Goal: Entertainment & Leisure: Consume media (video, audio)

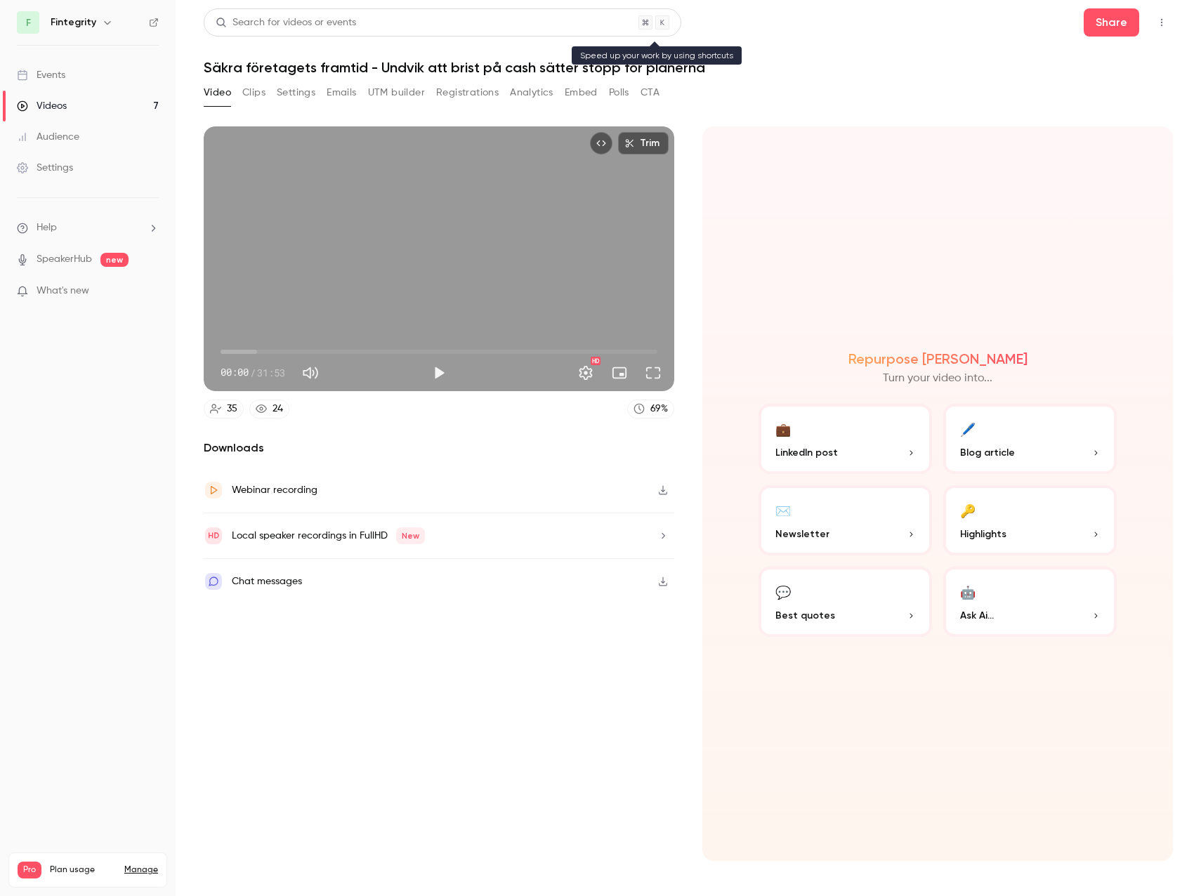
scroll to position [2, 0]
click at [84, 109] on link "Videos 7" at bounding box center [88, 106] width 176 height 31
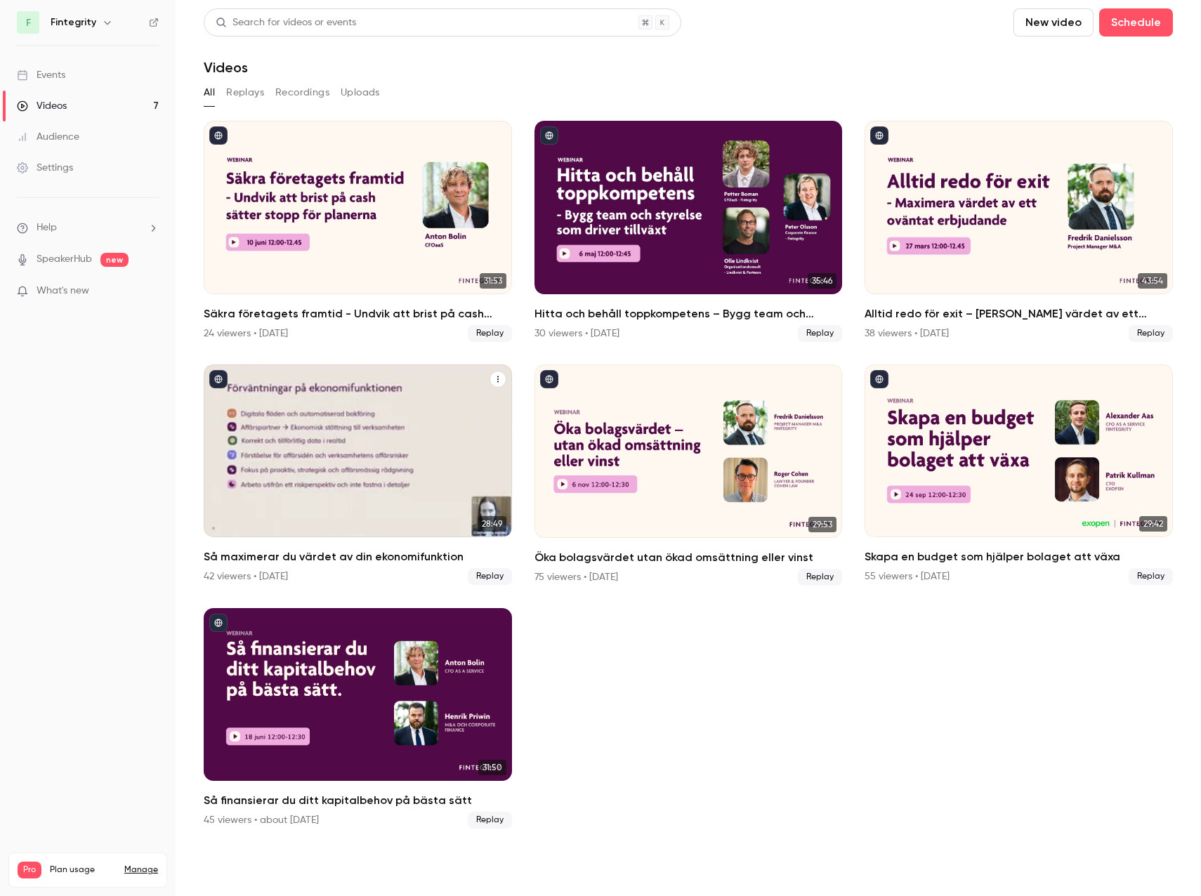
click at [352, 428] on div "Så maximerar du värdet av din ekonomifunktion" at bounding box center [358, 450] width 308 height 173
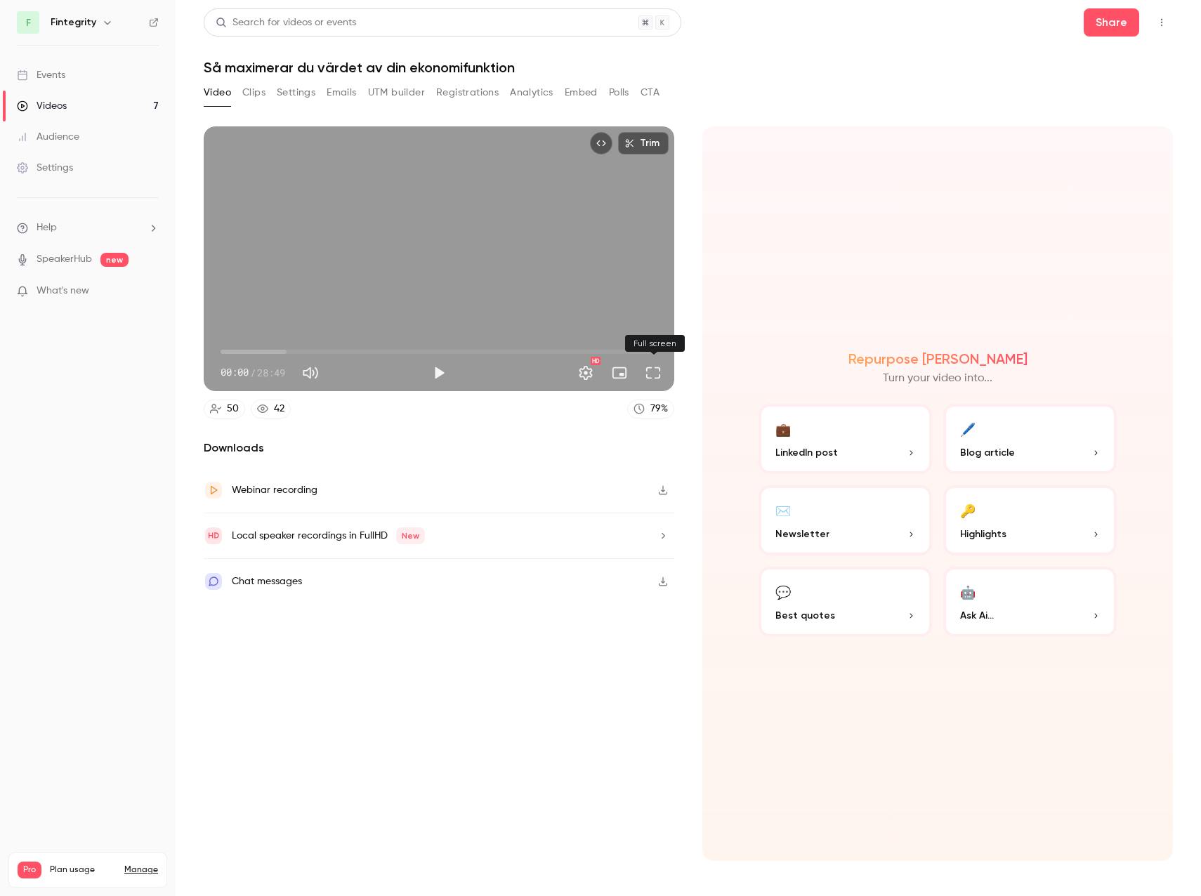
click at [642, 369] on button "Full screen" at bounding box center [653, 373] width 28 height 28
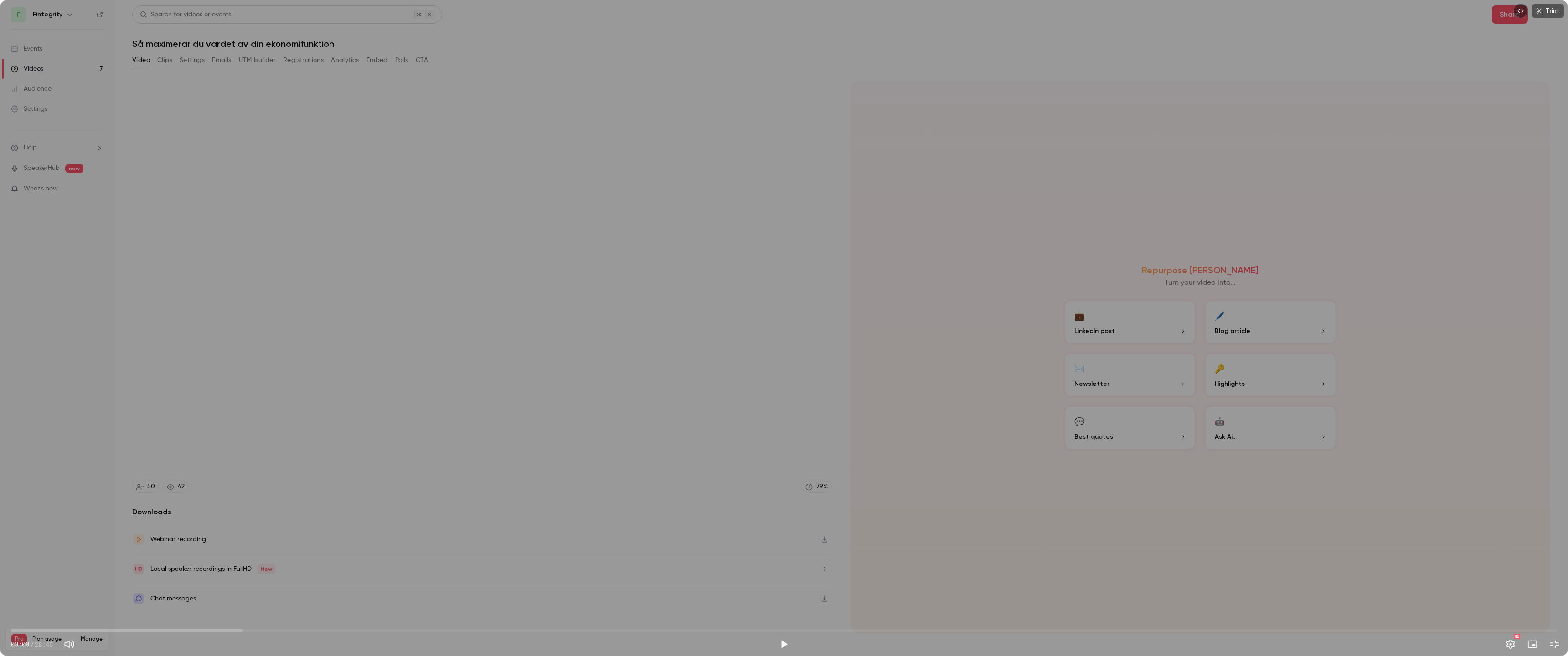
click at [77, 581] on button "Mute" at bounding box center [69, 644] width 18 height 18
type input "*"
drag, startPoint x: 12, startPoint y: 629, endPoint x: 203, endPoint y: 624, distance: 191.1
click at [203, 581] on span "03:34" at bounding box center [203, 631] width 3 height 3
click at [779, 581] on button "Exit full screen" at bounding box center [1554, 644] width 18 height 18
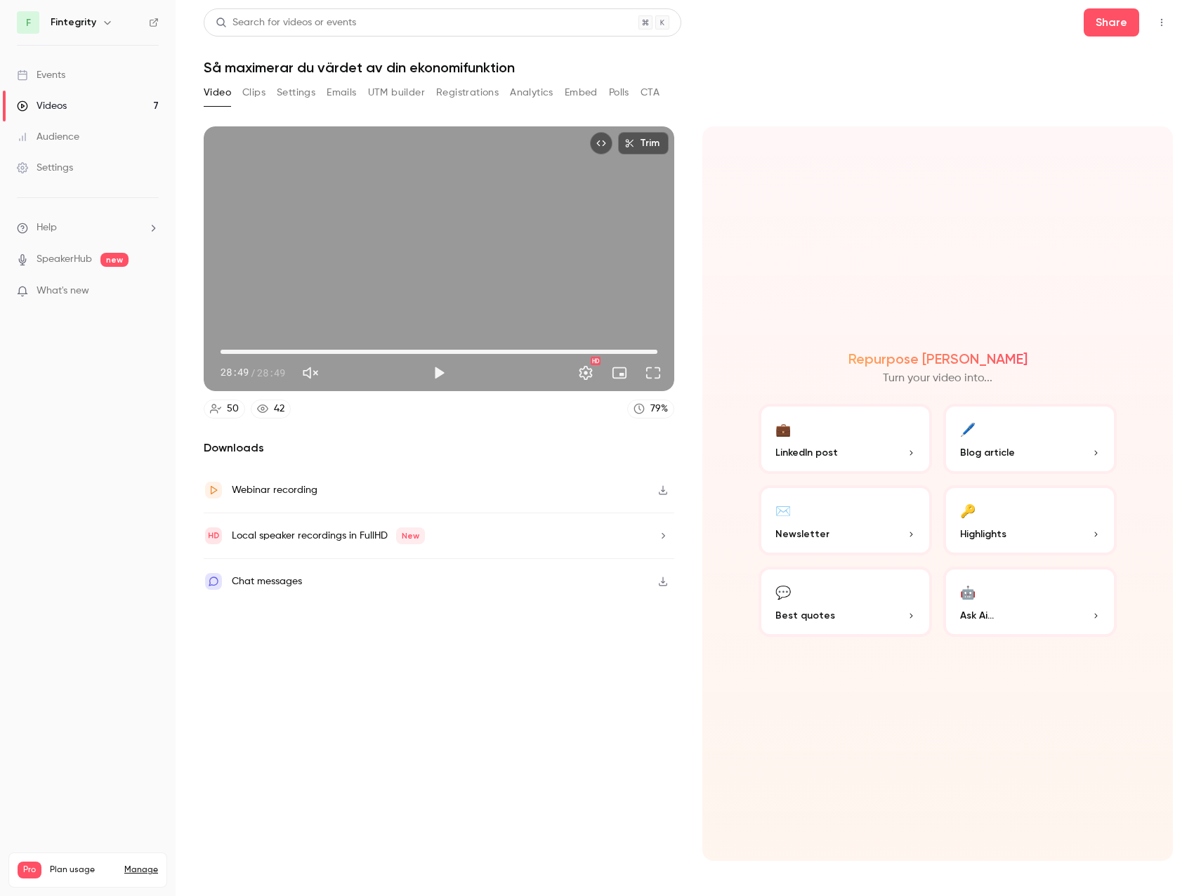
drag, startPoint x: 310, startPoint y: 352, endPoint x: 685, endPoint y: 350, distance: 374.9
click at [685, 350] on section "Trim 28:49 28:49 / 28:49 HD 50 42 79 % Downloads Webinar recording Local speake…" at bounding box center [688, 493] width 969 height 734
type input "*"
drag, startPoint x: 635, startPoint y: 352, endPoint x: 124, endPoint y: 345, distance: 511.9
click at [124, 345] on div "F Fintegrity Events Videos 7 Audience Settings Help SpeakerHub new What's new P…" at bounding box center [600, 448] width 1201 height 896
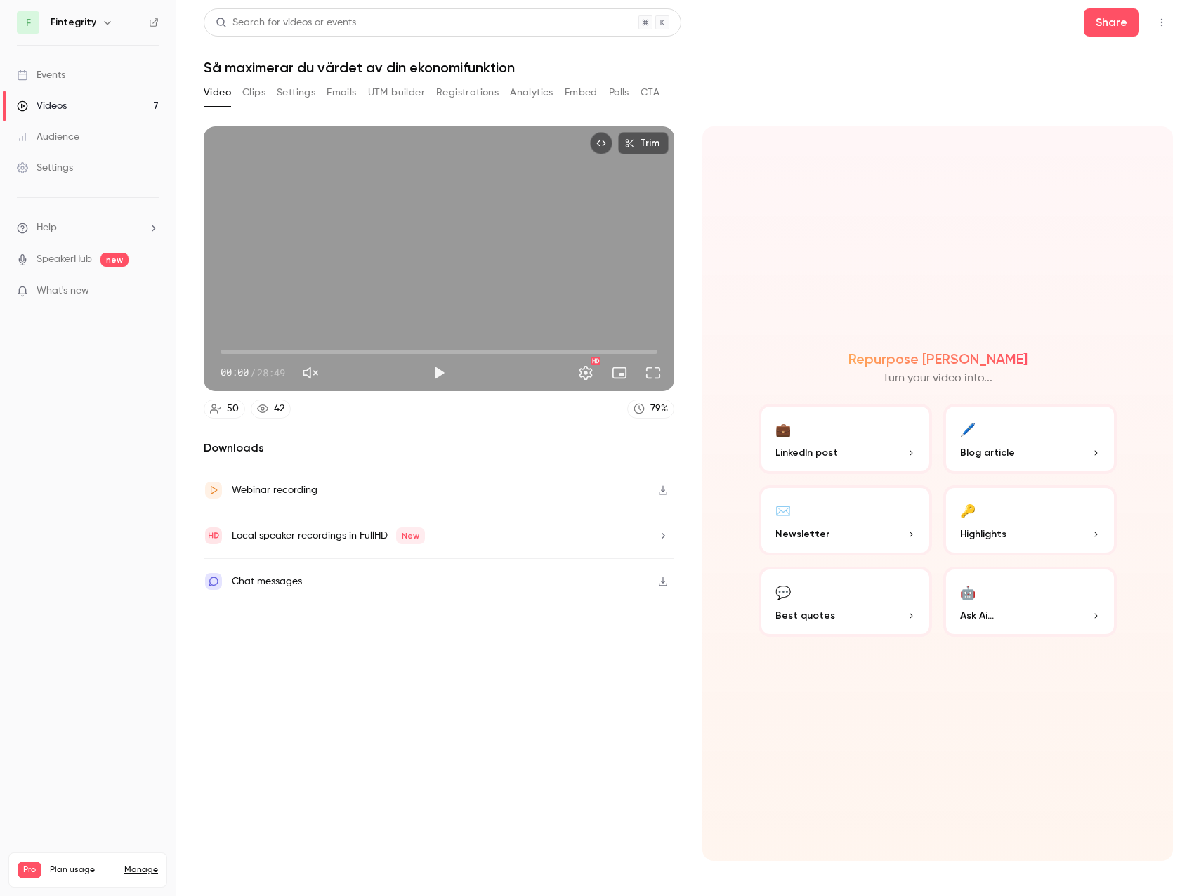
click at [123, 98] on link "Videos 7" at bounding box center [88, 106] width 176 height 31
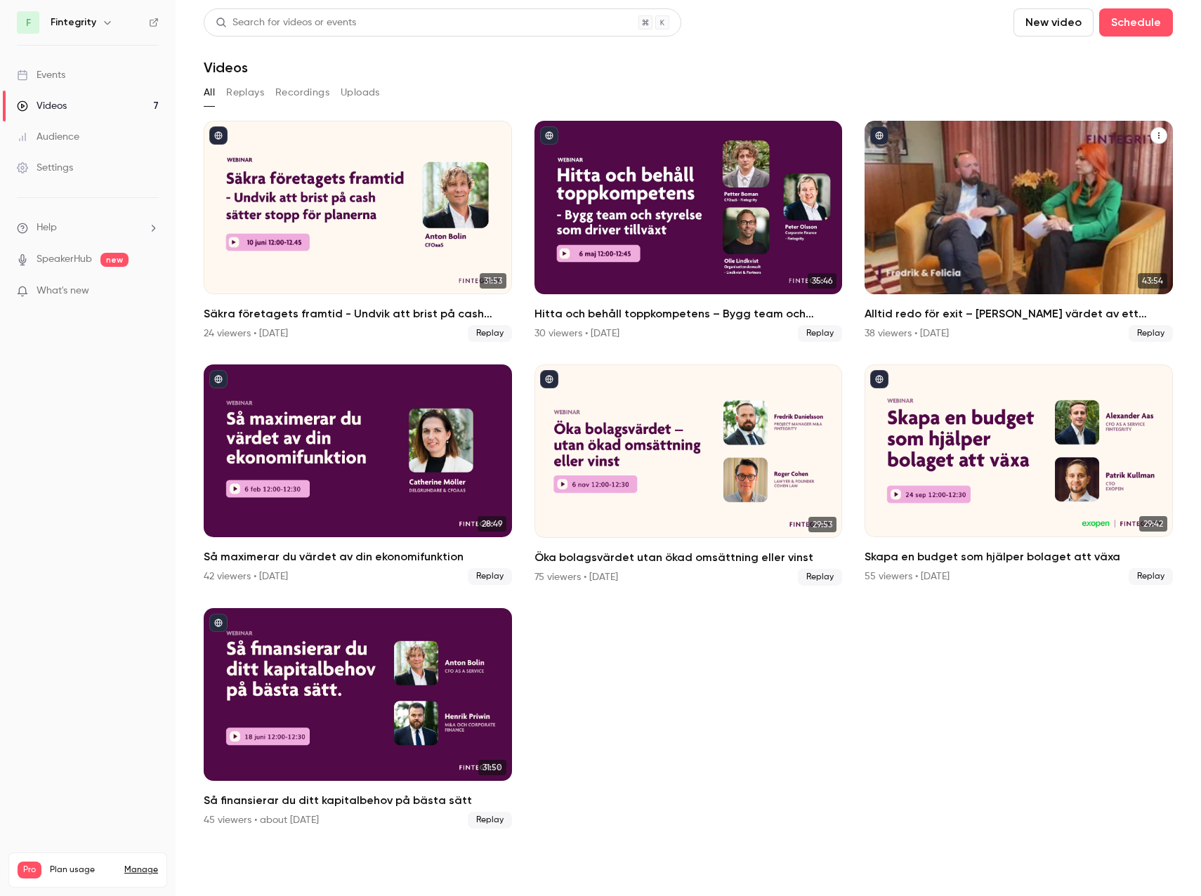
click at [977, 225] on div "Alltid redo för exit – Maximera värdet av ett oväntat erbjudande" at bounding box center [1018, 207] width 308 height 173
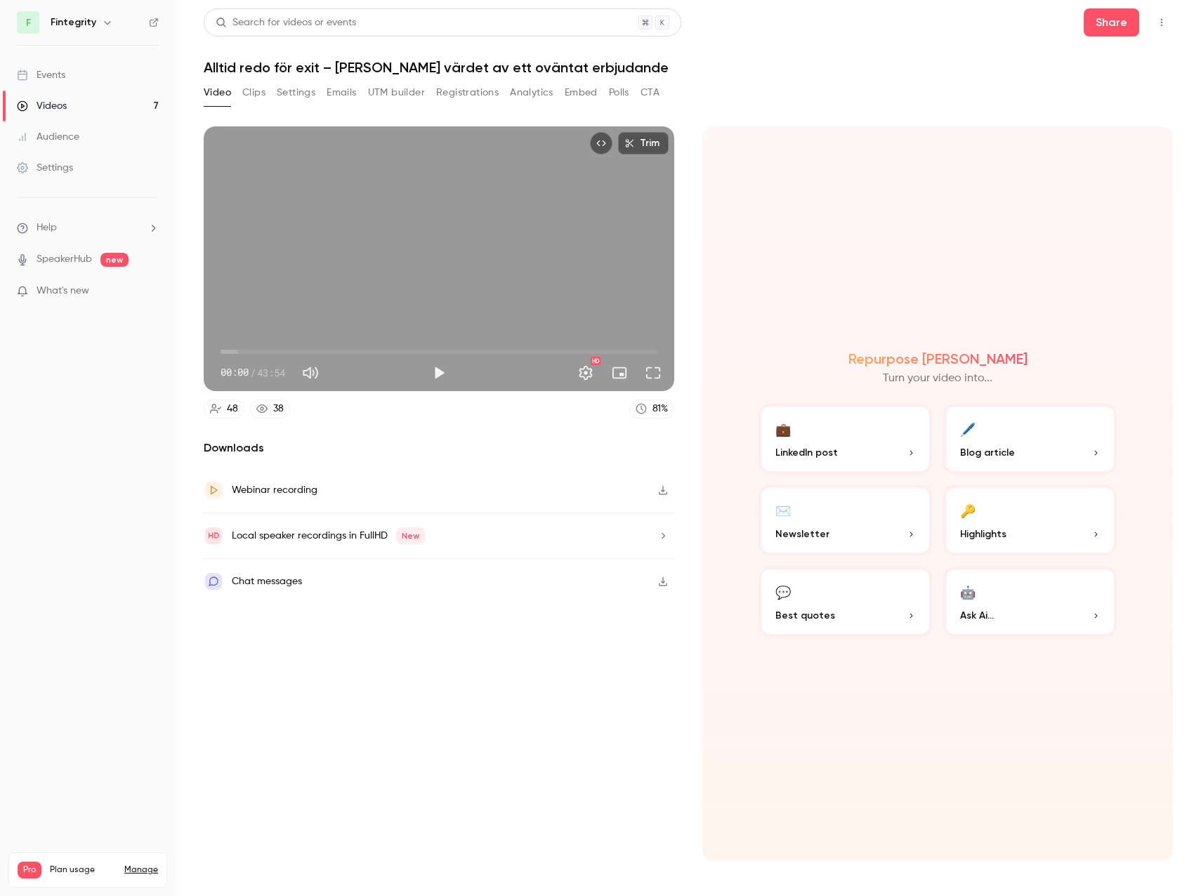
click at [249, 93] on button "Clips" at bounding box center [253, 92] width 23 height 22
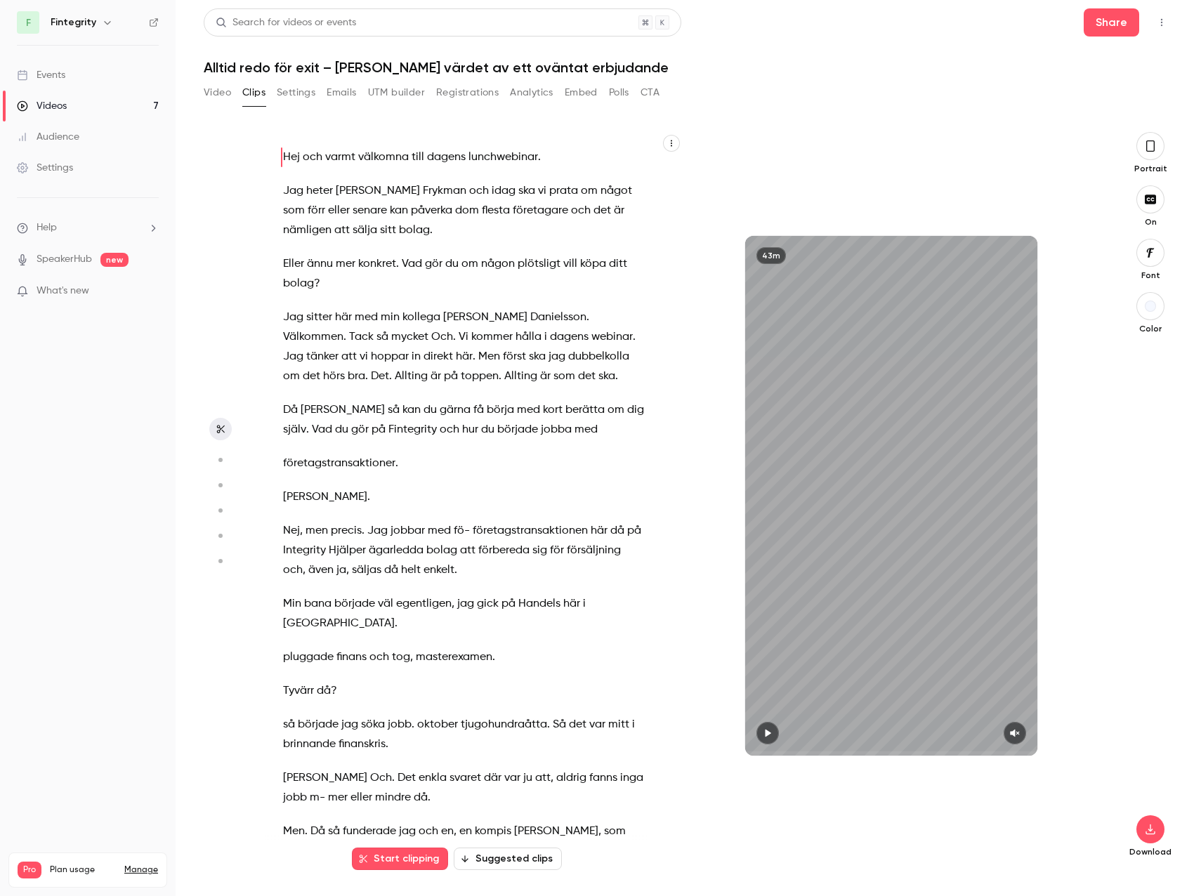
click at [293, 93] on button "Settings" at bounding box center [296, 92] width 39 height 22
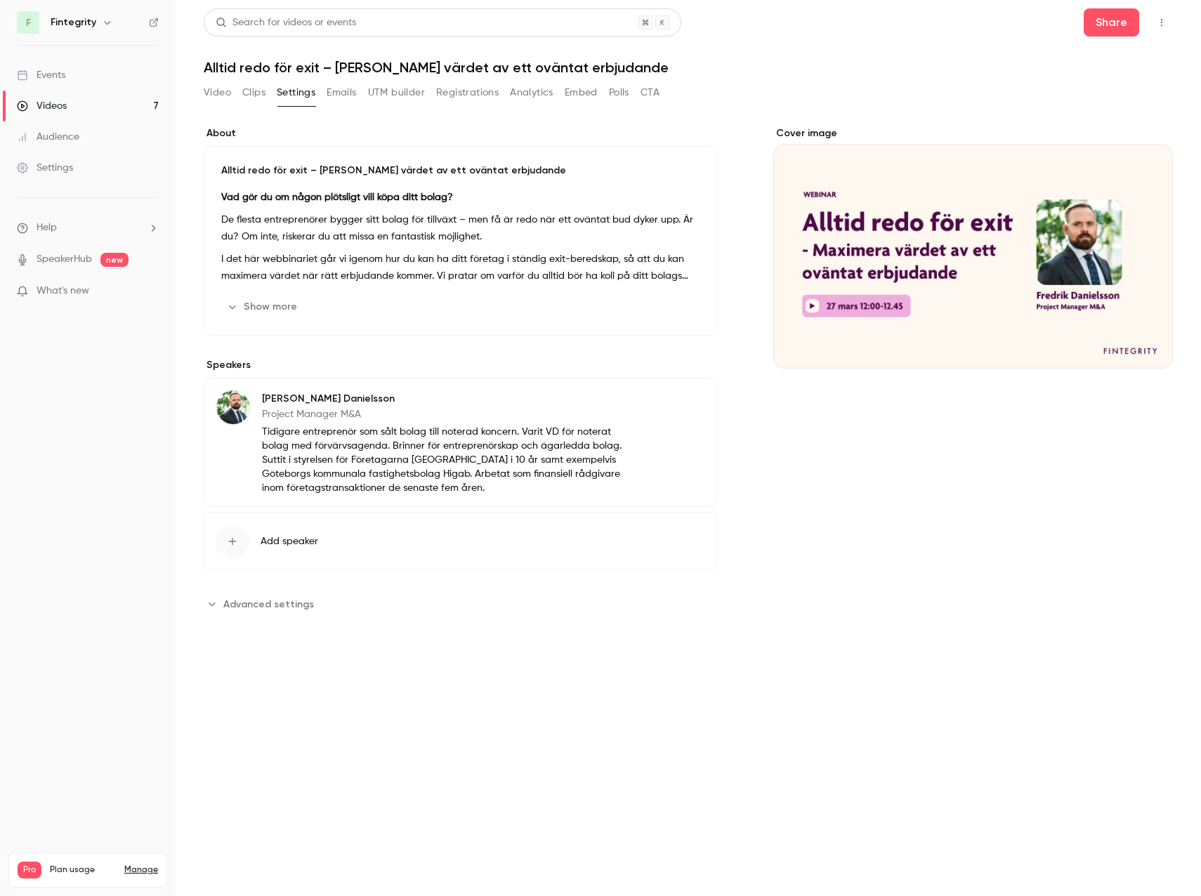
click at [411, 85] on button "UTM builder" at bounding box center [396, 92] width 57 height 22
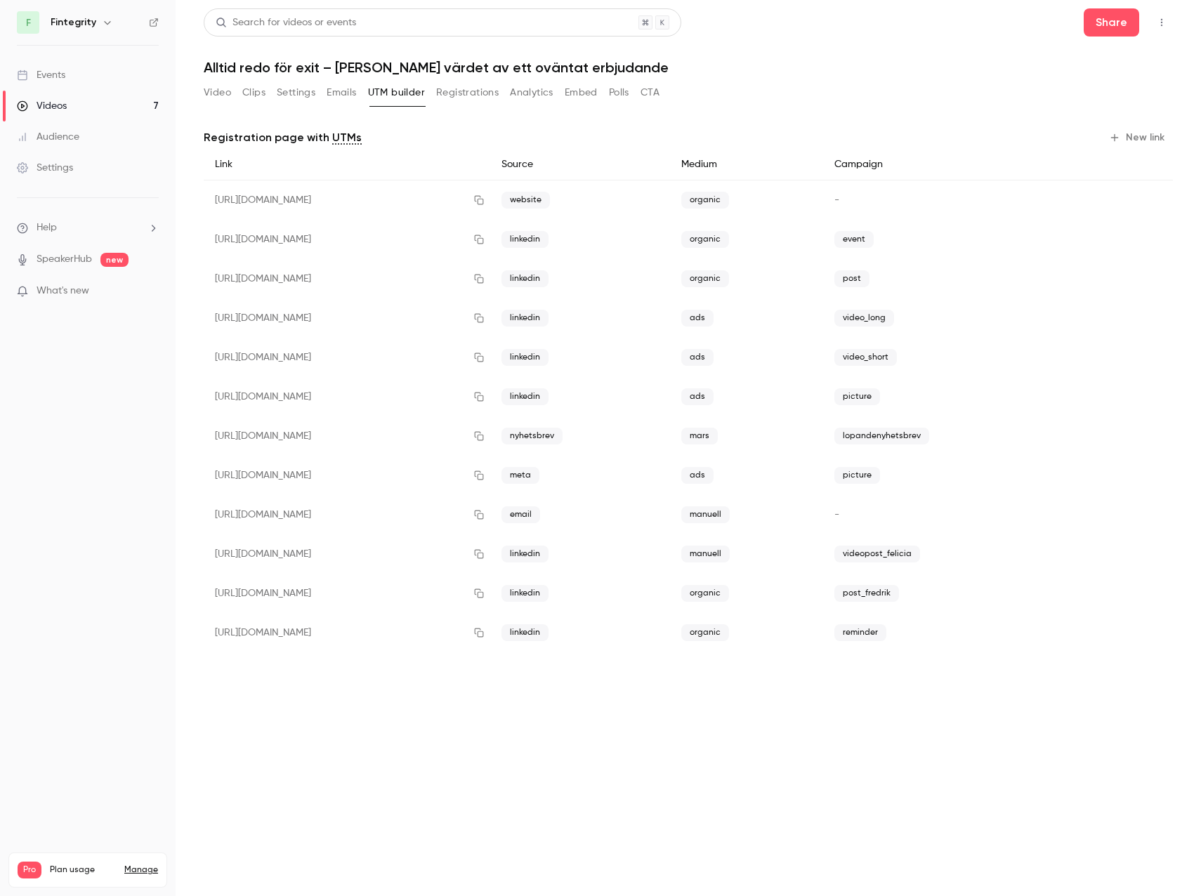
click at [447, 88] on button "Registrations" at bounding box center [467, 92] width 62 height 22
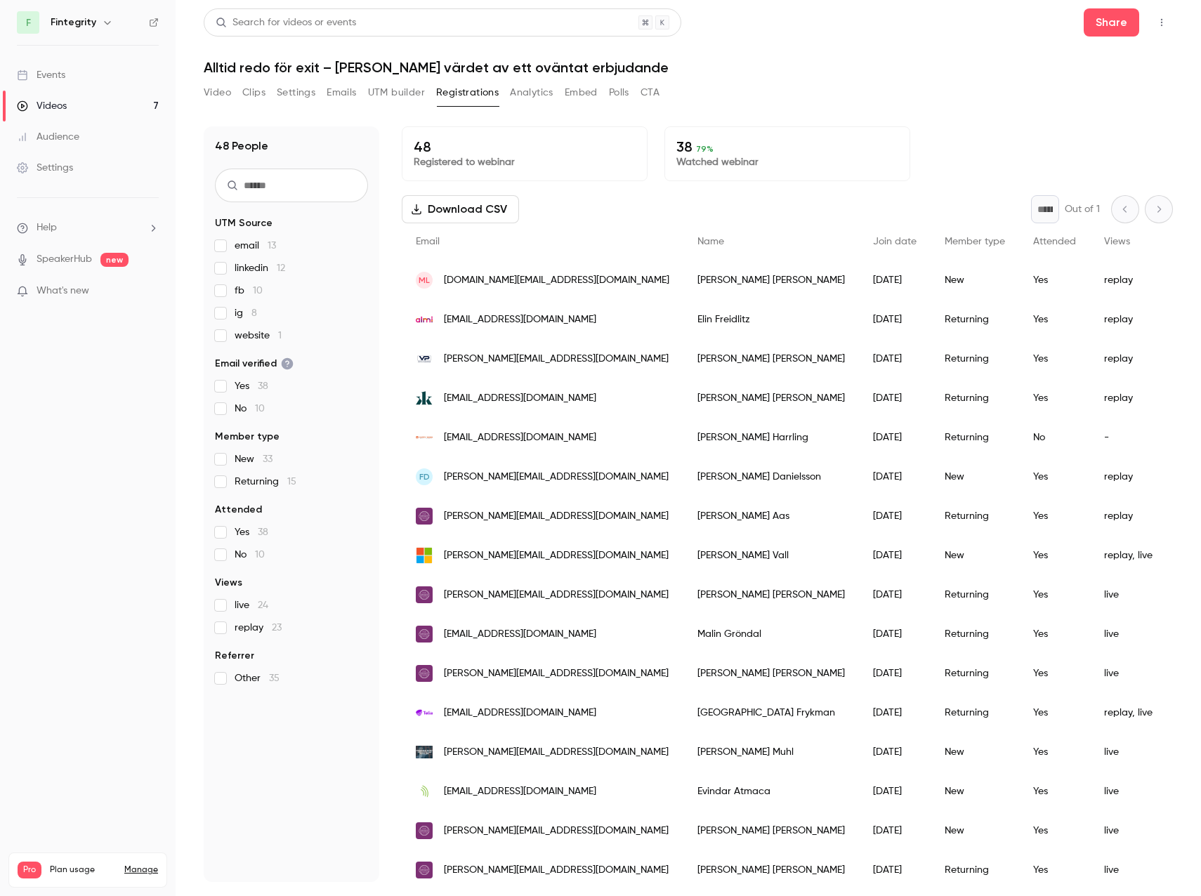
click at [342, 81] on button "Emails" at bounding box center [340, 92] width 29 height 22
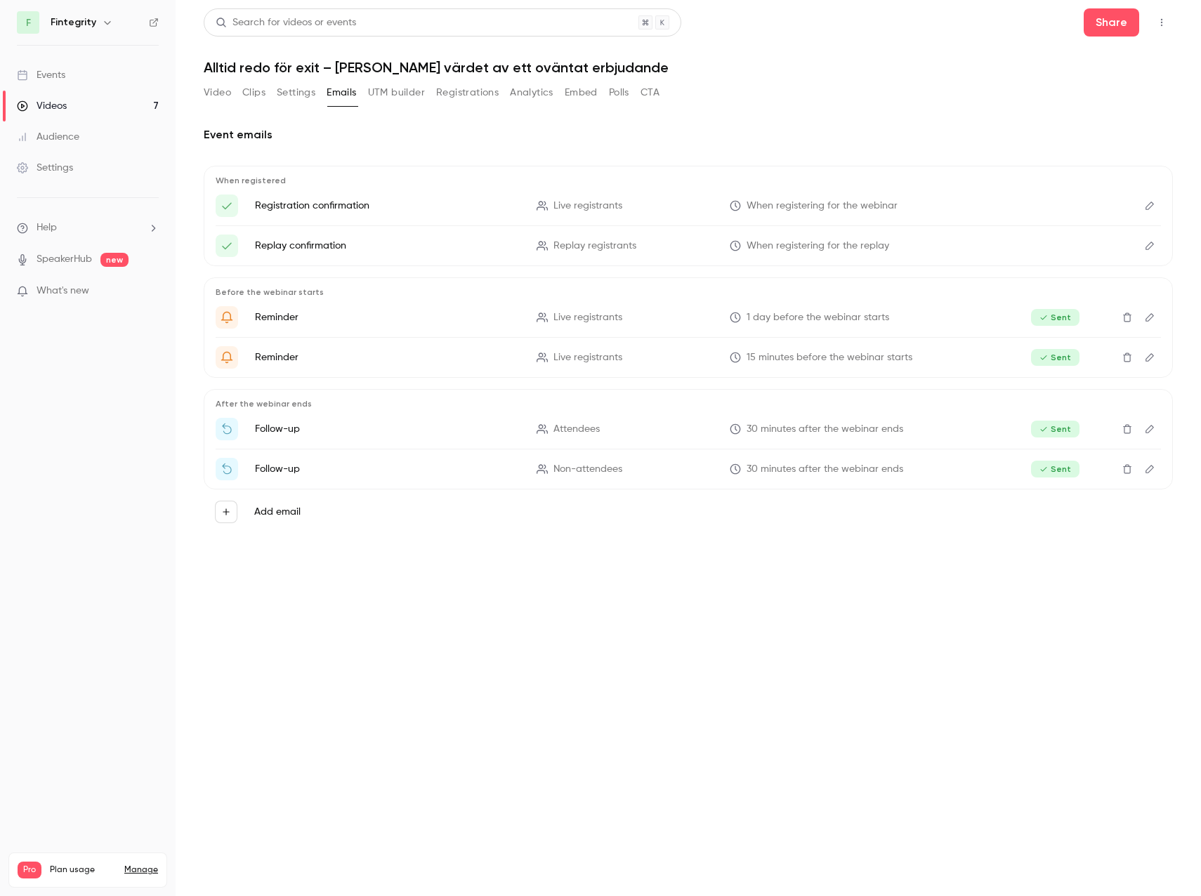
click at [543, 87] on button "Analytics" at bounding box center [532, 92] width 44 height 22
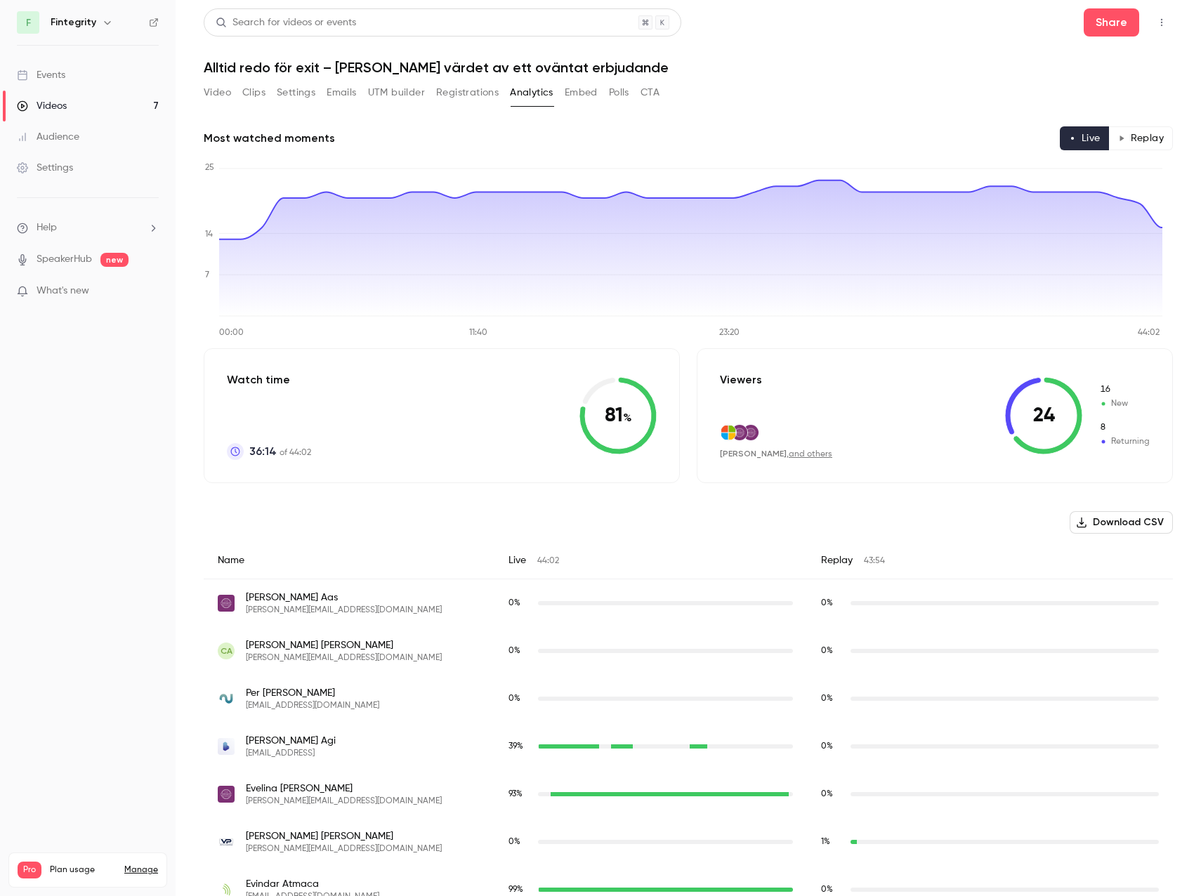
click at [578, 88] on button "Embed" at bounding box center [580, 92] width 33 height 22
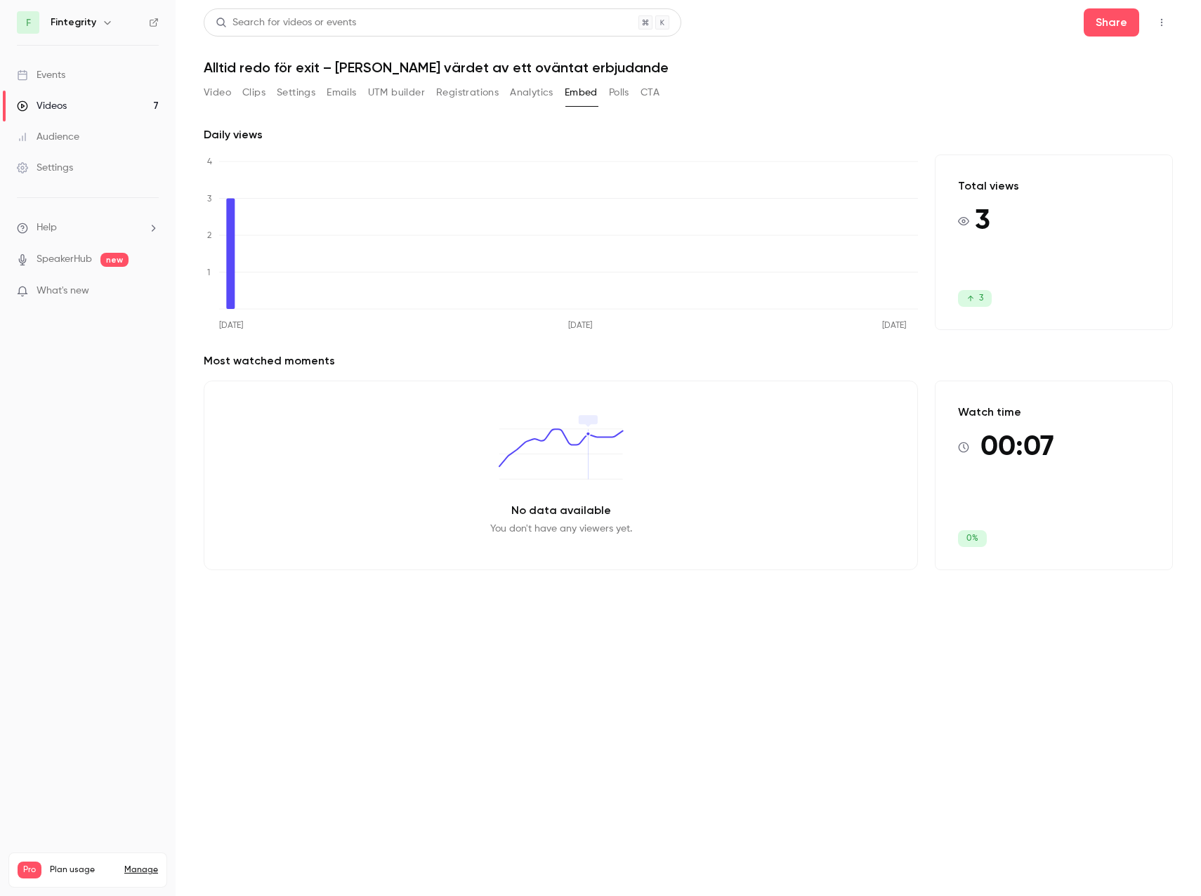
click at [621, 97] on button "Polls" at bounding box center [619, 92] width 20 height 22
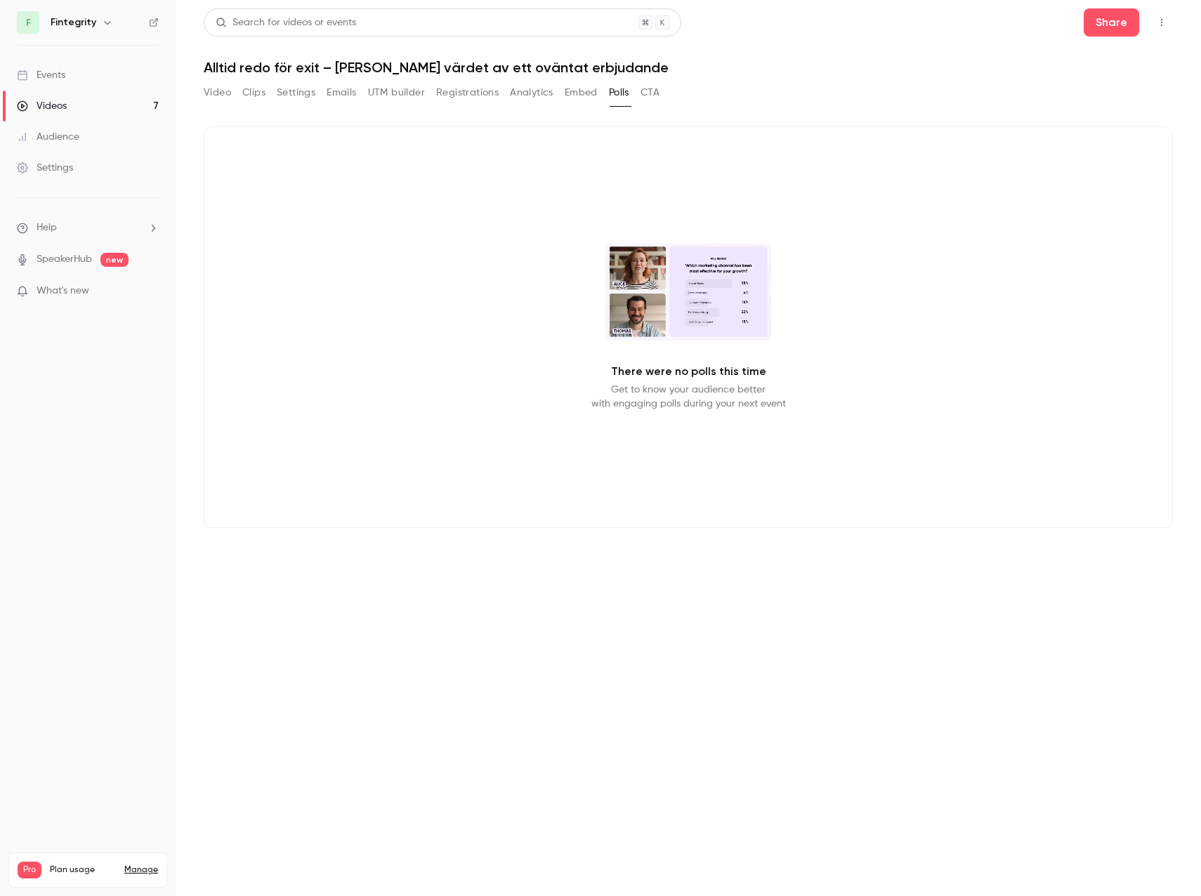
click at [648, 89] on button "CTA" at bounding box center [649, 92] width 19 height 22
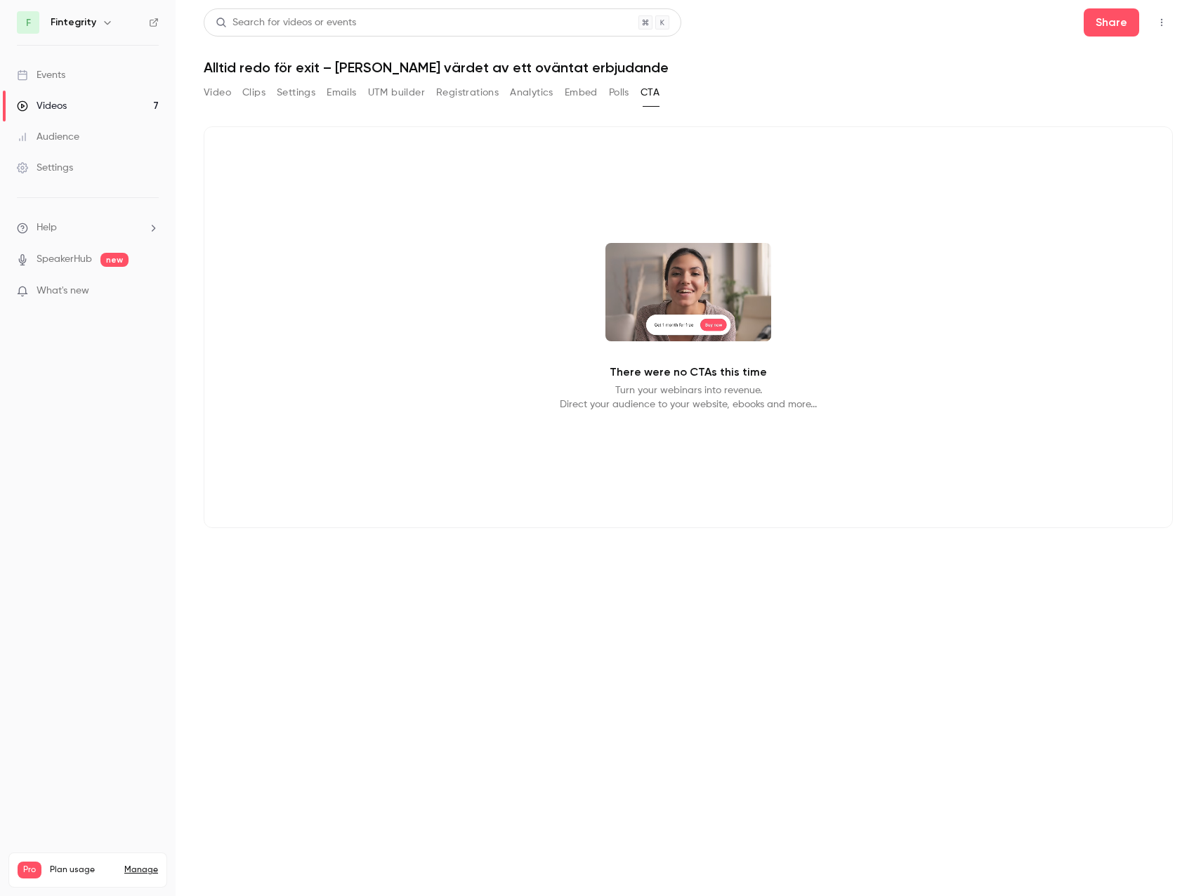
click at [209, 90] on button "Video" at bounding box center [217, 92] width 27 height 22
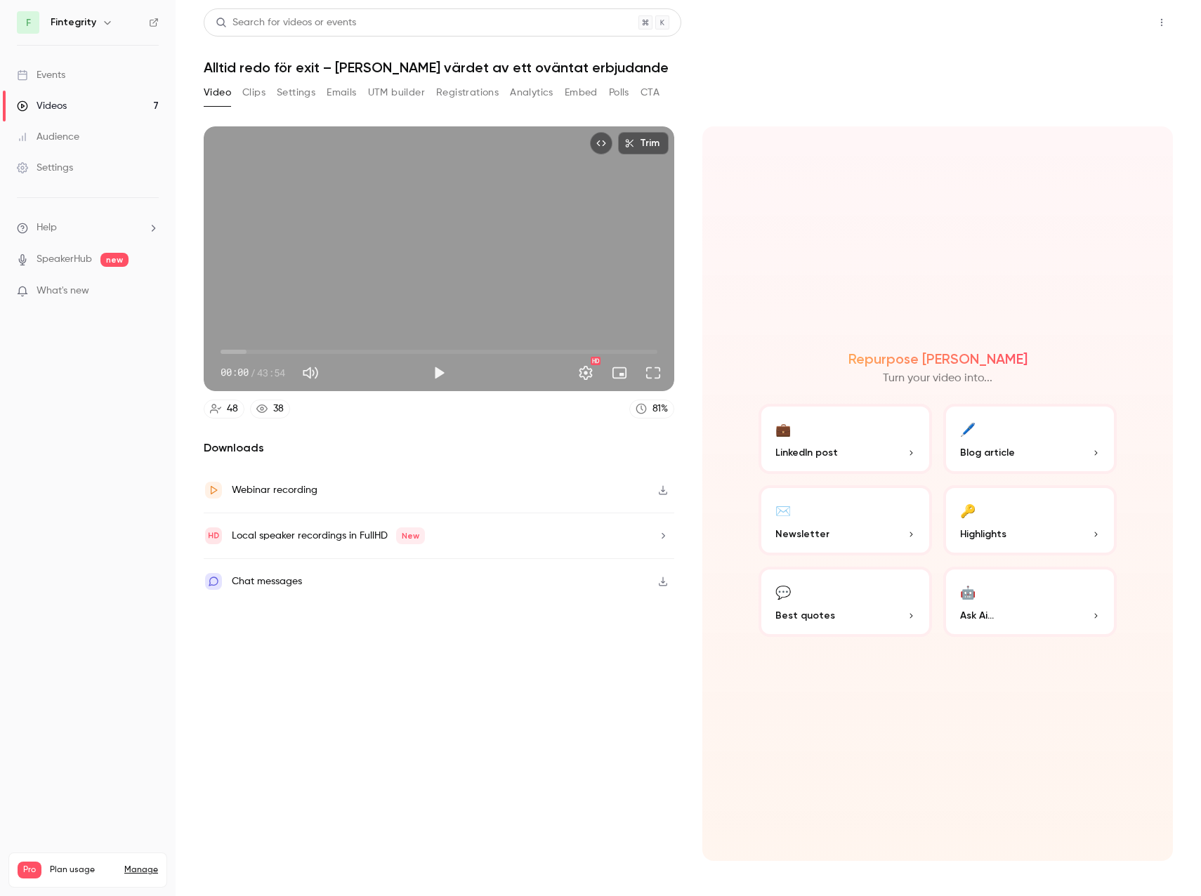
click at [1102, 29] on button "Share" at bounding box center [1110, 22] width 55 height 28
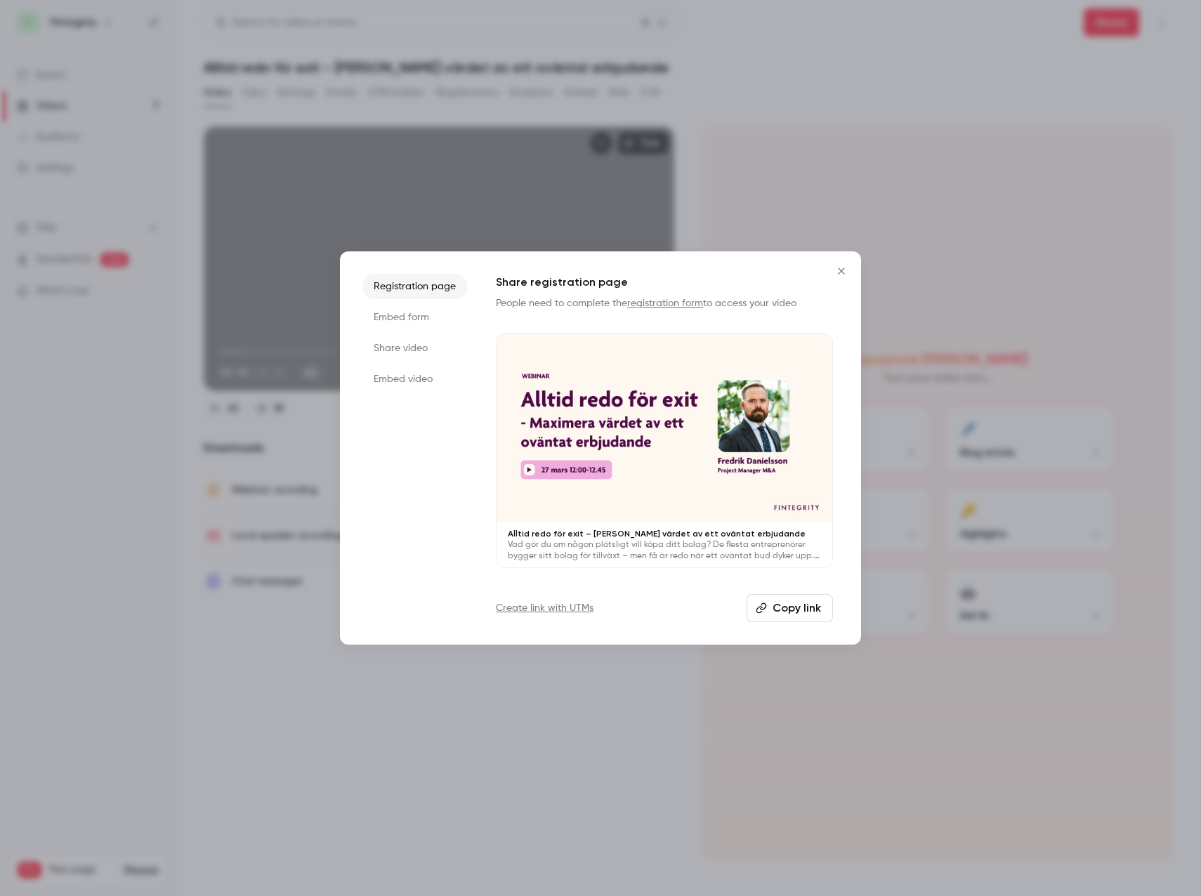
click at [409, 321] on li "Embed form" at bounding box center [414, 317] width 105 height 25
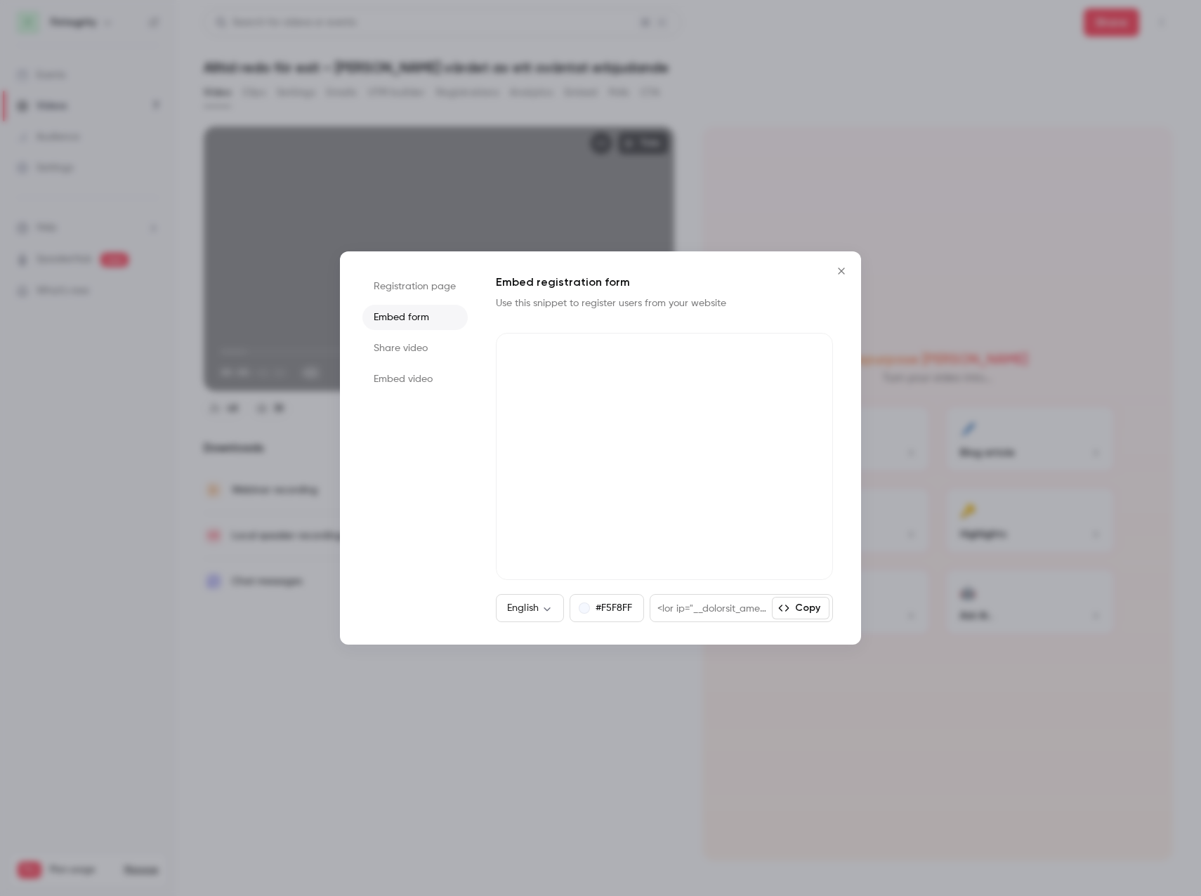
click at [420, 351] on li "Share video" at bounding box center [414, 348] width 105 height 25
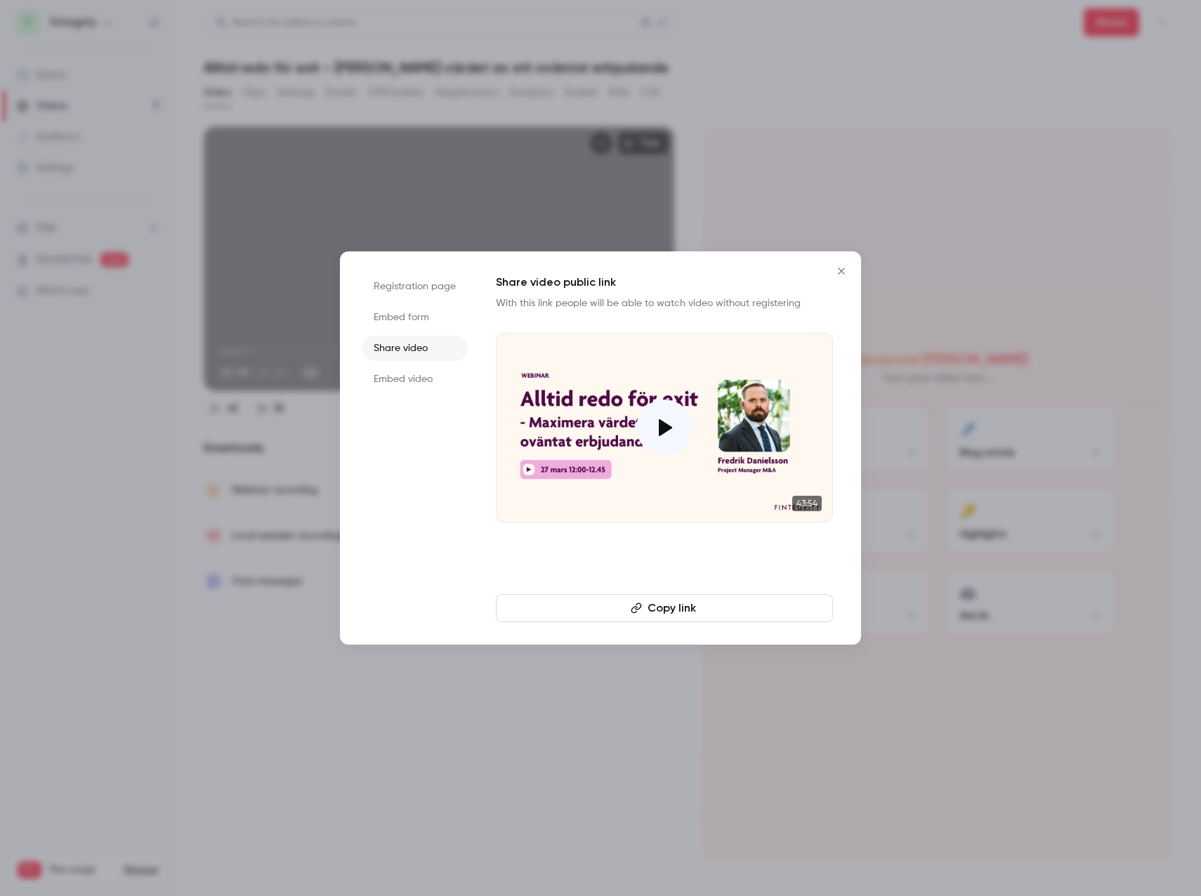
click at [432, 375] on li "Embed video" at bounding box center [414, 378] width 105 height 25
click at [841, 270] on icon "Close" at bounding box center [841, 270] width 17 height 11
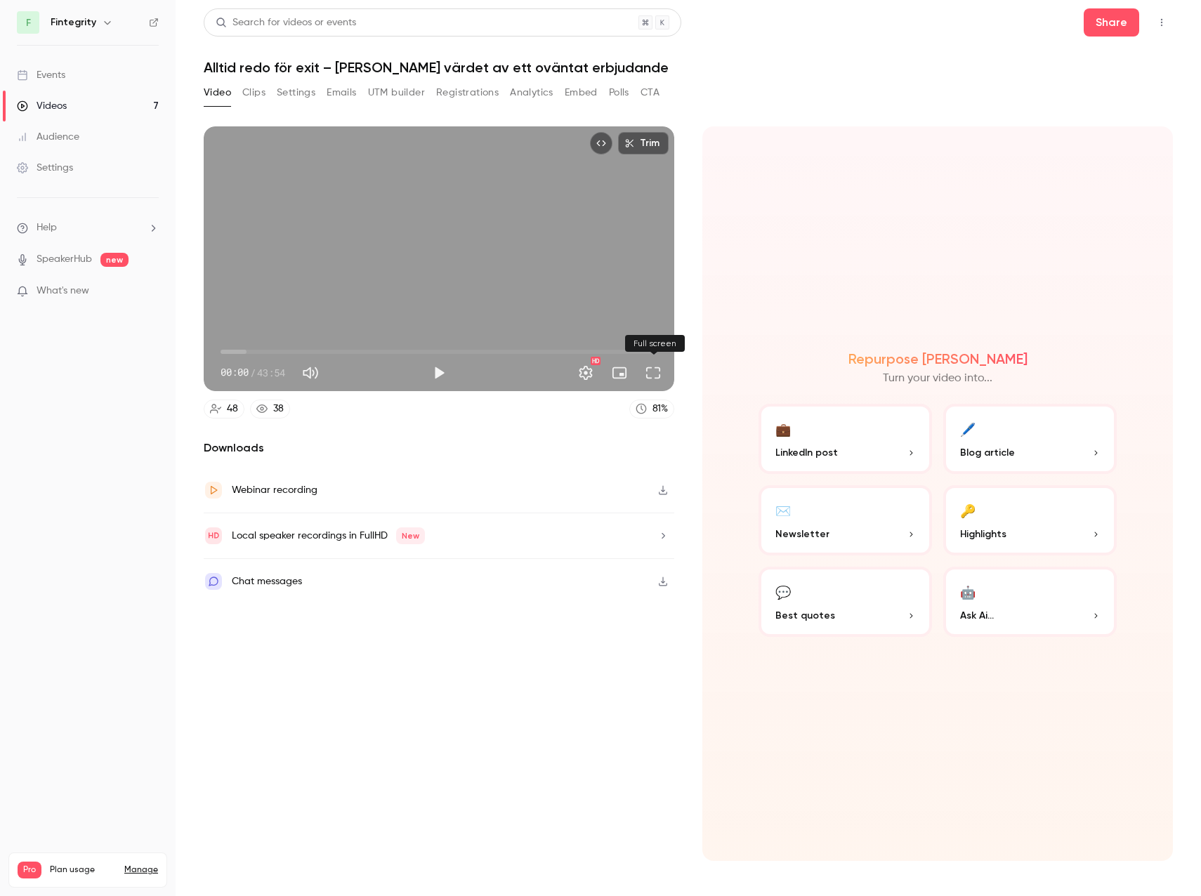
click at [657, 375] on button "Full screen" at bounding box center [653, 373] width 28 height 28
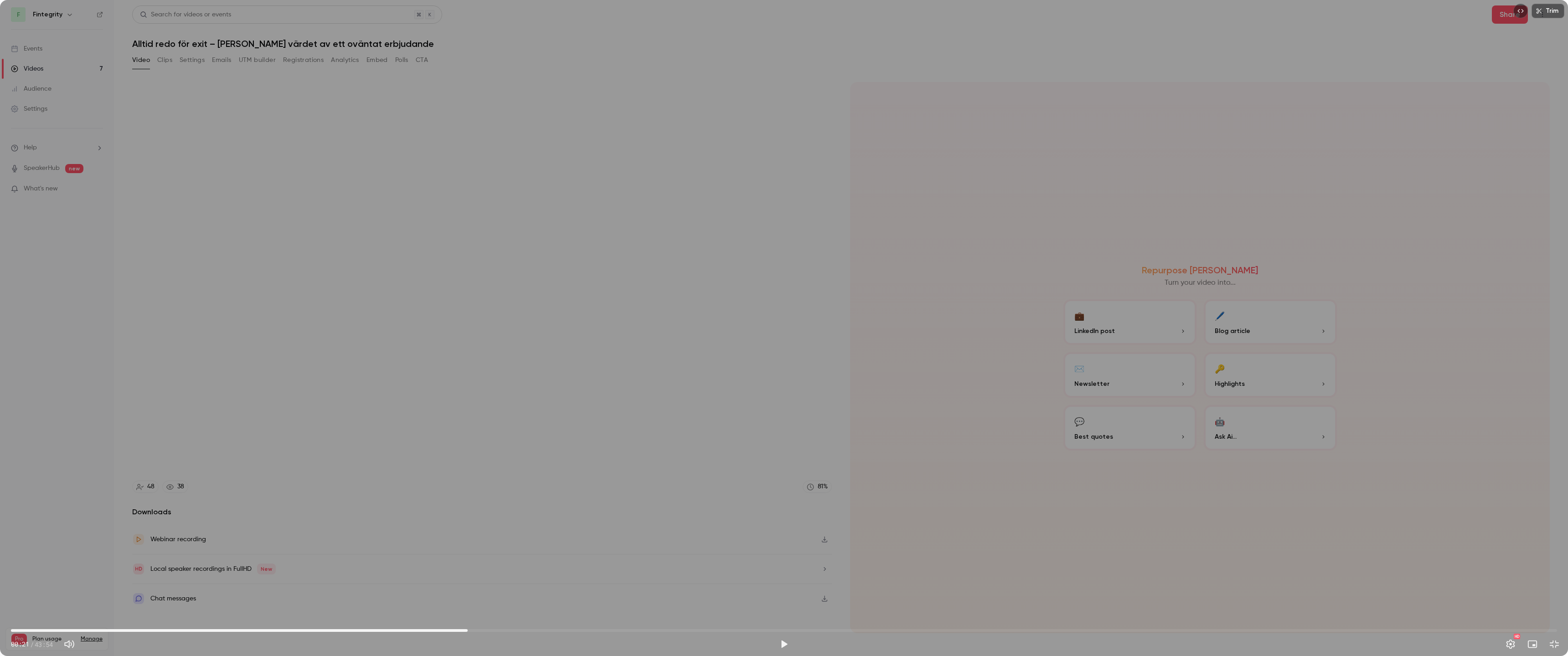
type input "***"
drag, startPoint x: 134, startPoint y: 628, endPoint x: 475, endPoint y: 627, distance: 341.0
click at [475, 581] on span "13:10" at bounding box center [784, 630] width 1546 height 14
click at [75, 581] on button "Mute" at bounding box center [69, 644] width 18 height 18
type input "*"
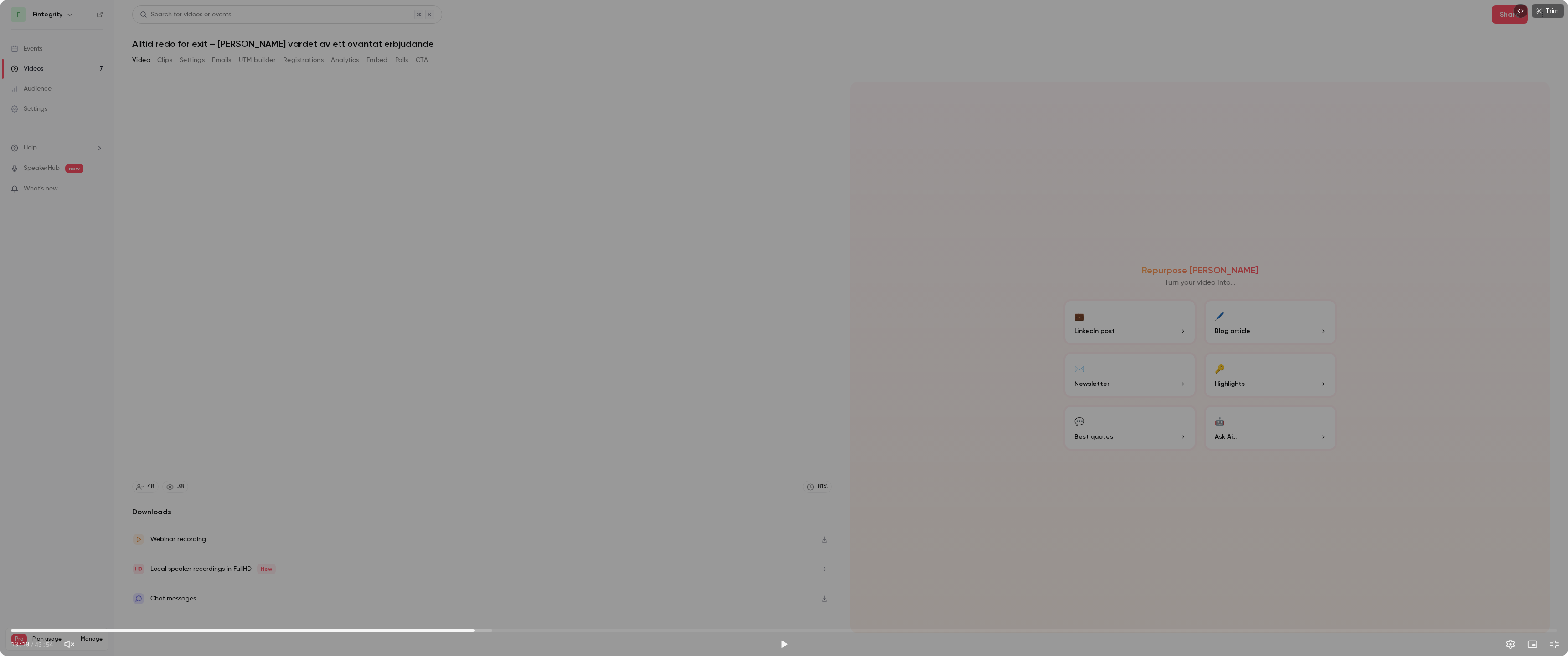
click at [779, 537] on div "Trim 13:10 13:10 / 43:54" at bounding box center [784, 328] width 1568 height 656
drag, startPoint x: 838, startPoint y: 521, endPoint x: 840, endPoint y: 529, distance: 8.2
click at [779, 520] on div "Trim 13:10 13:10 / 43:54" at bounding box center [784, 328] width 1568 height 656
click at [494, 581] on span "13:10" at bounding box center [784, 630] width 1546 height 14
click at [779, 400] on div "Trim 13:43 13:43 / 43:54" at bounding box center [784, 328] width 1568 height 656
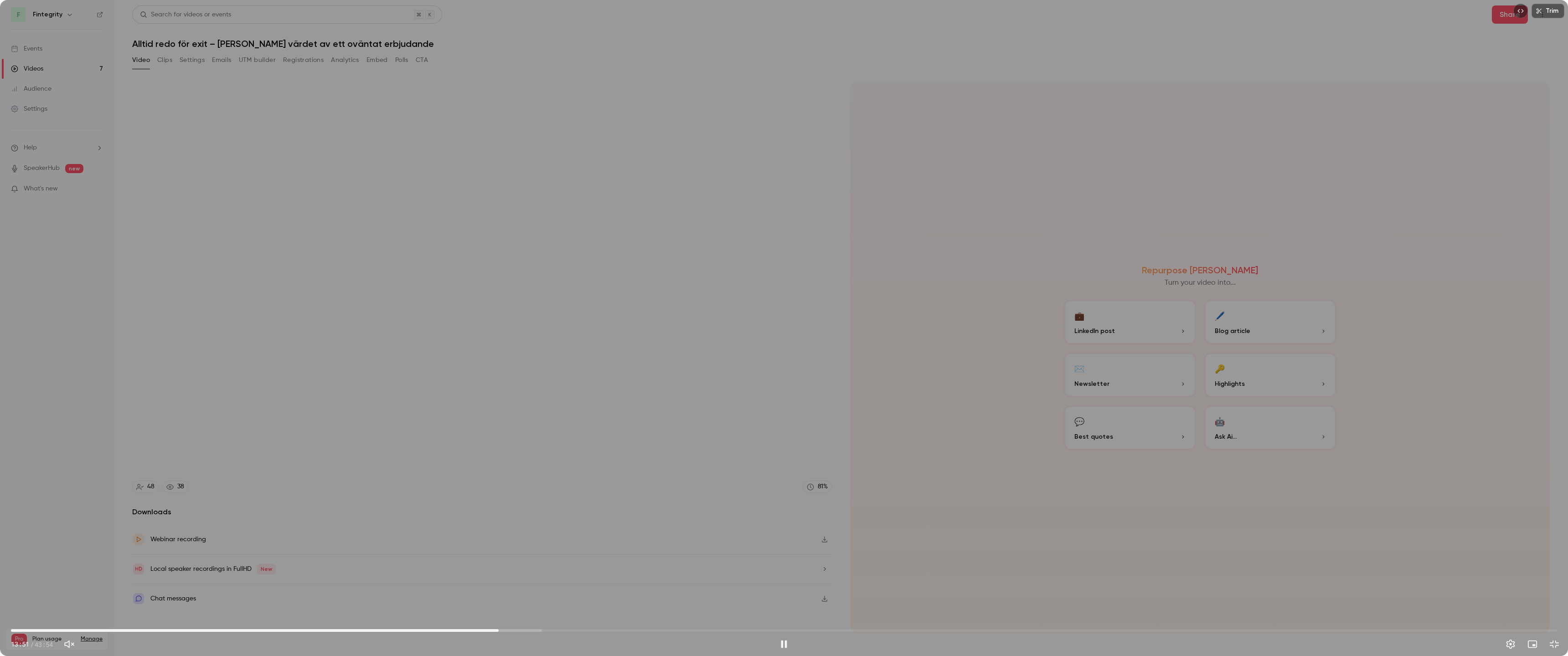
click at [779, 468] on div "Trim 13:51 13:51 / 43:54" at bounding box center [784, 328] width 1568 height 656
drag, startPoint x: 500, startPoint y: 631, endPoint x: 533, endPoint y: 634, distance: 33.1
click at [534, 581] on span "14:54" at bounding box center [536, 631] width 3 height 3
click at [779, 482] on div "Trim 14:49 14:49 / 43:54" at bounding box center [784, 328] width 1568 height 656
click at [779, 479] on div "Trim 14:50 14:50 / 43:54" at bounding box center [784, 328] width 1568 height 656
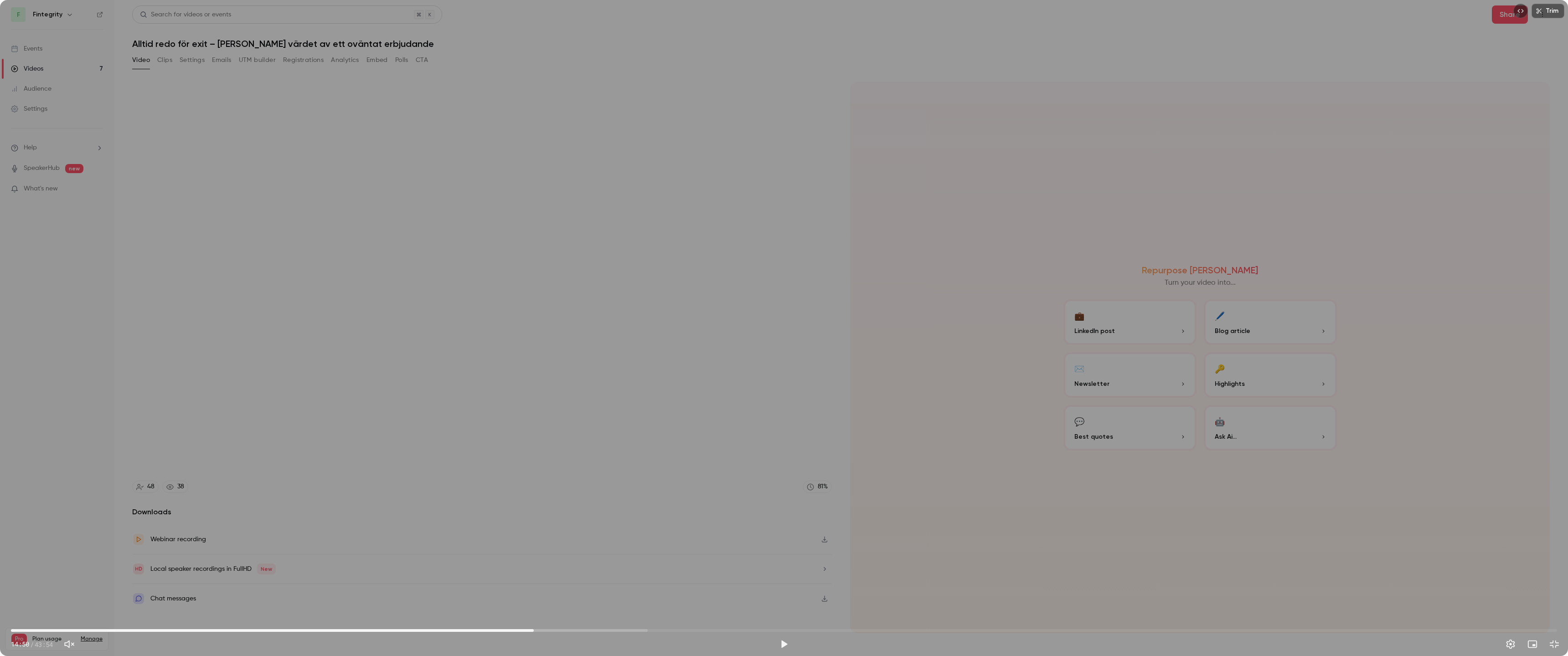
click at [779, 479] on div "Trim 14:50 14:50 / 43:54" at bounding box center [784, 328] width 1568 height 656
click at [779, 479] on div "Trim 14:51 14:51 / 43:54" at bounding box center [784, 328] width 1568 height 656
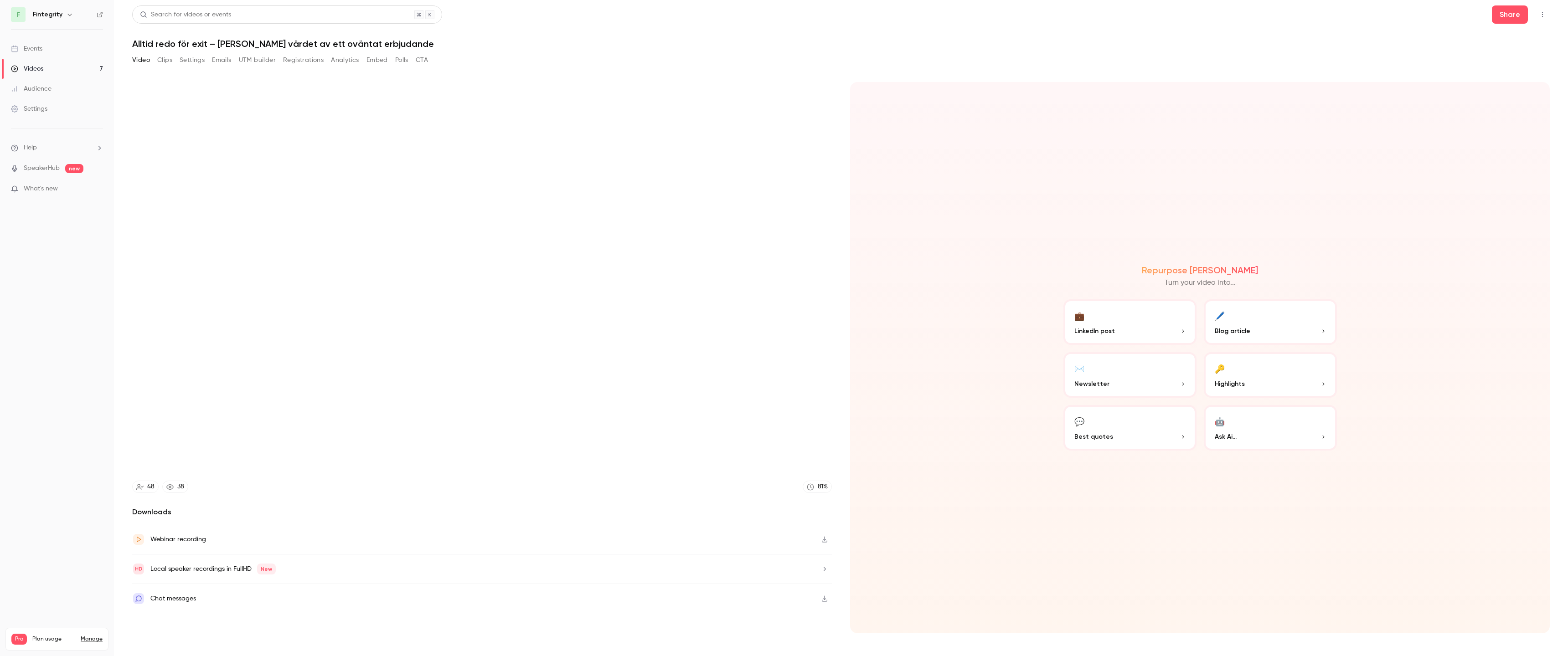
click at [779, 479] on video at bounding box center [784, 328] width 1568 height 656
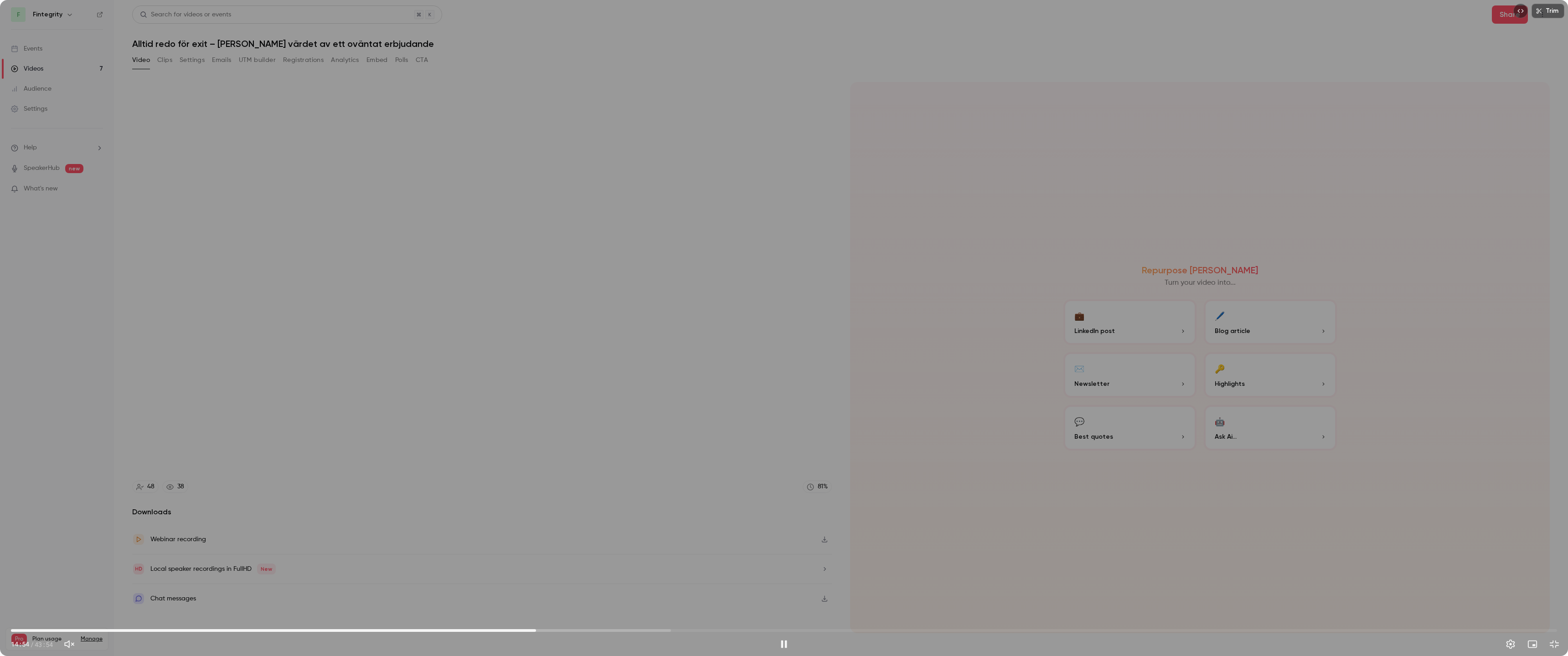
click at [779, 581] on button "Pause" at bounding box center [784, 644] width 18 height 18
click at [779, 581] on button "Play" at bounding box center [784, 644] width 18 height 18
click at [779, 581] on button "Pause" at bounding box center [784, 644] width 18 height 18
click at [779, 581] on button "Play" at bounding box center [784, 644] width 18 height 18
click at [779, 581] on button "Pause" at bounding box center [784, 644] width 18 height 18
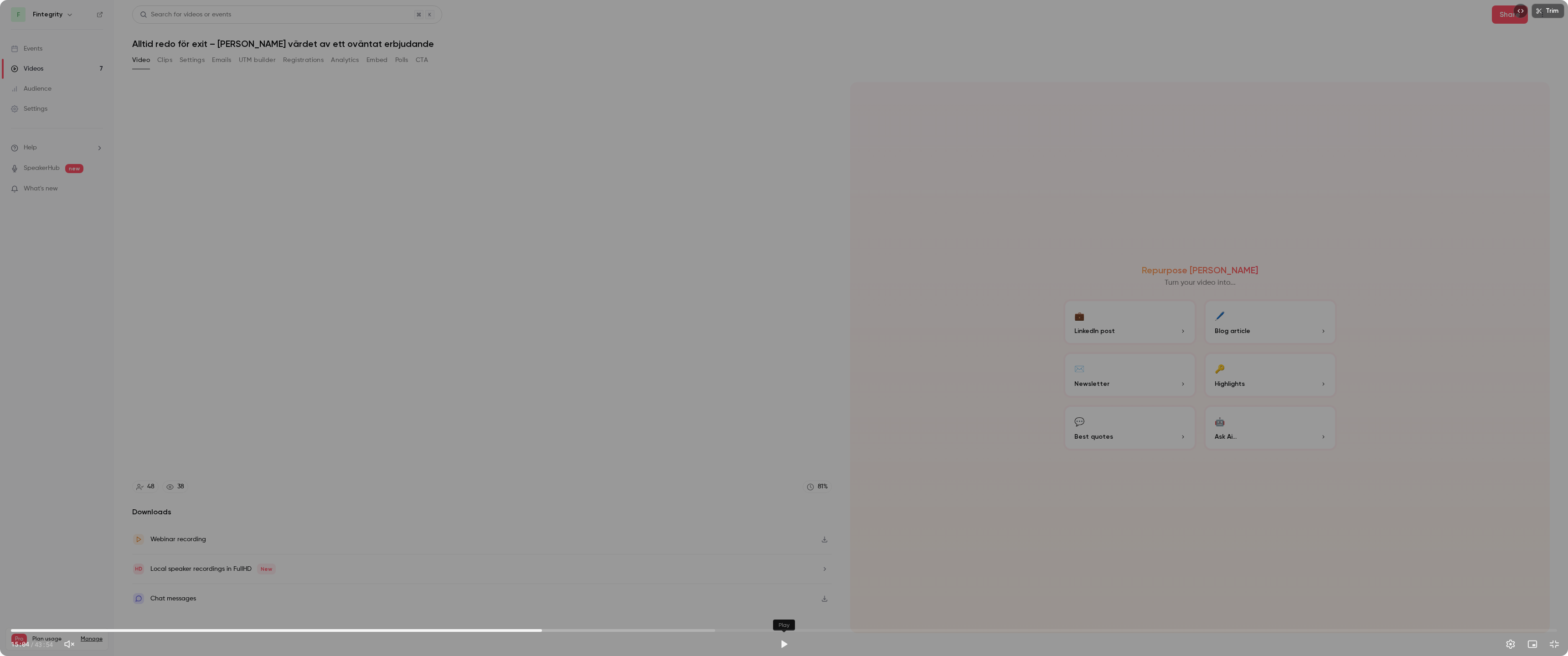
click at [779, 581] on button "Play" at bounding box center [784, 644] width 18 height 18
click at [779, 581] on button "Pause" at bounding box center [784, 644] width 18 height 18
click at [779, 581] on button "Play" at bounding box center [784, 644] width 18 height 18
click at [779, 581] on button "Pause" at bounding box center [784, 644] width 18 height 18
click at [779, 581] on button "Play" at bounding box center [784, 644] width 18 height 18
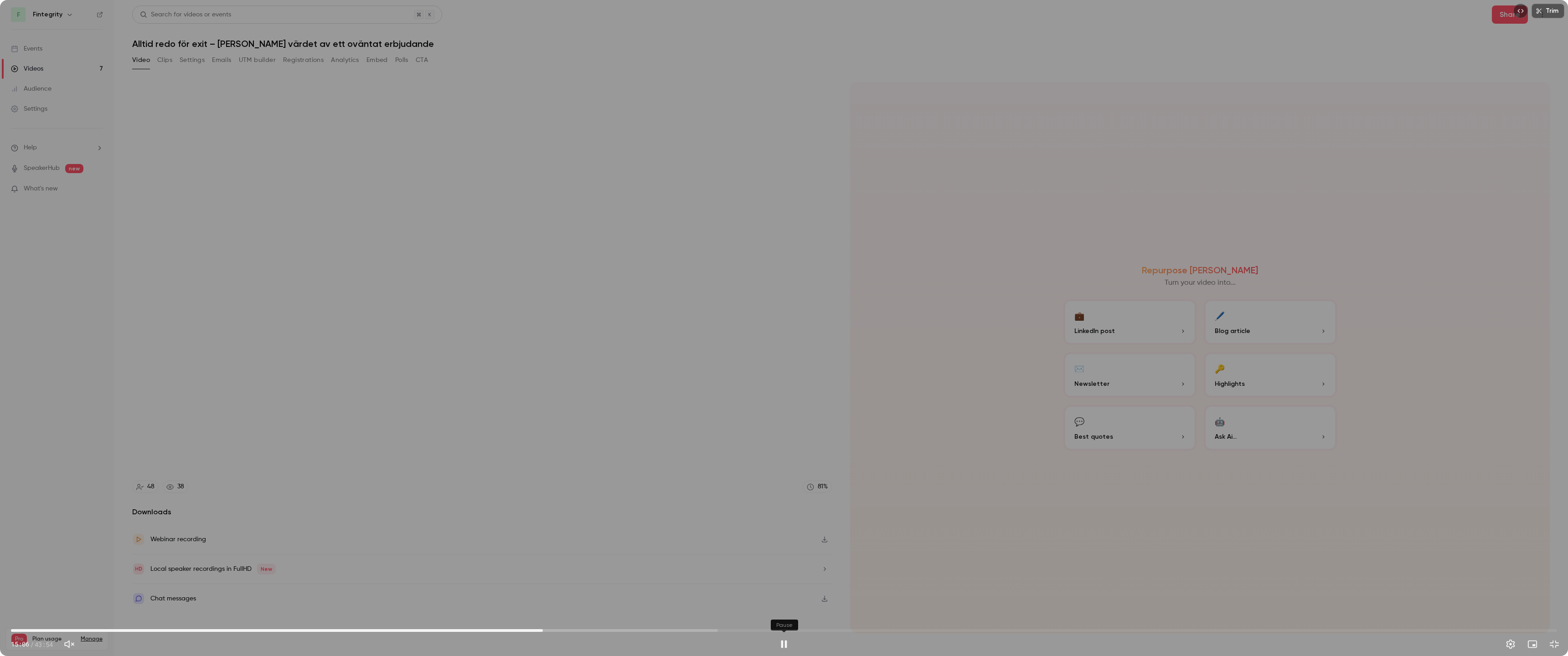
click at [779, 581] on button "Pause" at bounding box center [784, 644] width 18 height 18
click at [779, 581] on button "Play" at bounding box center [784, 644] width 18 height 18
click at [779, 581] on button "Pause" at bounding box center [784, 644] width 18 height 18
click at [779, 581] on button "Play" at bounding box center [784, 644] width 18 height 18
click at [779, 581] on button "Pause" at bounding box center [784, 644] width 18 height 18
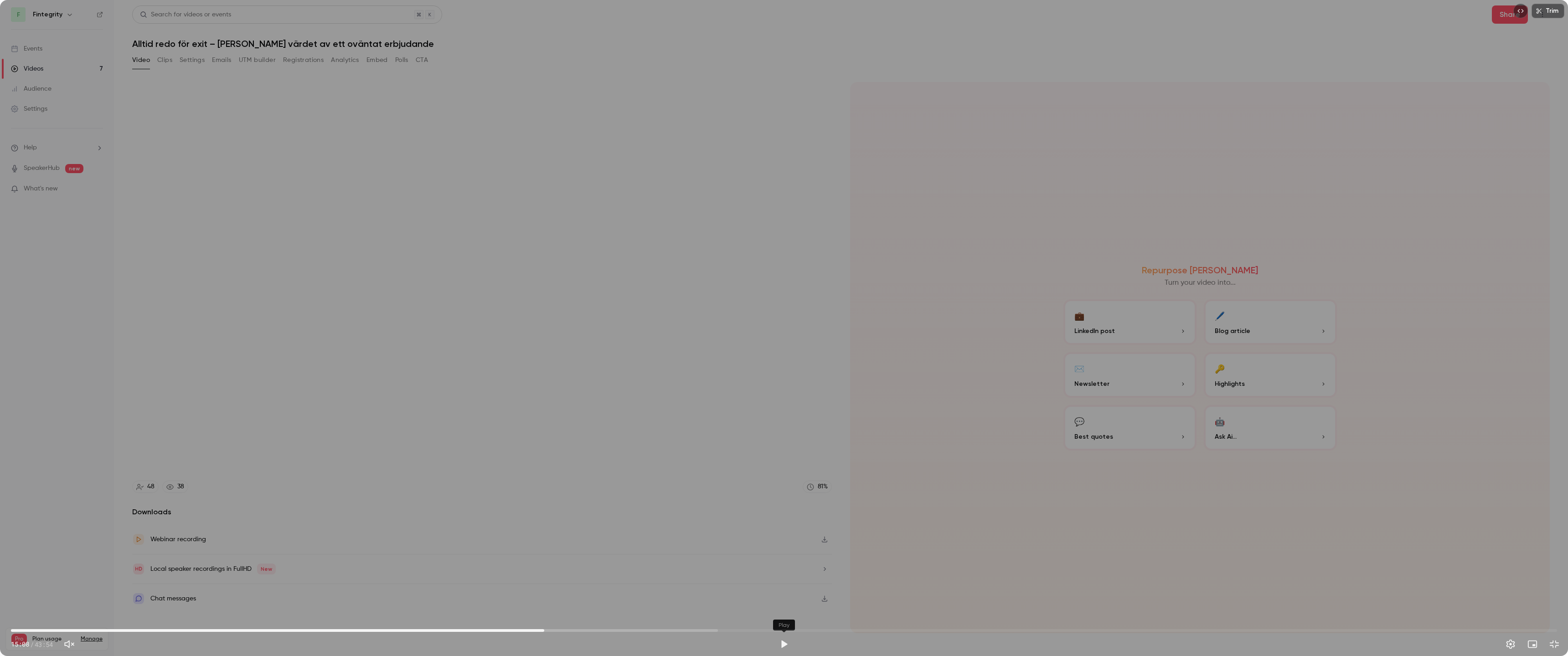
click at [779, 581] on button "Play" at bounding box center [784, 644] width 18 height 18
click at [779, 581] on button "Pause" at bounding box center [784, 644] width 18 height 18
click at [779, 581] on button "Play" at bounding box center [784, 644] width 18 height 18
click at [779, 581] on button "Pause" at bounding box center [784, 644] width 18 height 18
click at [779, 581] on button "Play" at bounding box center [784, 644] width 18 height 18
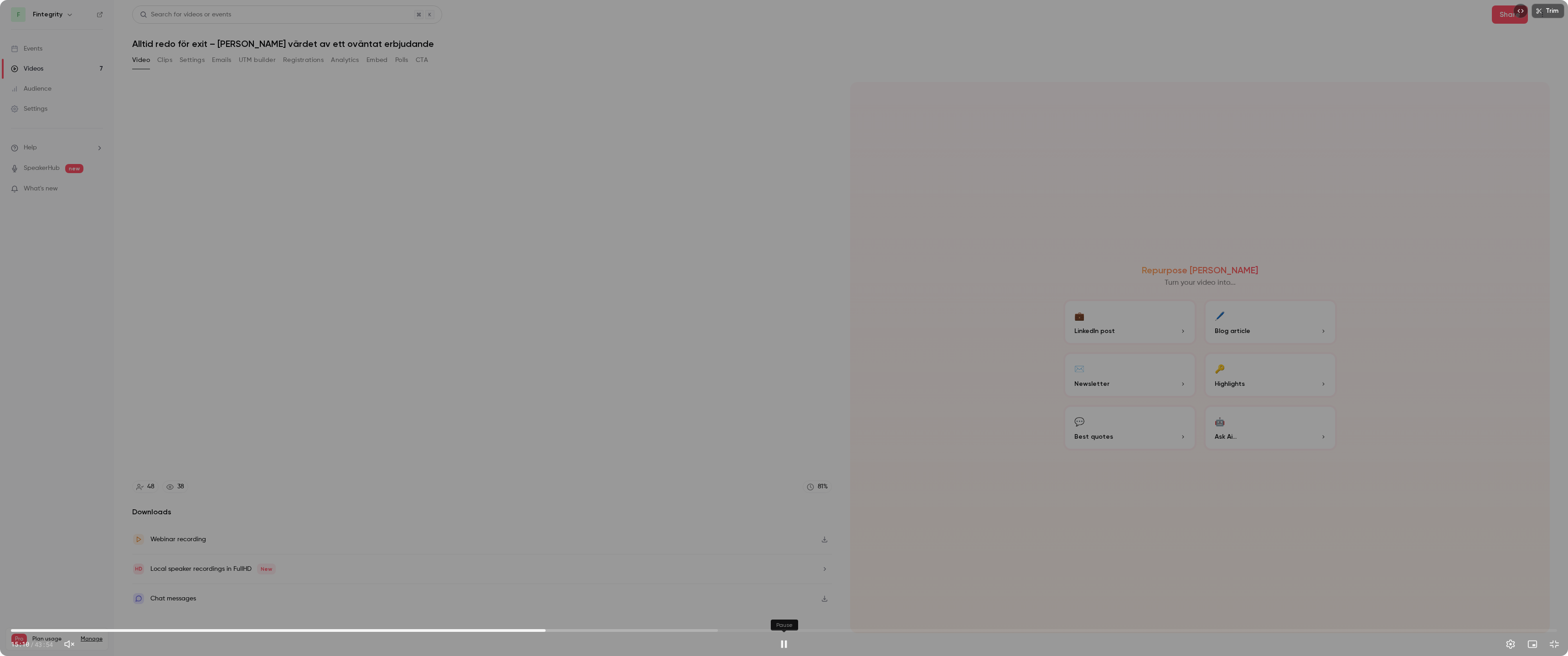
click at [779, 581] on button "Pause" at bounding box center [784, 644] width 18 height 18
click at [585, 581] on span "16:18" at bounding box center [784, 630] width 1546 height 14
click at [613, 581] on span "16:18" at bounding box center [784, 630] width 1546 height 14
click at [613, 581] on span "17:05" at bounding box center [612, 631] width 3 height 3
drag, startPoint x: 611, startPoint y: 631, endPoint x: 1461, endPoint y: 614, distance: 850.2
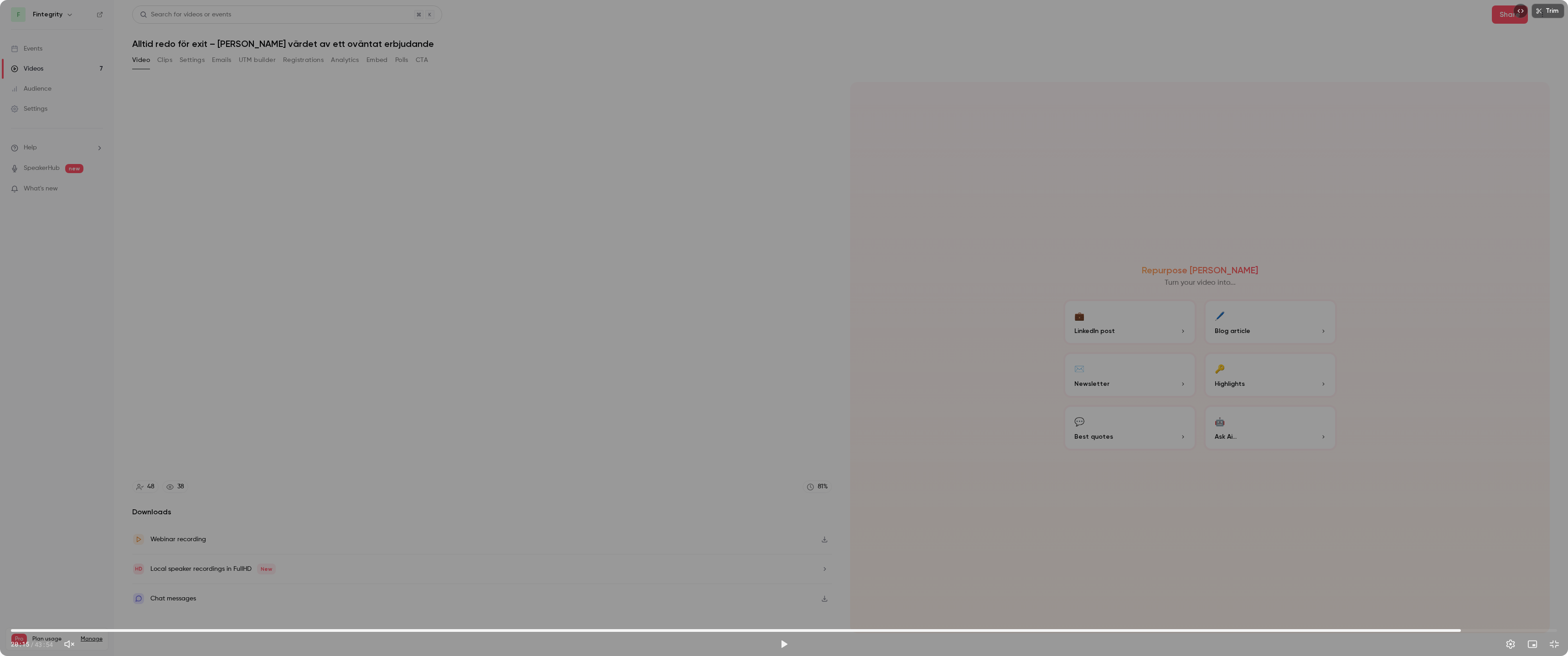
click at [779, 581] on span "41:10" at bounding box center [1461, 631] width 3 height 3
click at [779, 581] on button "Play" at bounding box center [784, 644] width 18 height 18
click at [779, 581] on button "Pause" at bounding box center [784, 644] width 18 height 18
click at [779, 581] on span "41:11" at bounding box center [784, 630] width 1546 height 14
click at [779, 581] on div at bounding box center [1178, 644] width 770 height 14
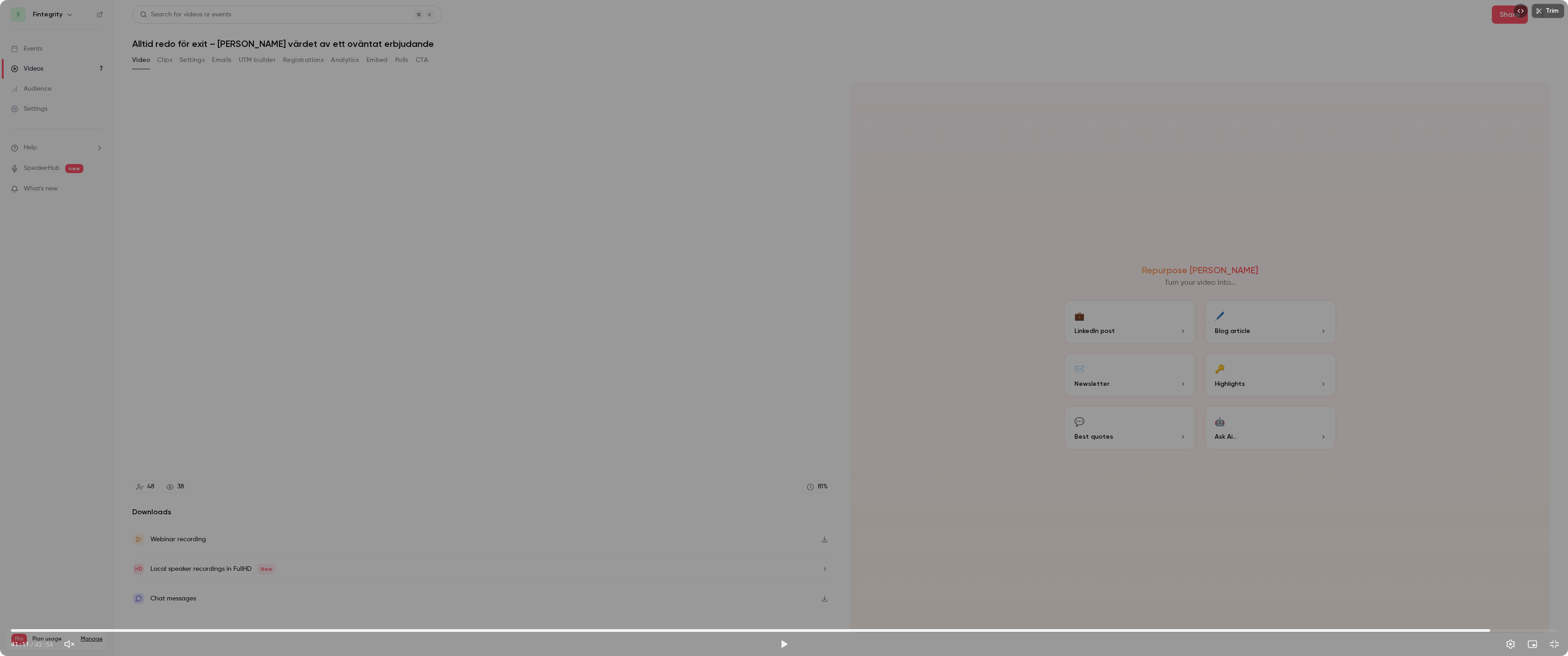
click at [779, 581] on button "Play" at bounding box center [784, 644] width 18 height 18
click at [779, 581] on button "Pause" at bounding box center [784, 644] width 18 height 18
click at [779, 581] on span "43:05" at bounding box center [784, 630] width 1546 height 14
click at [779, 581] on button "Play" at bounding box center [784, 644] width 18 height 18
click at [779, 581] on button "Pause" at bounding box center [784, 644] width 18 height 18
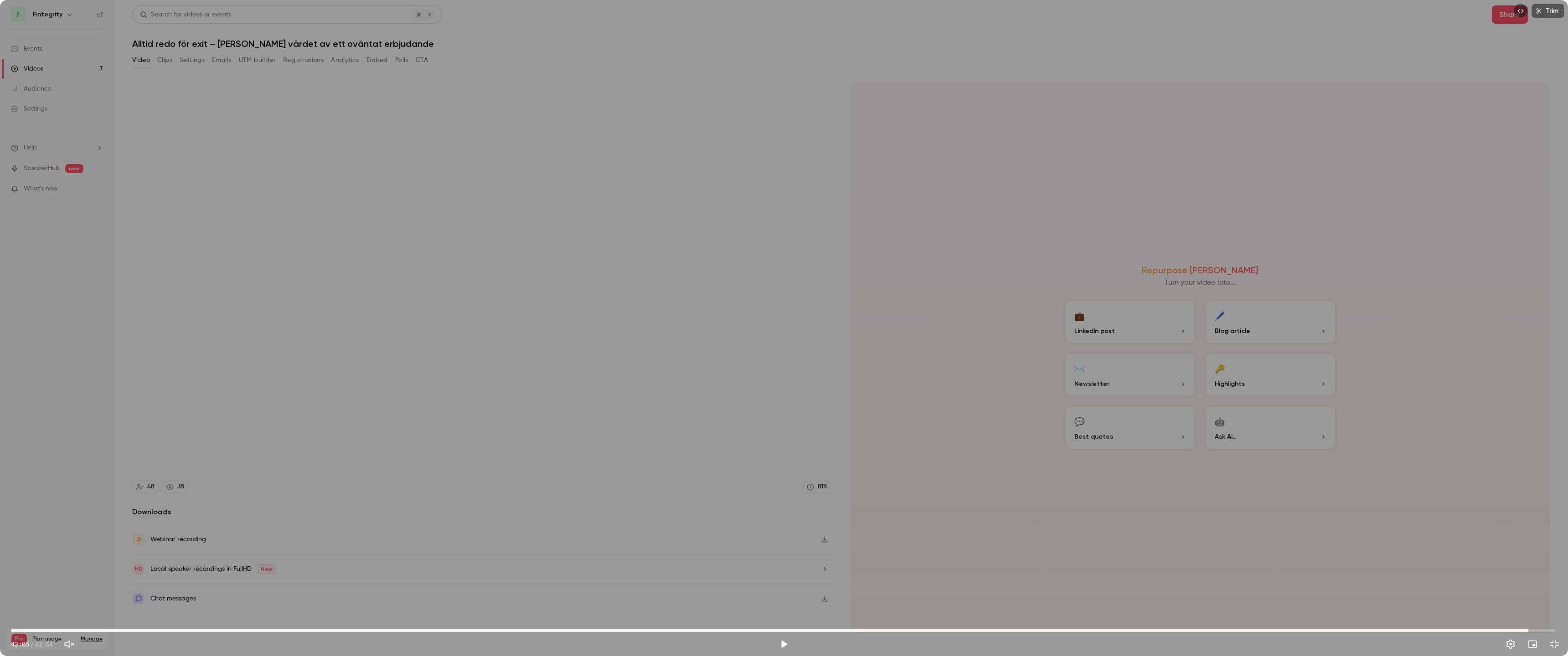
click at [779, 581] on span "43:05" at bounding box center [1528, 631] width 3 height 3
drag, startPoint x: 1526, startPoint y: 629, endPoint x: 1488, endPoint y: 620, distance: 39.1
click at [779, 581] on span "42:50" at bounding box center [1519, 631] width 3 height 3
click at [779, 447] on div "Trim 42:48 42:48 / 43:54" at bounding box center [784, 328] width 1568 height 656
click at [779, 448] on div "Trim 42:49 42:49 / 43:54" at bounding box center [784, 328] width 1568 height 656
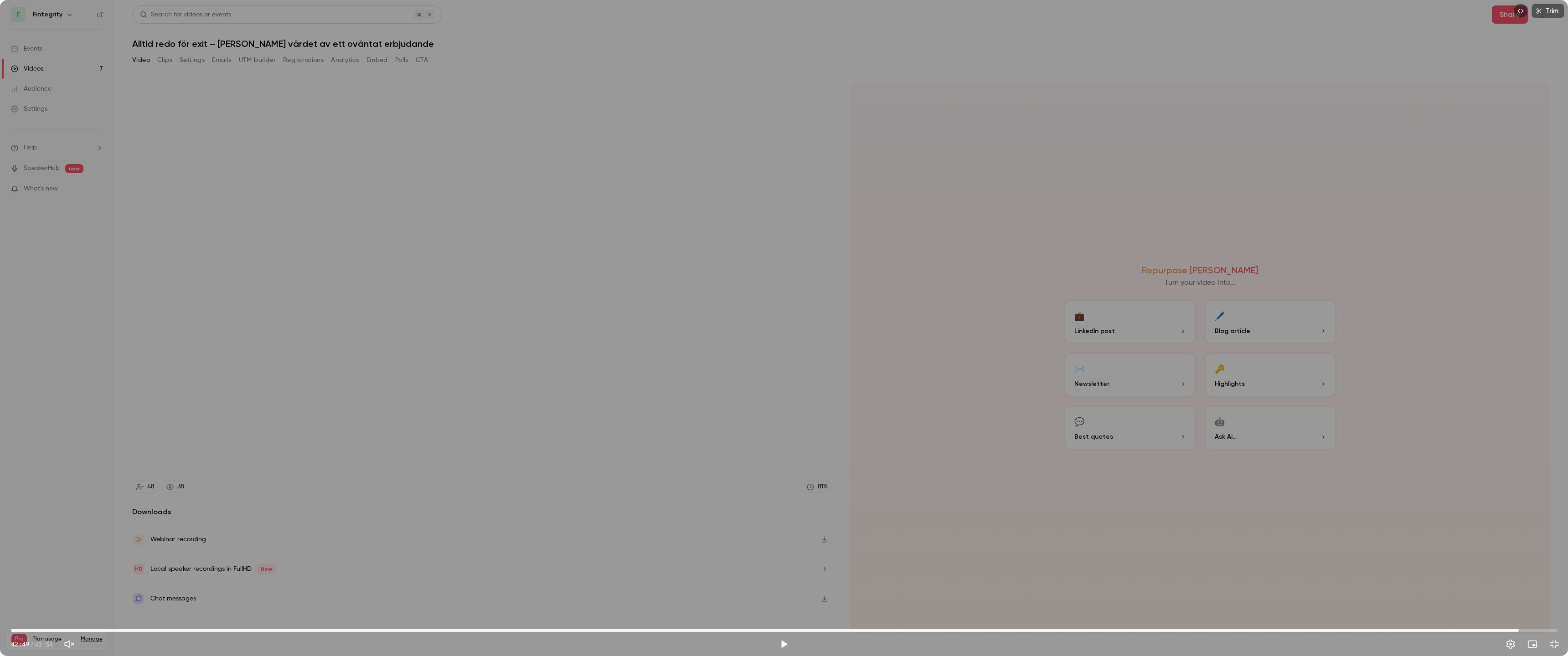
click at [779, 448] on div "Trim 42:49 42:49 / 43:54" at bounding box center [784, 328] width 1568 height 656
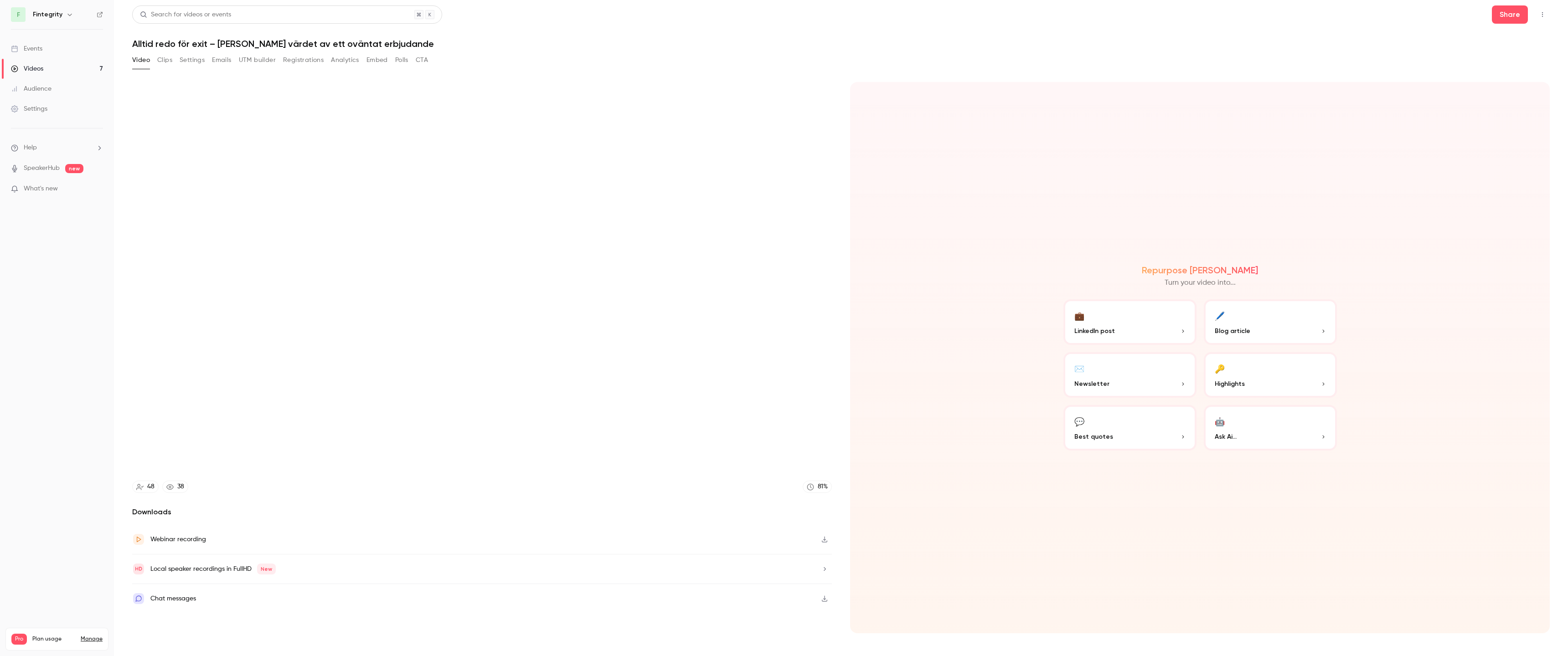
click at [779, 448] on video at bounding box center [784, 328] width 1568 height 656
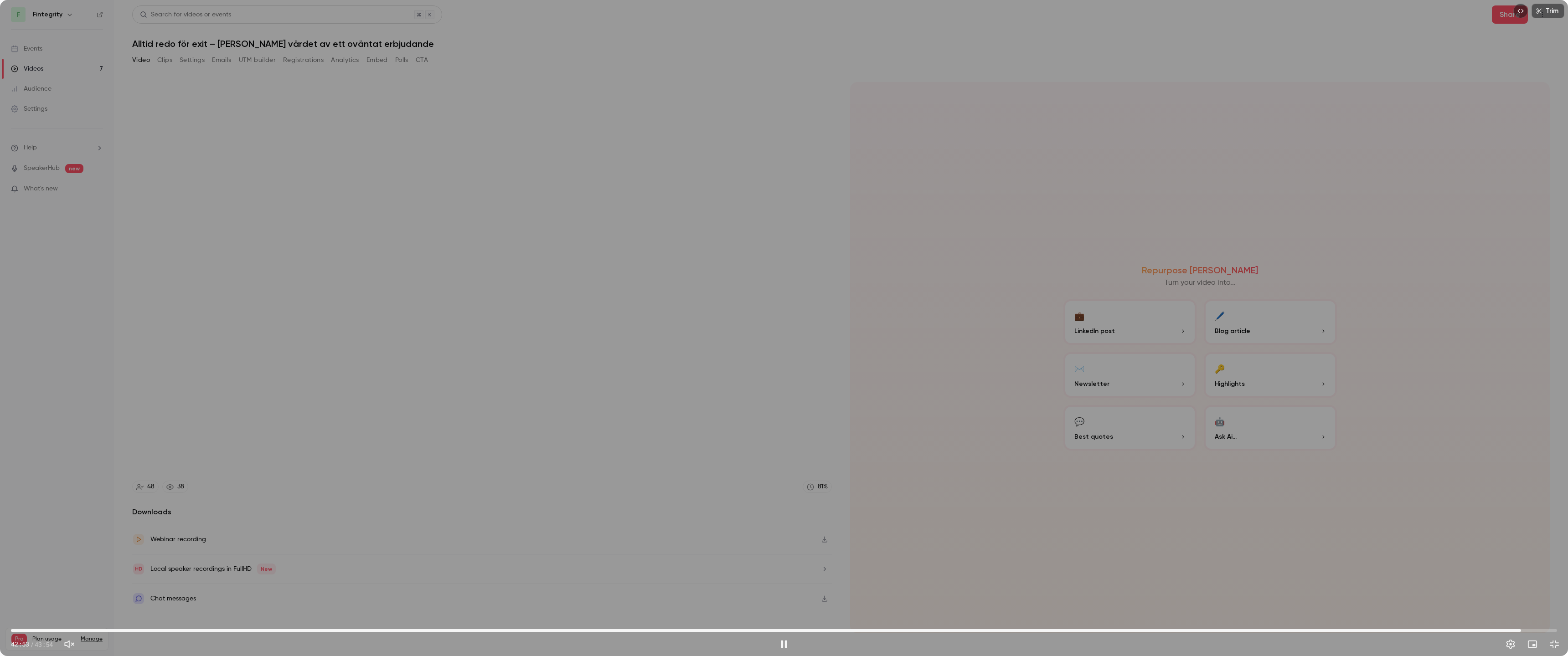
click at [779, 581] on button "Pause" at bounding box center [784, 644] width 18 height 18
click at [779, 581] on span "42:40" at bounding box center [1513, 631] width 3 height 3
click at [779, 356] on div "Trim 42:39 42:39 / 43:54" at bounding box center [784, 328] width 1568 height 656
click at [779, 581] on button "Pause" at bounding box center [784, 644] width 18 height 18
click at [779, 581] on button "Play" at bounding box center [784, 644] width 18 height 18
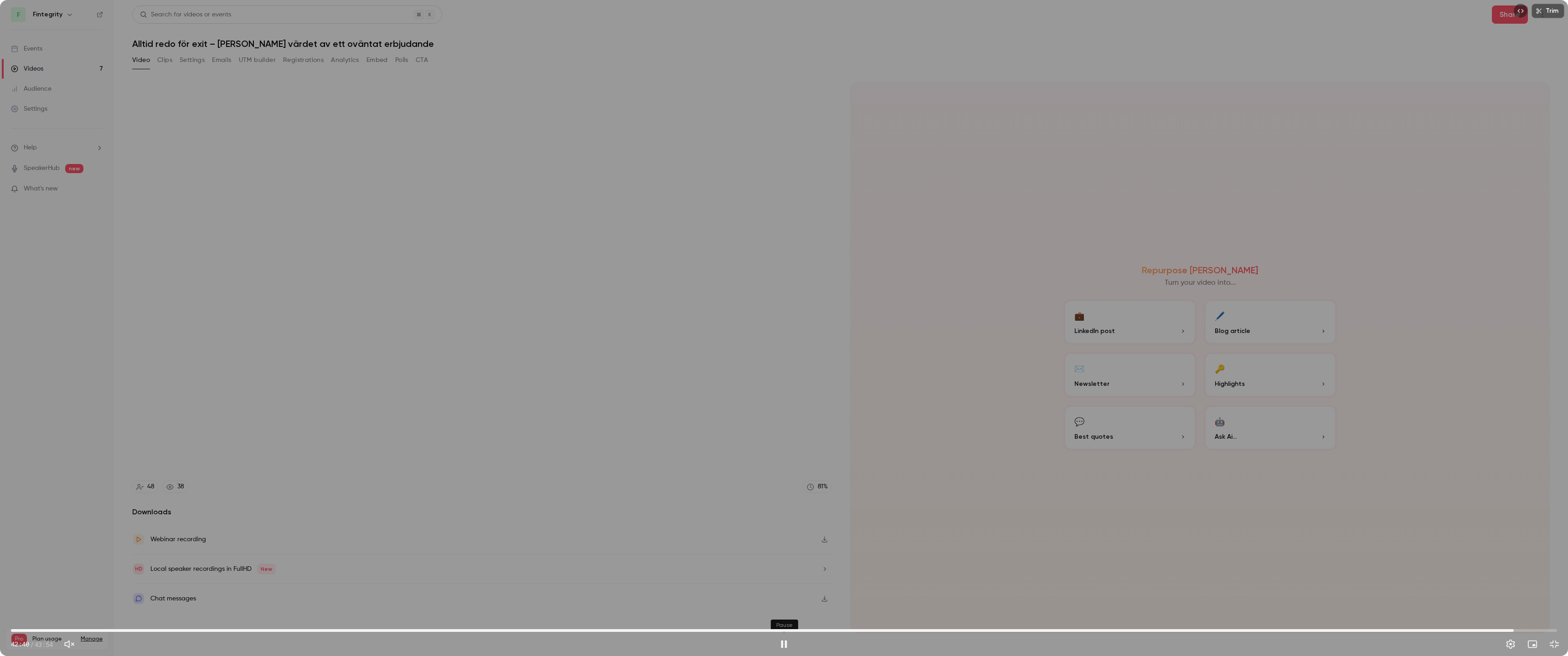
click at [779, 581] on button "Pause" at bounding box center [784, 644] width 18 height 18
click at [779, 581] on button "Play" at bounding box center [784, 644] width 18 height 18
click at [779, 581] on button "Pause" at bounding box center [784, 644] width 18 height 18
click at [779, 581] on button "Play" at bounding box center [784, 644] width 18 height 18
click at [779, 581] on button "Pause" at bounding box center [784, 644] width 18 height 18
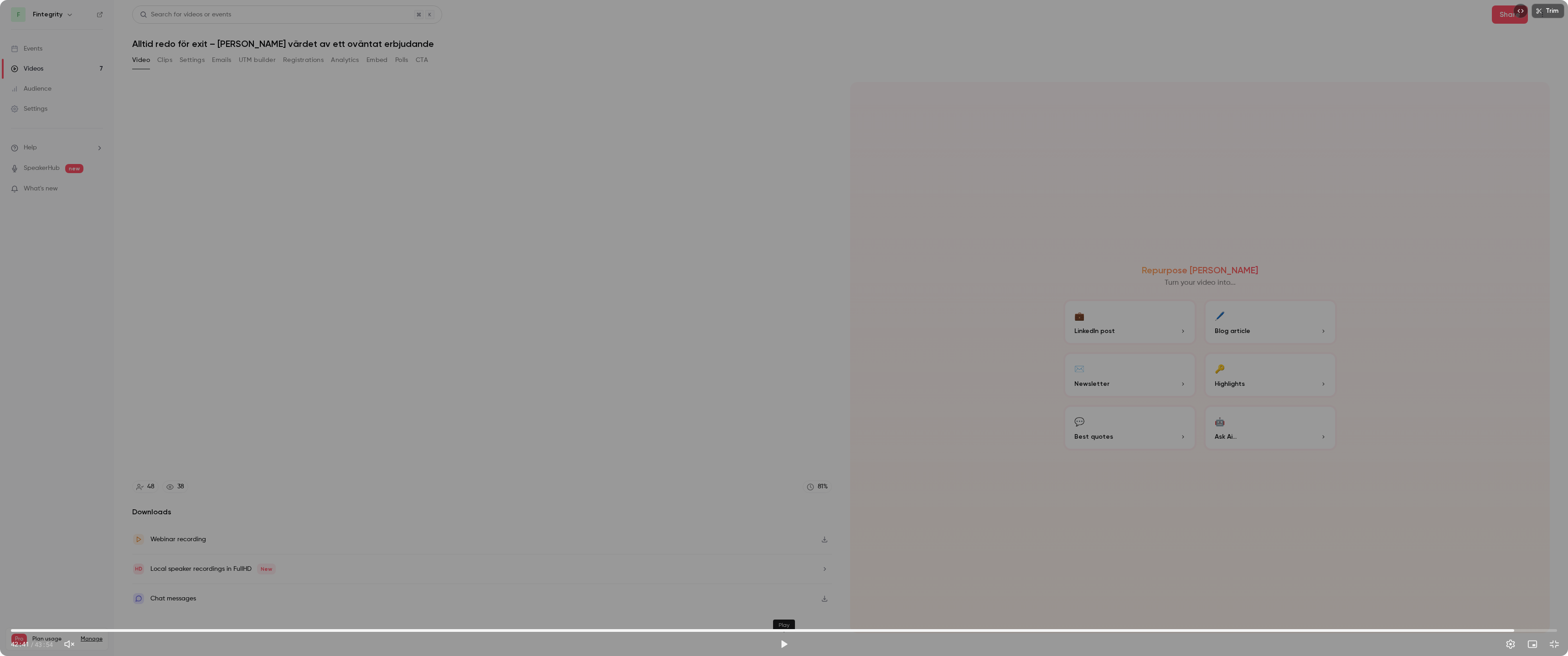
click at [779, 581] on button "Play" at bounding box center [784, 644] width 18 height 18
click at [779, 581] on span "42:43" at bounding box center [1515, 631] width 3 height 3
click at [779, 581] on button "Pause" at bounding box center [784, 644] width 18 height 18
click at [779, 581] on button "Play" at bounding box center [784, 644] width 18 height 18
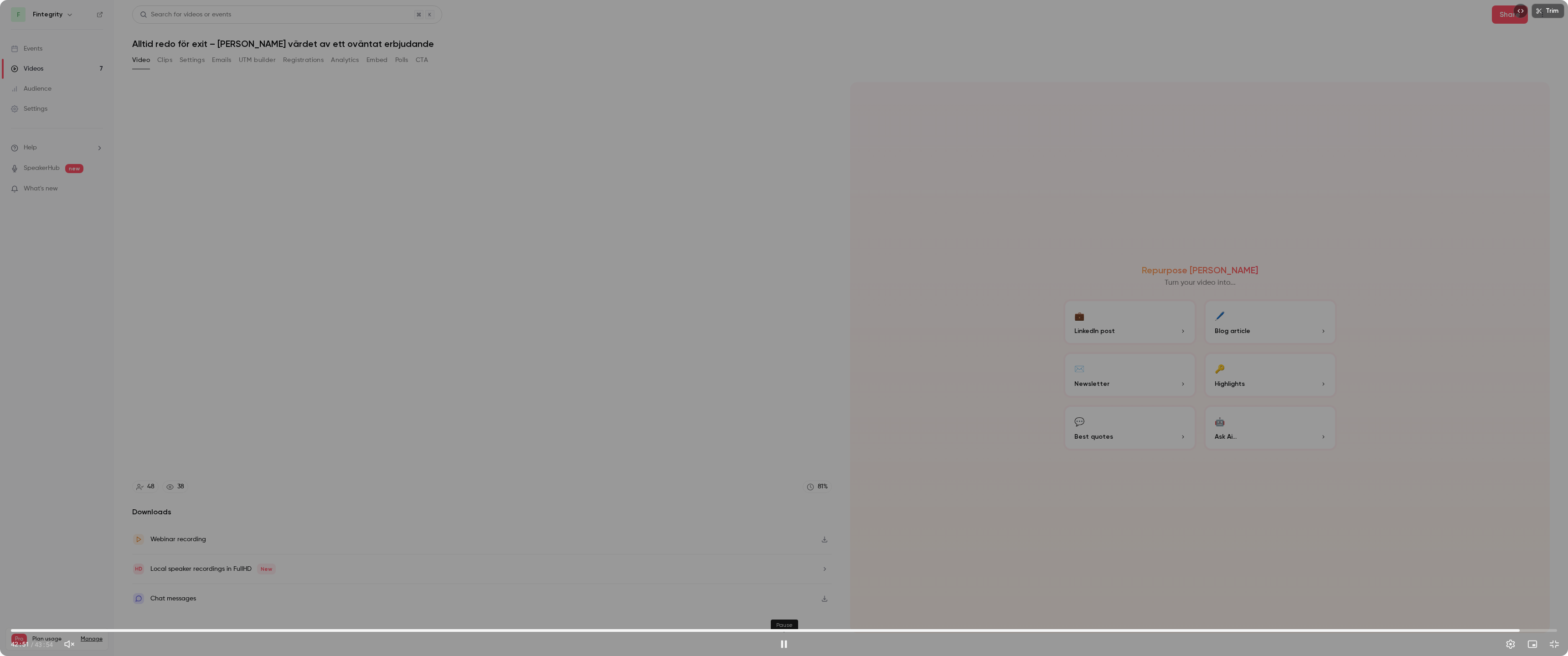
click at [779, 581] on button "Pause" at bounding box center [784, 644] width 18 height 18
click at [779, 581] on button "Play" at bounding box center [784, 644] width 18 height 18
click at [779, 581] on button "Pause" at bounding box center [784, 644] width 18 height 18
click at [779, 581] on button "Play" at bounding box center [784, 644] width 18 height 18
click at [779, 581] on button "Pause" at bounding box center [784, 644] width 18 height 18
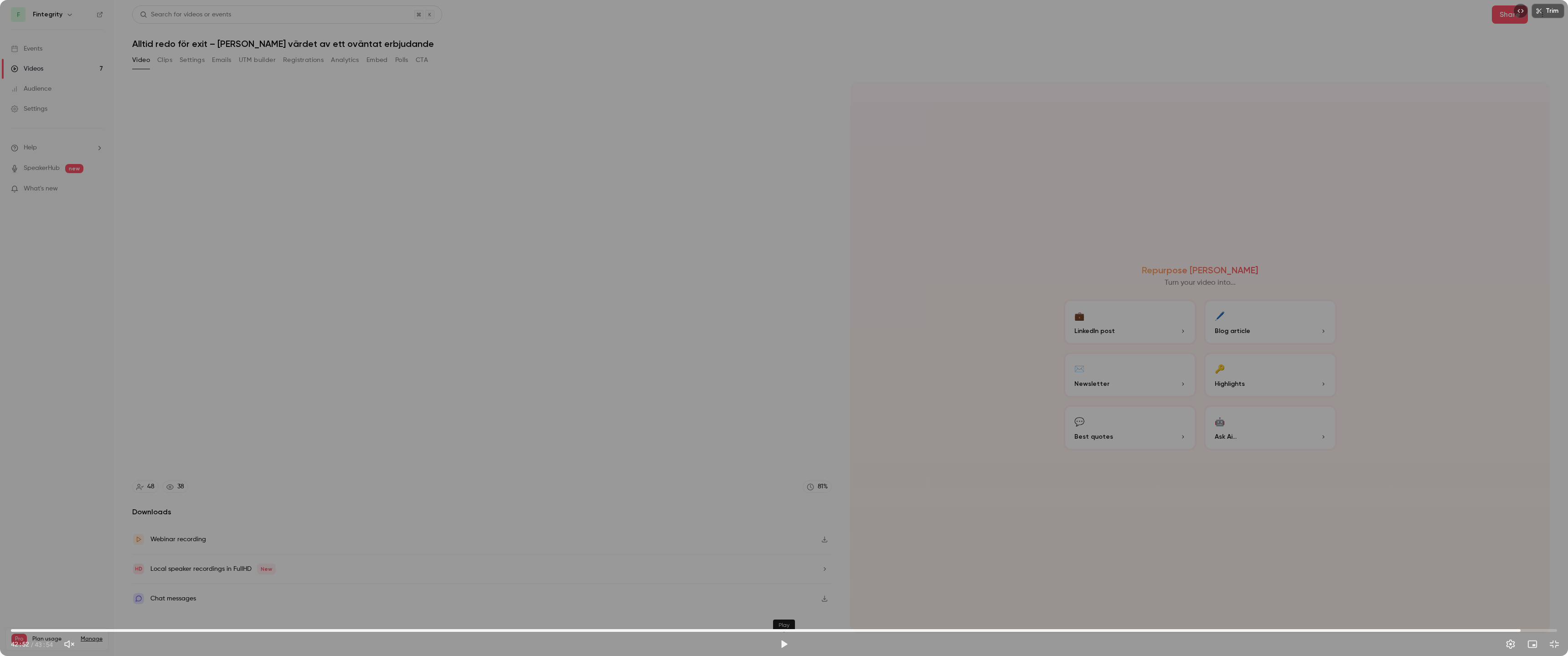
click at [779, 581] on button "Play" at bounding box center [784, 644] width 18 height 18
click at [779, 581] on button "Pause" at bounding box center [784, 644] width 18 height 18
click at [779, 581] on button "Play" at bounding box center [784, 644] width 18 height 18
click at [779, 581] on button "Pause" at bounding box center [784, 644] width 18 height 18
click at [779, 581] on button "Play" at bounding box center [784, 644] width 18 height 18
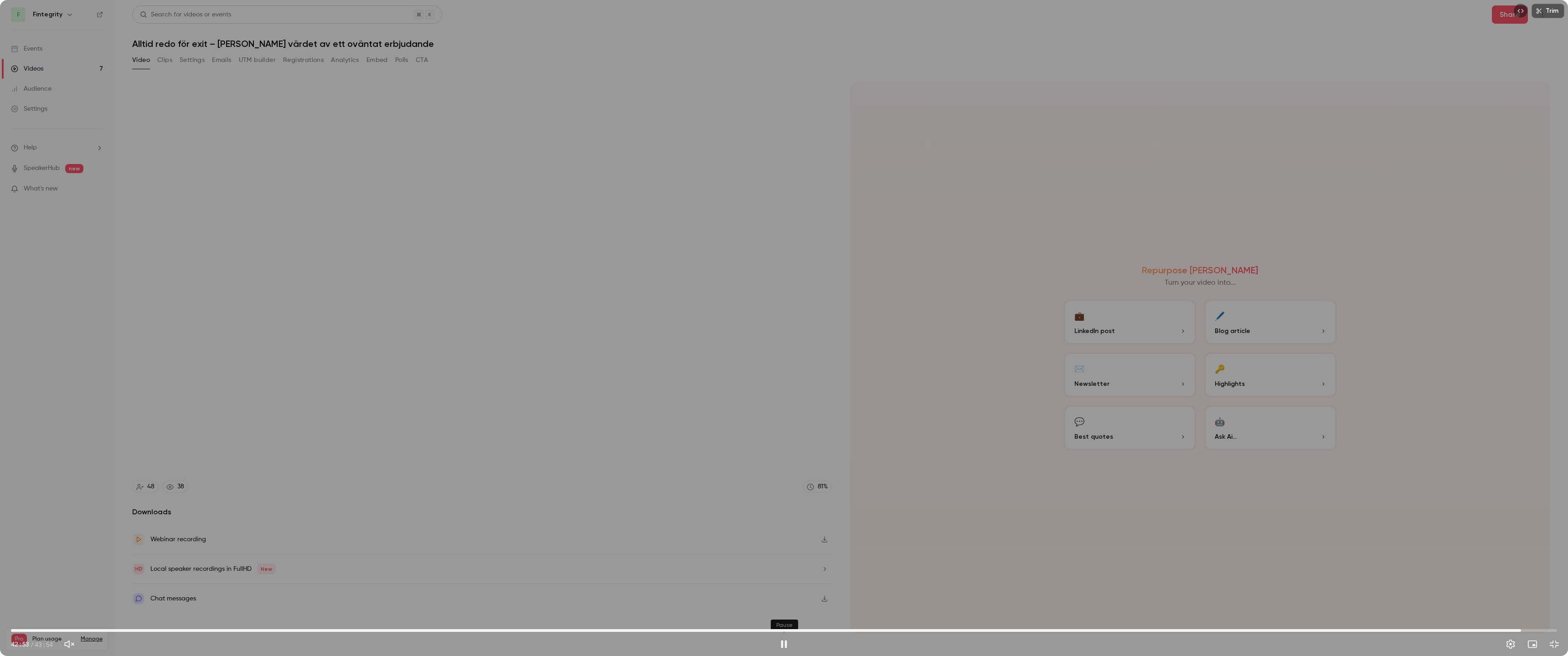
click at [779, 581] on button "Pause" at bounding box center [784, 644] width 18 height 18
click at [779, 581] on button "Play" at bounding box center [784, 644] width 18 height 18
click at [779, 581] on button "Pause" at bounding box center [784, 644] width 18 height 18
click at [779, 581] on button "Play" at bounding box center [784, 644] width 18 height 18
click at [779, 581] on button "Pause" at bounding box center [784, 644] width 18 height 18
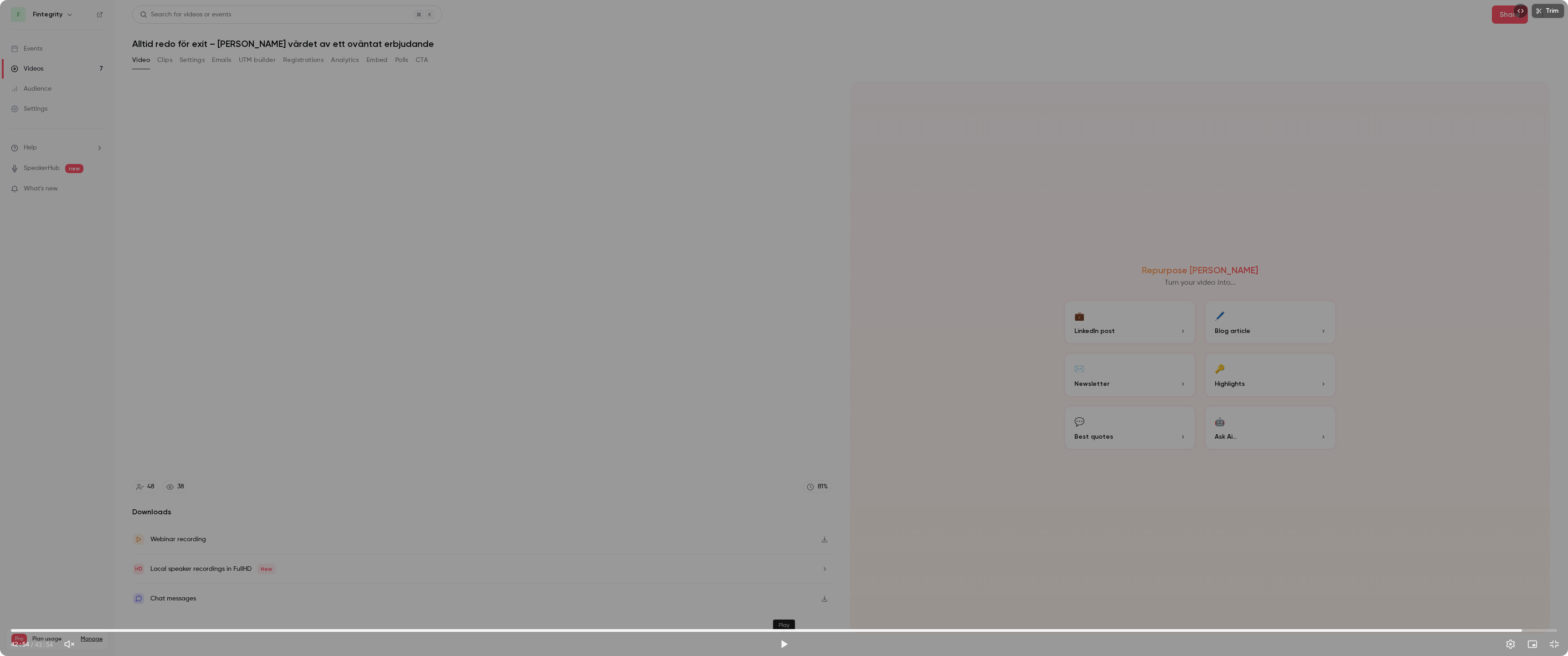
click at [779, 581] on button "Play" at bounding box center [784, 644] width 18 height 18
click at [779, 581] on button "Pause" at bounding box center [784, 644] width 18 height 18
click at [779, 581] on button "Play" at bounding box center [784, 644] width 18 height 18
click at [779, 581] on button "Pause" at bounding box center [784, 644] width 18 height 18
click at [779, 581] on button "Play" at bounding box center [784, 644] width 18 height 18
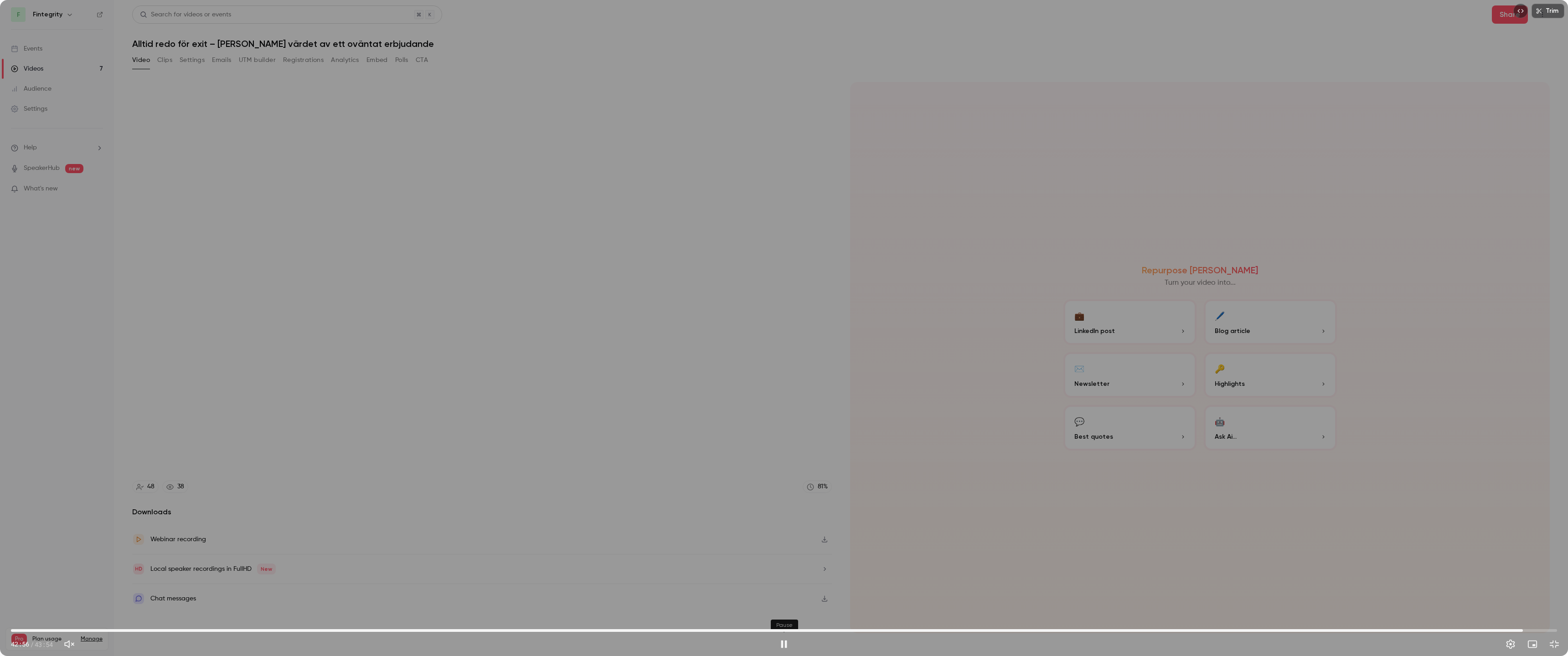
click at [779, 581] on button "Pause" at bounding box center [784, 644] width 18 height 18
click at [779, 581] on button "Play" at bounding box center [784, 644] width 18 height 18
click at [779, 581] on button "Pause" at bounding box center [784, 644] width 18 height 18
click at [779, 581] on button "Play" at bounding box center [784, 644] width 18 height 18
click at [779, 581] on button "Pause" at bounding box center [784, 644] width 18 height 18
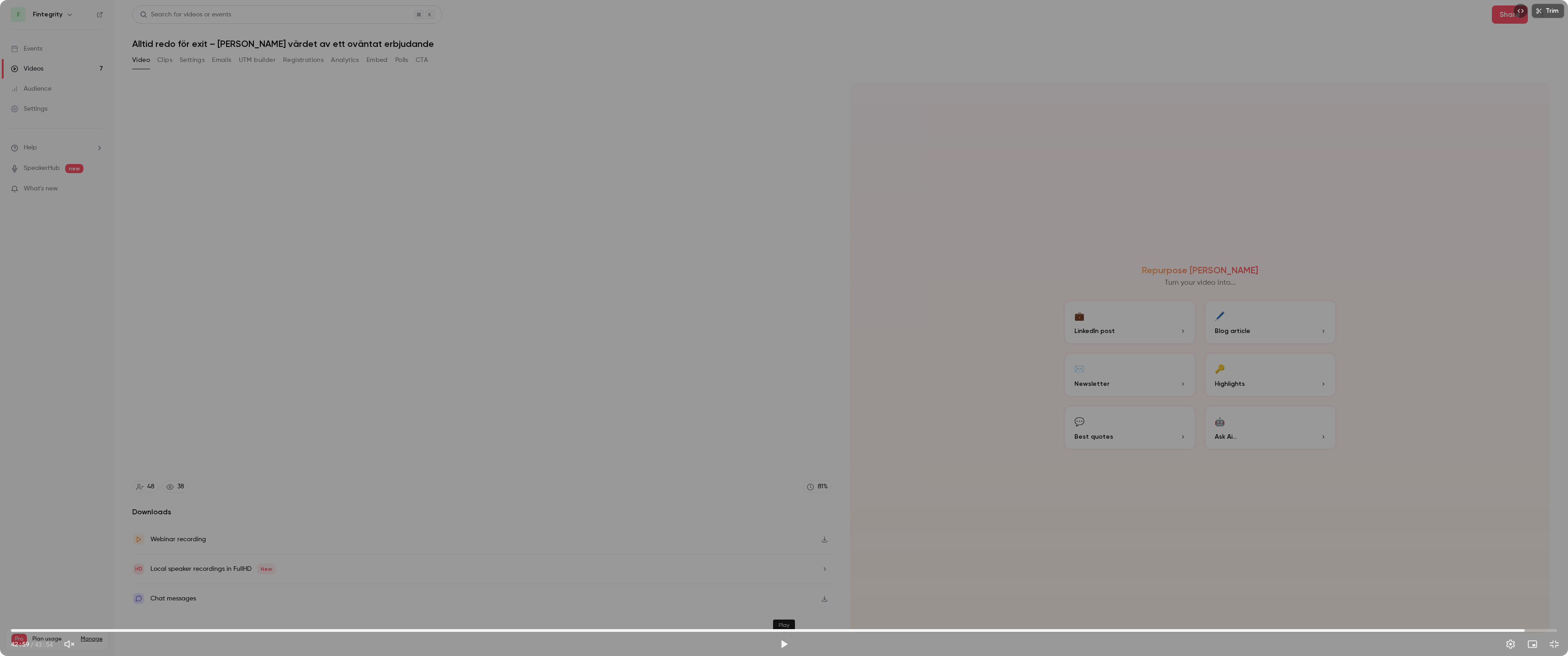
click at [779, 581] on button "Play" at bounding box center [784, 644] width 18 height 18
click at [779, 581] on button "Pause" at bounding box center [784, 644] width 18 height 18
click at [779, 581] on button "Play" at bounding box center [784, 644] width 18 height 18
click at [779, 581] on button "Pause" at bounding box center [784, 644] width 18 height 18
click at [779, 581] on span "43:02" at bounding box center [784, 630] width 1546 height 14
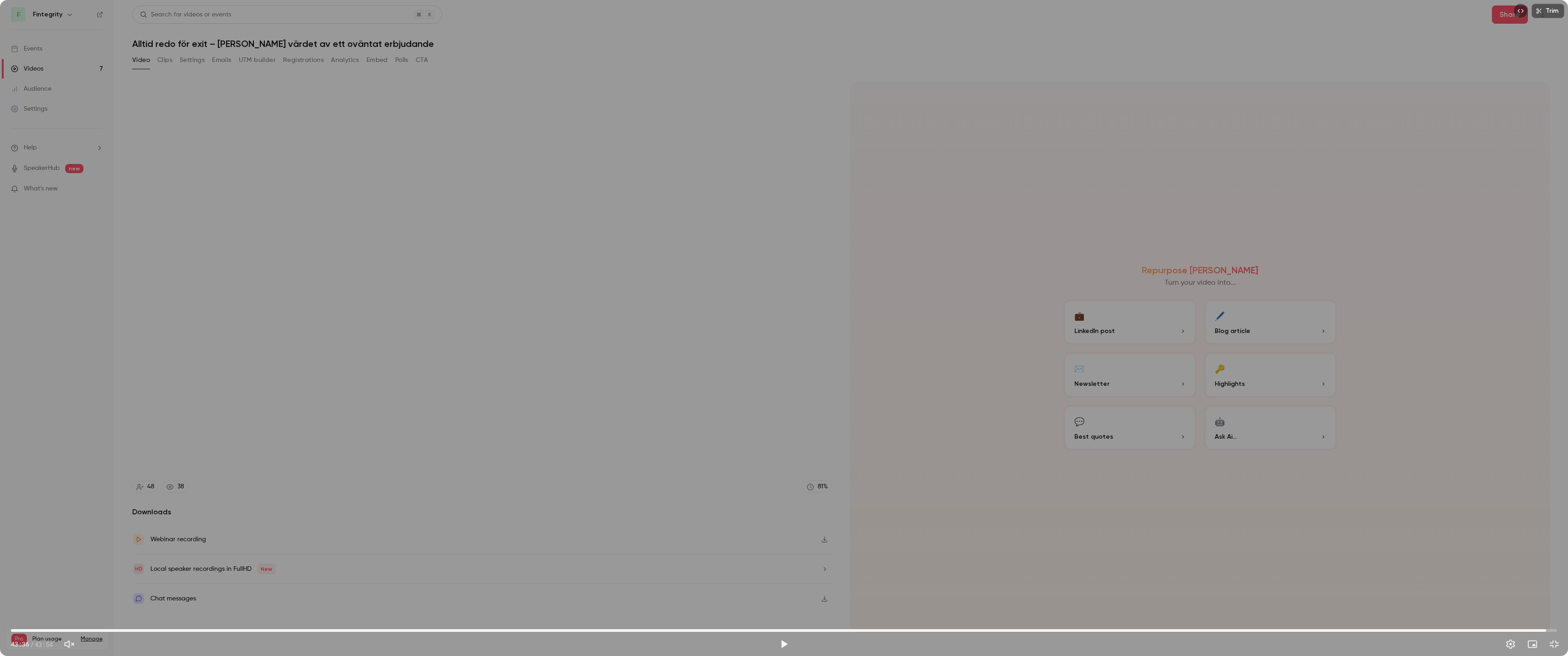
click at [779, 581] on button "Play" at bounding box center [784, 644] width 18 height 18
click at [779, 581] on button "Pause" at bounding box center [784, 644] width 18 height 18
click at [779, 581] on button "Play" at bounding box center [784, 644] width 18 height 18
click at [779, 581] on button "Pause" at bounding box center [784, 644] width 18 height 18
click at [779, 581] on button "Play" at bounding box center [784, 644] width 18 height 18
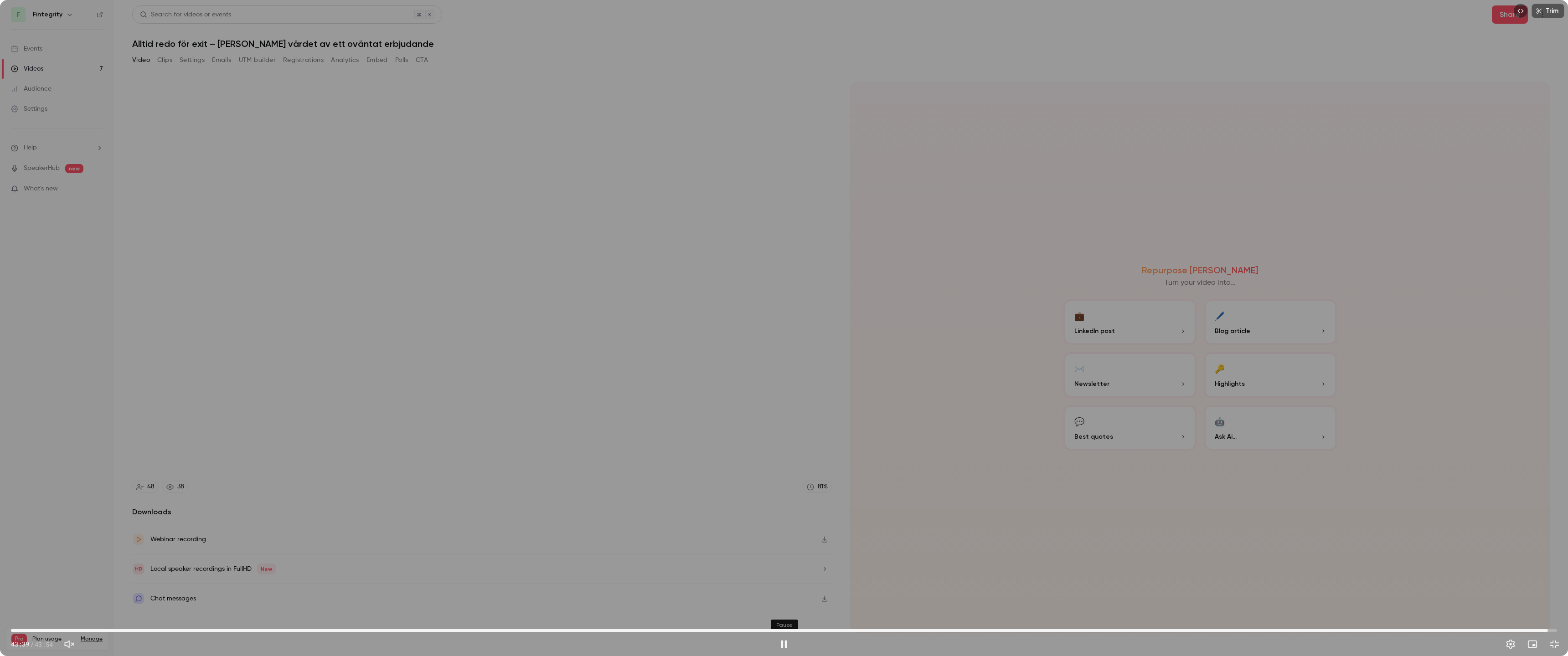
click at [779, 581] on button "Pause" at bounding box center [784, 644] width 18 height 18
click at [779, 581] on button "Play" at bounding box center [784, 644] width 18 height 18
click at [779, 581] on button "Pause" at bounding box center [784, 644] width 18 height 18
click at [299, 581] on span "43:40" at bounding box center [784, 630] width 1546 height 14
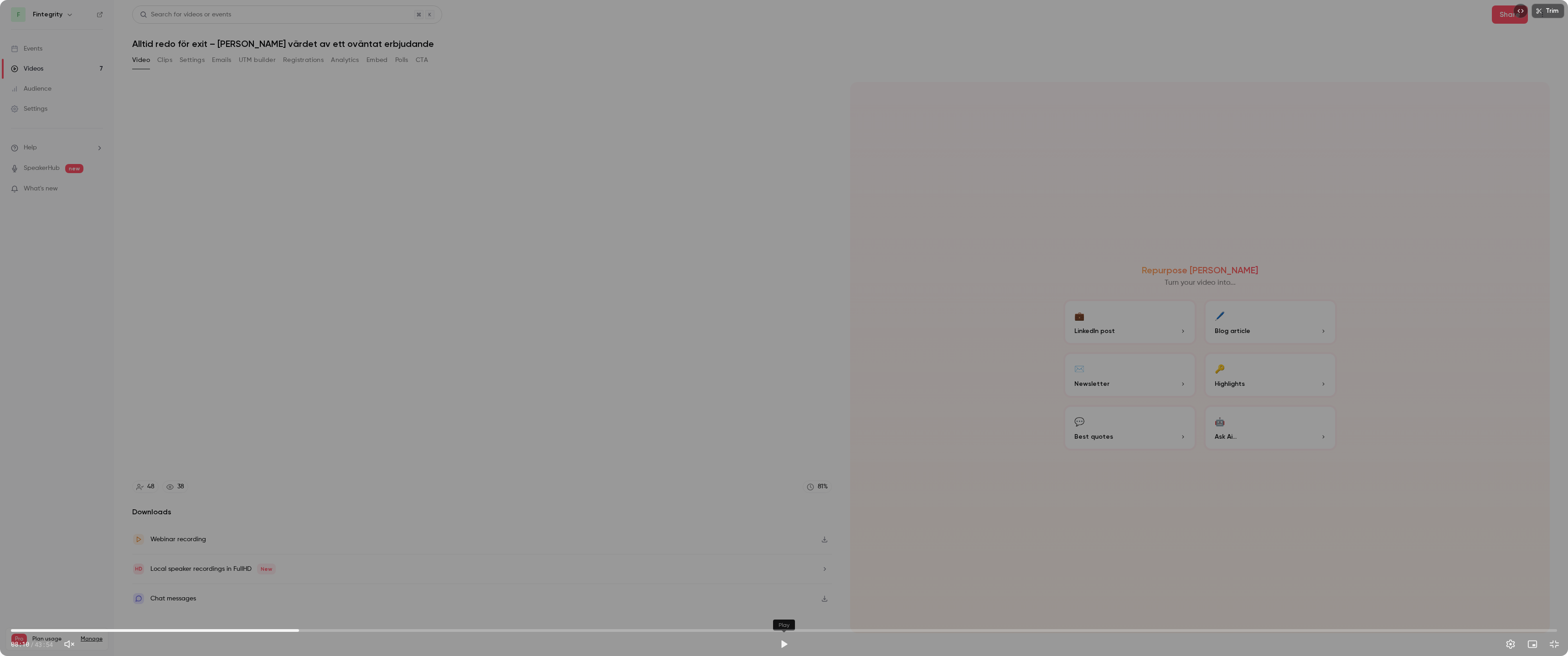
click at [779, 581] on button "Play" at bounding box center [784, 644] width 18 height 18
click at [779, 581] on button "Pause" at bounding box center [784, 644] width 18 height 18
click at [779, 581] on button "Play" at bounding box center [784, 644] width 18 height 18
click at [779, 581] on button "Pause" at bounding box center [784, 644] width 18 height 18
click at [779, 581] on button "Turn on miniplayer" at bounding box center [1532, 644] width 18 height 18
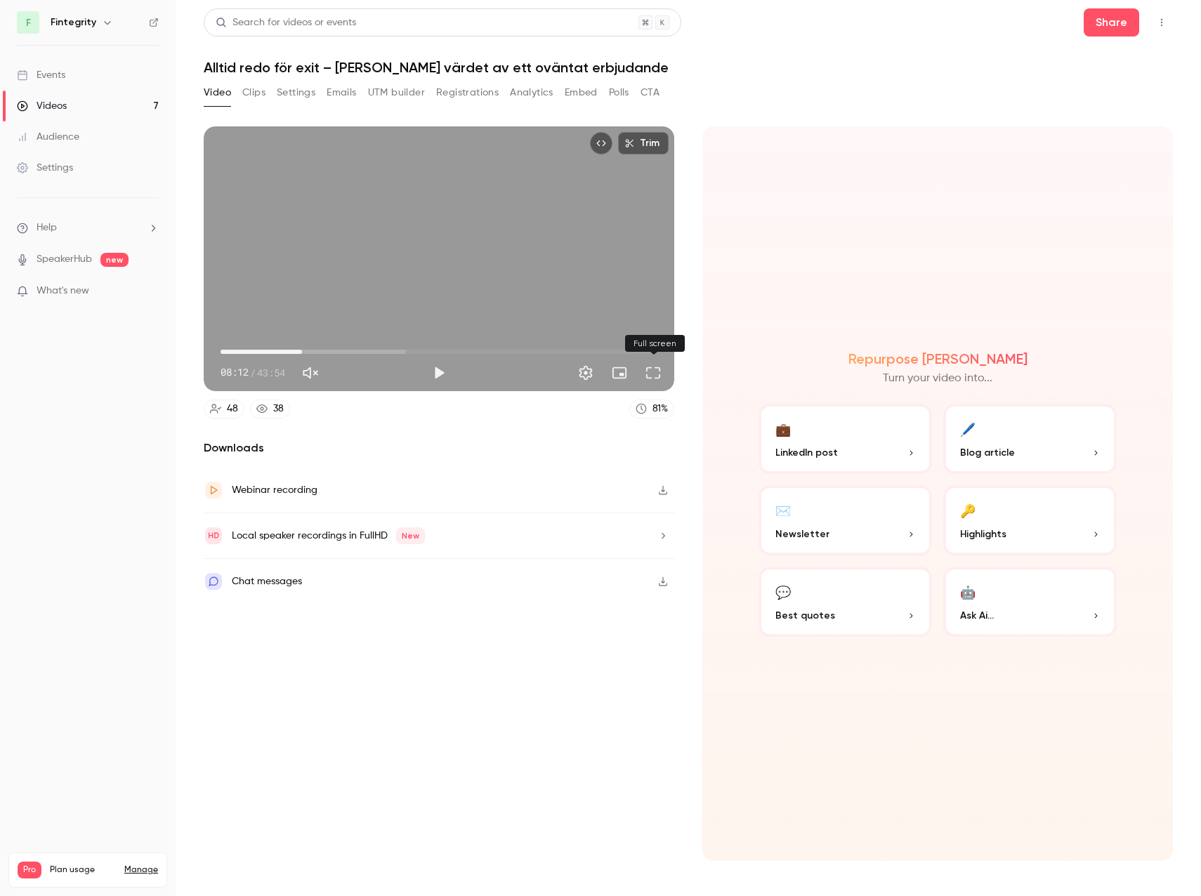
click at [652, 367] on button "Full screen" at bounding box center [653, 373] width 28 height 28
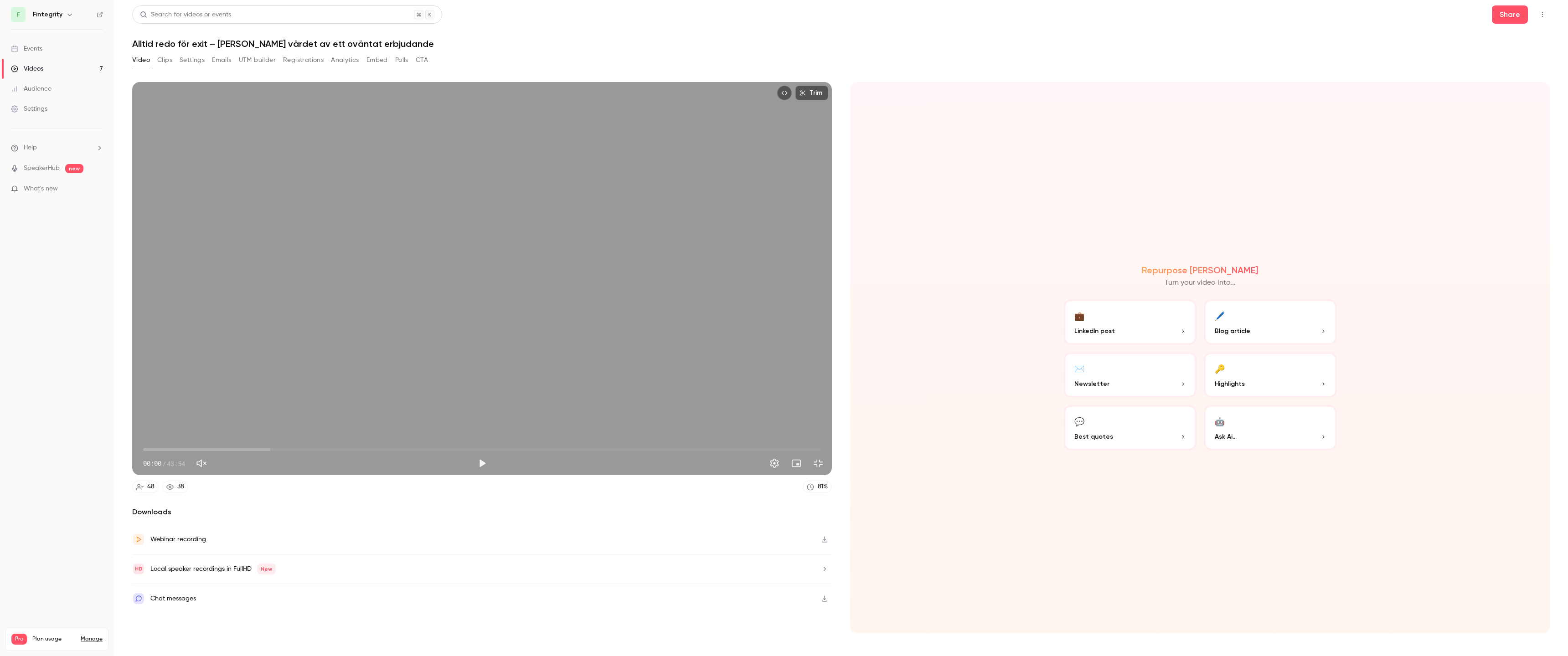
type input "*****"
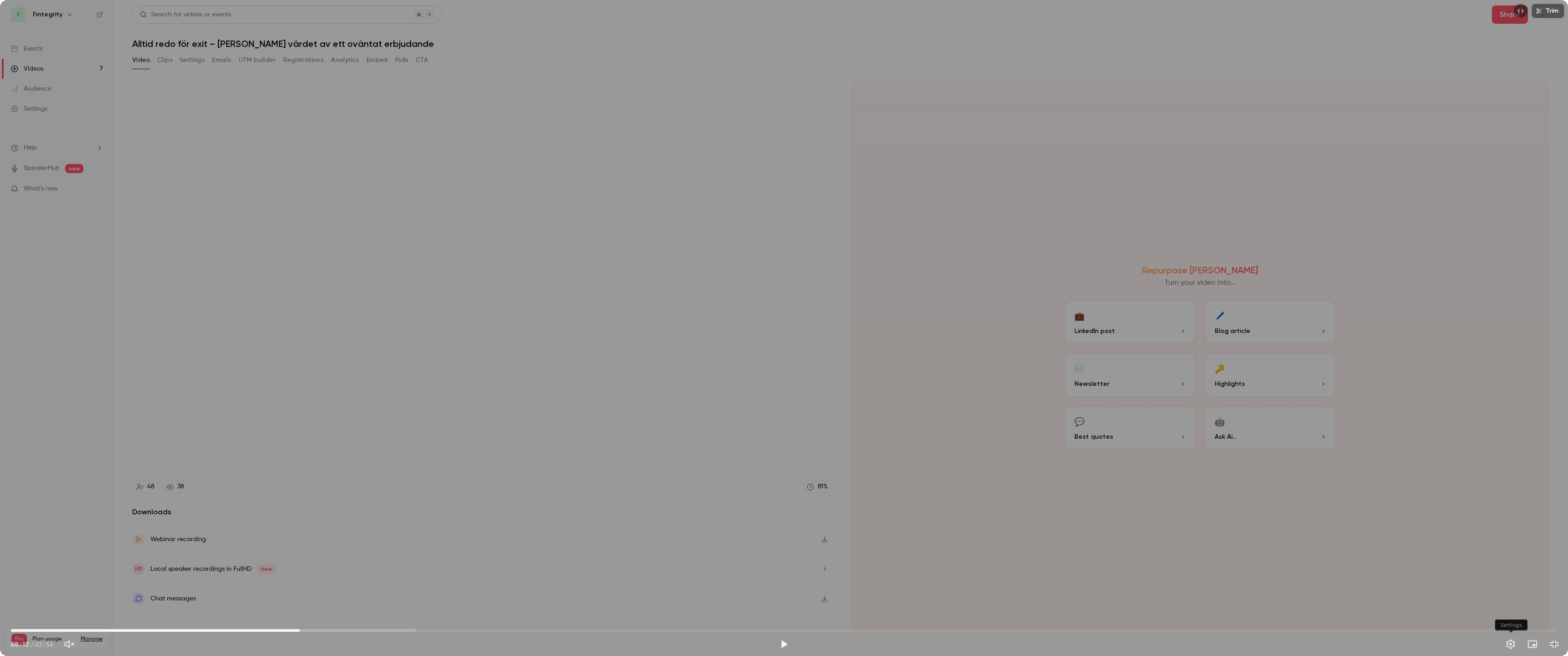
click at [779, 581] on button "Settings" at bounding box center [1511, 644] width 18 height 18
click at [779, 581] on span "720p" at bounding box center [1503, 609] width 18 height 11
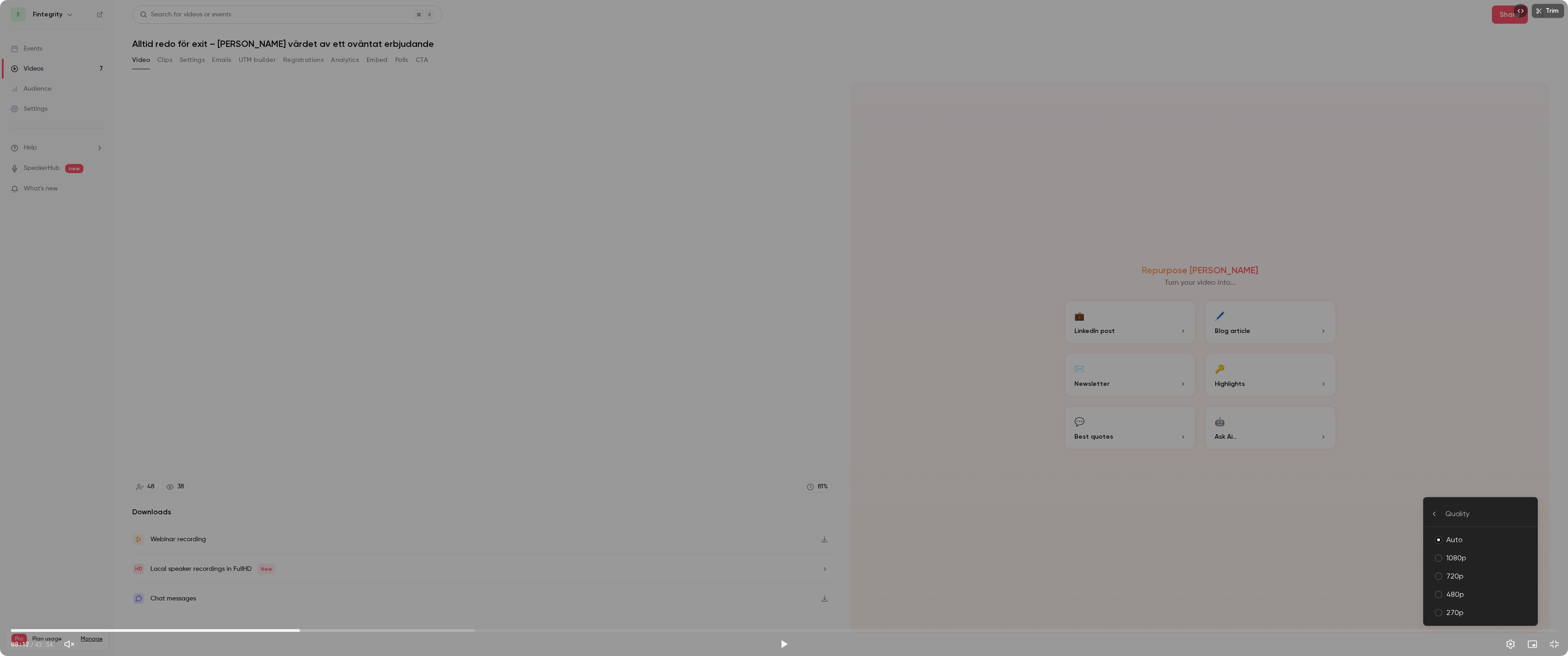
click at [779, 513] on div "Quality" at bounding box center [1487, 514] width 85 height 11
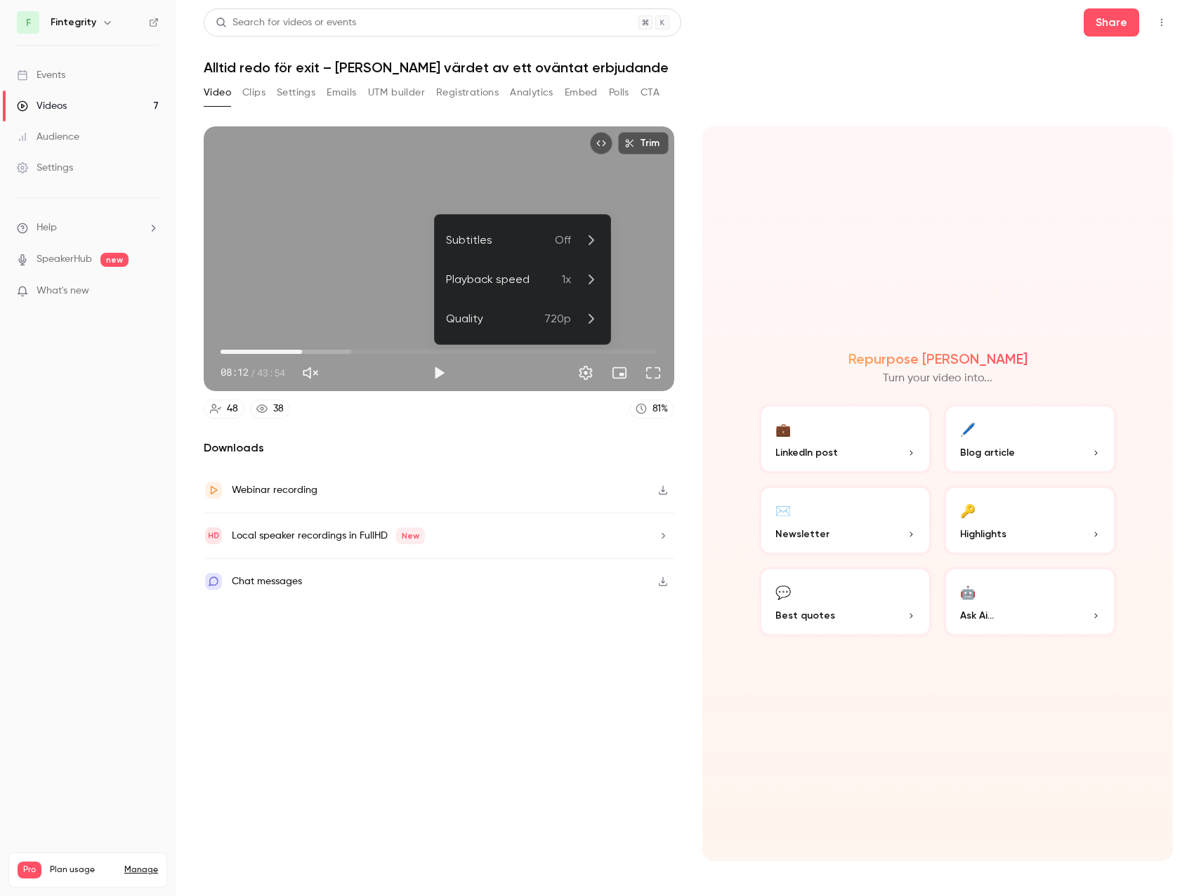
click at [690, 366] on div at bounding box center [600, 448] width 1201 height 896
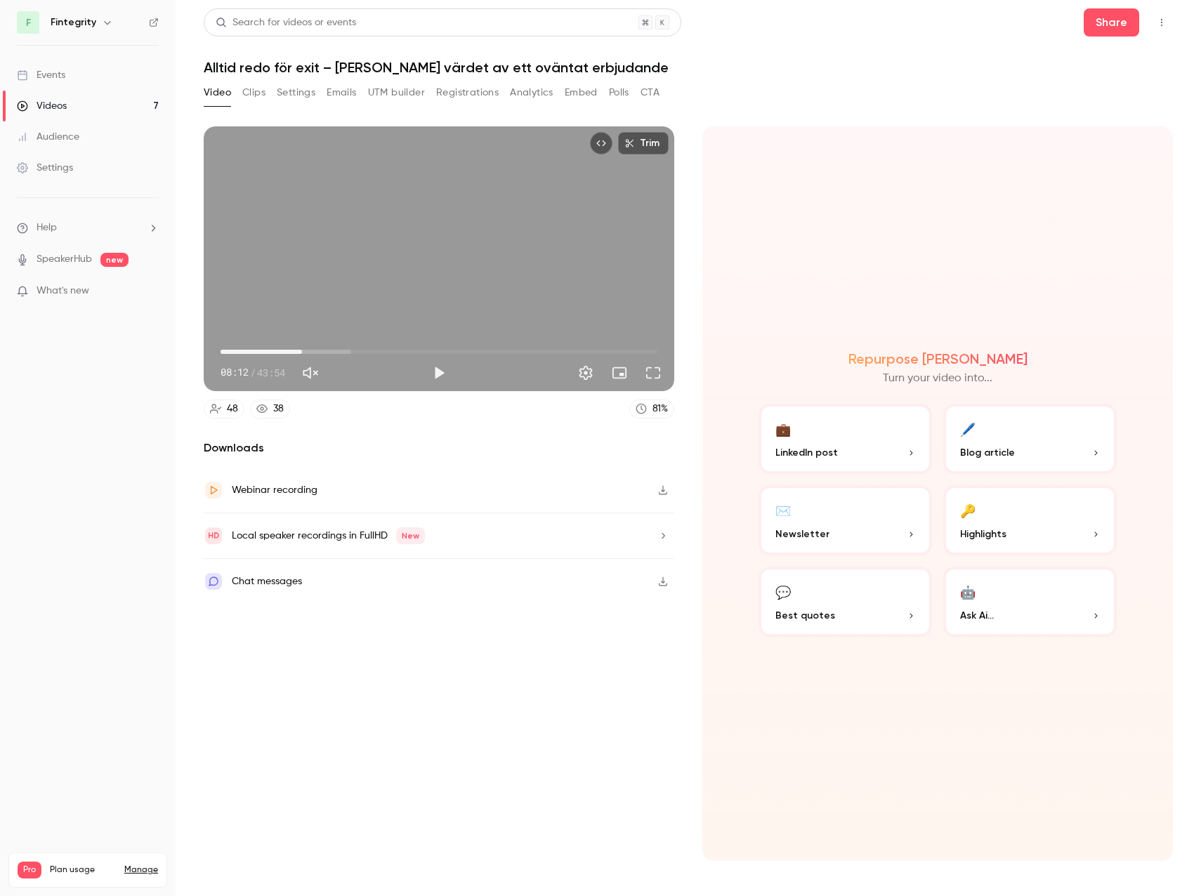
click at [682, 196] on section "Trim 08:12 08:12 / 43:54 48 38 81 % Downloads Webinar recording Local speaker r…" at bounding box center [688, 493] width 969 height 734
drag, startPoint x: 649, startPoint y: 374, endPoint x: 652, endPoint y: 452, distance: 78.0
click at [649, 374] on button "Full screen" at bounding box center [653, 373] width 28 height 28
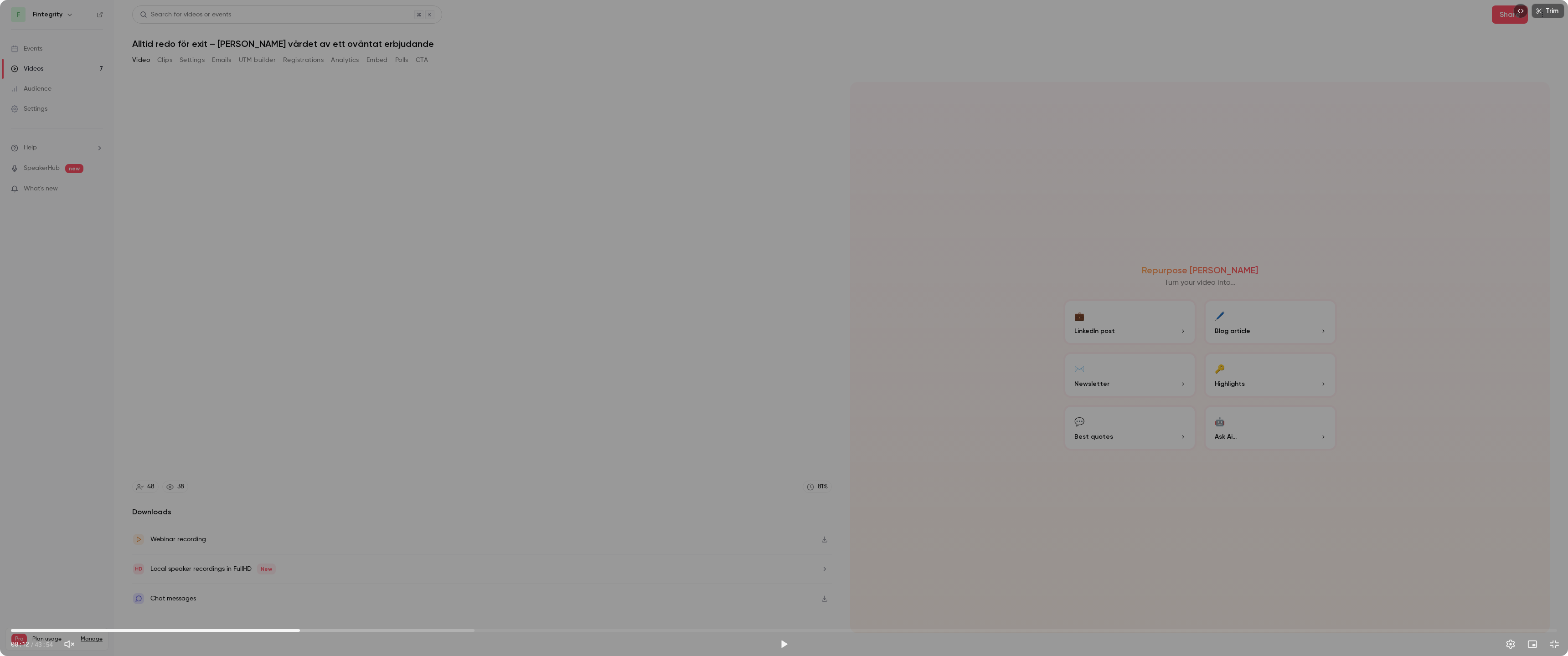
click at [779, 11] on button "Trim" at bounding box center [1548, 11] width 33 height 14
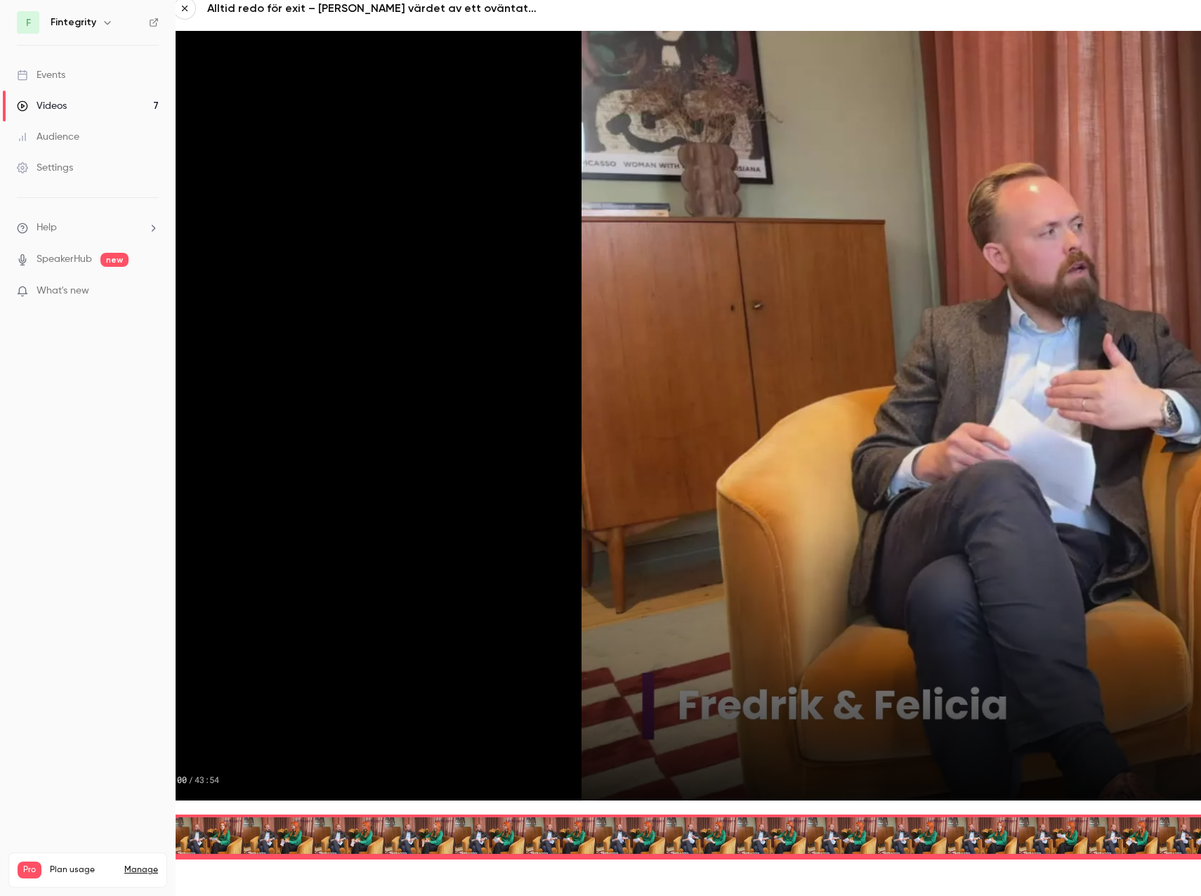
scroll to position [14, 0]
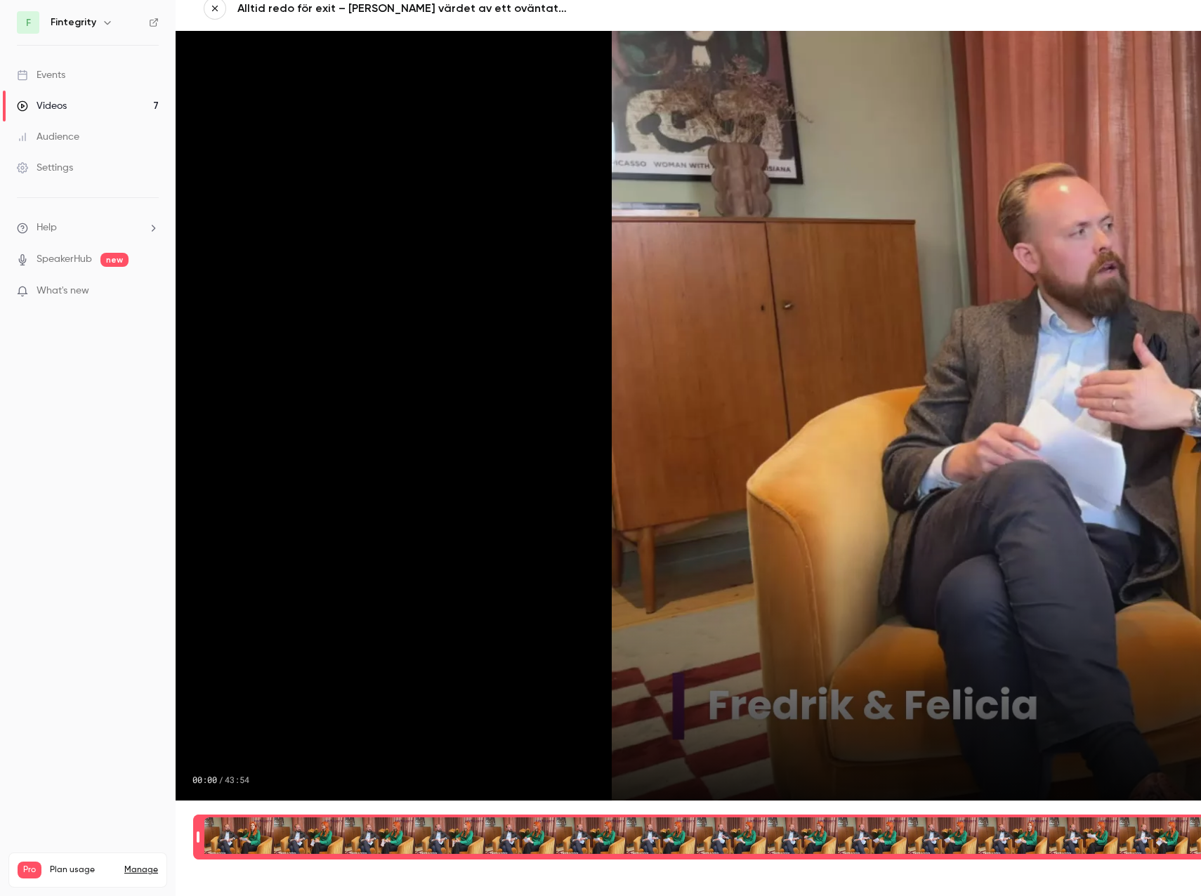
click at [223, 11] on button "button" at bounding box center [215, 8] width 22 height 22
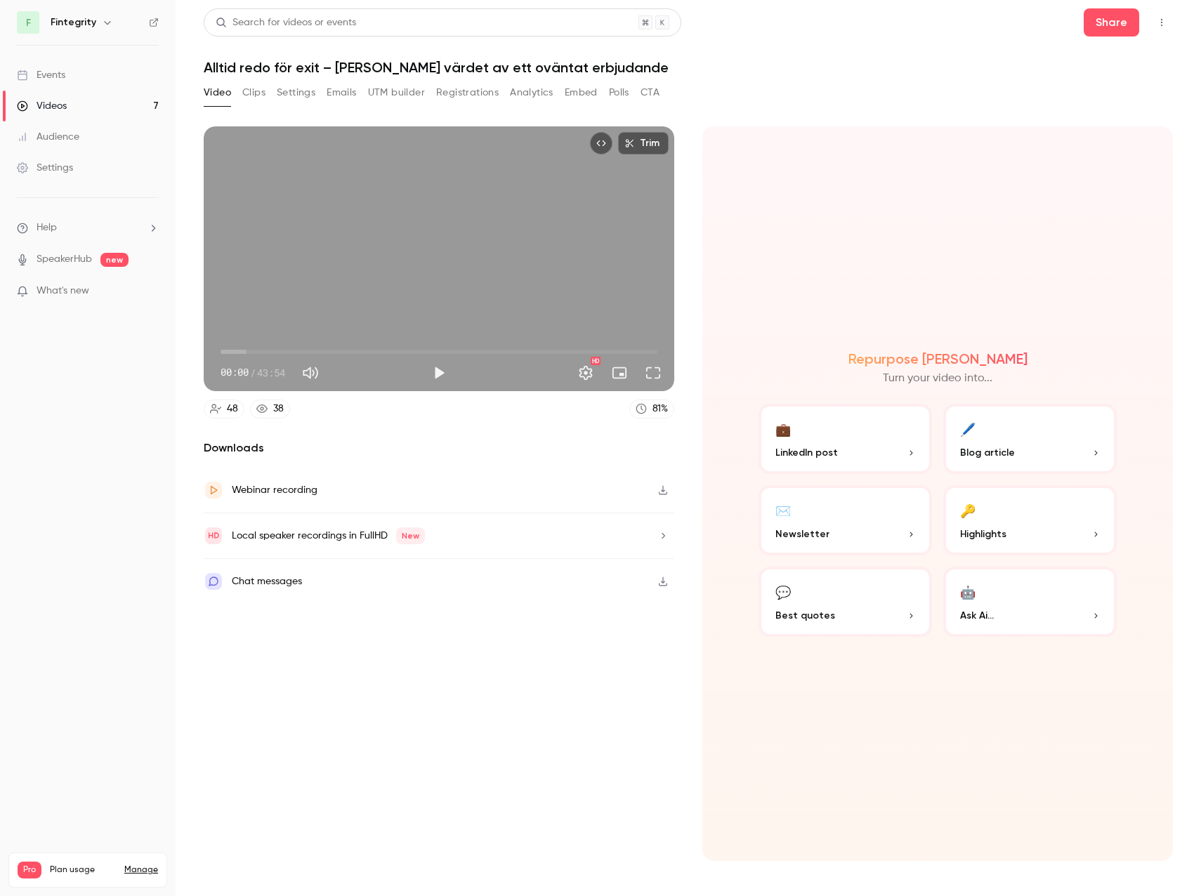
click at [265, 95] on button "Clips" at bounding box center [253, 92] width 23 height 22
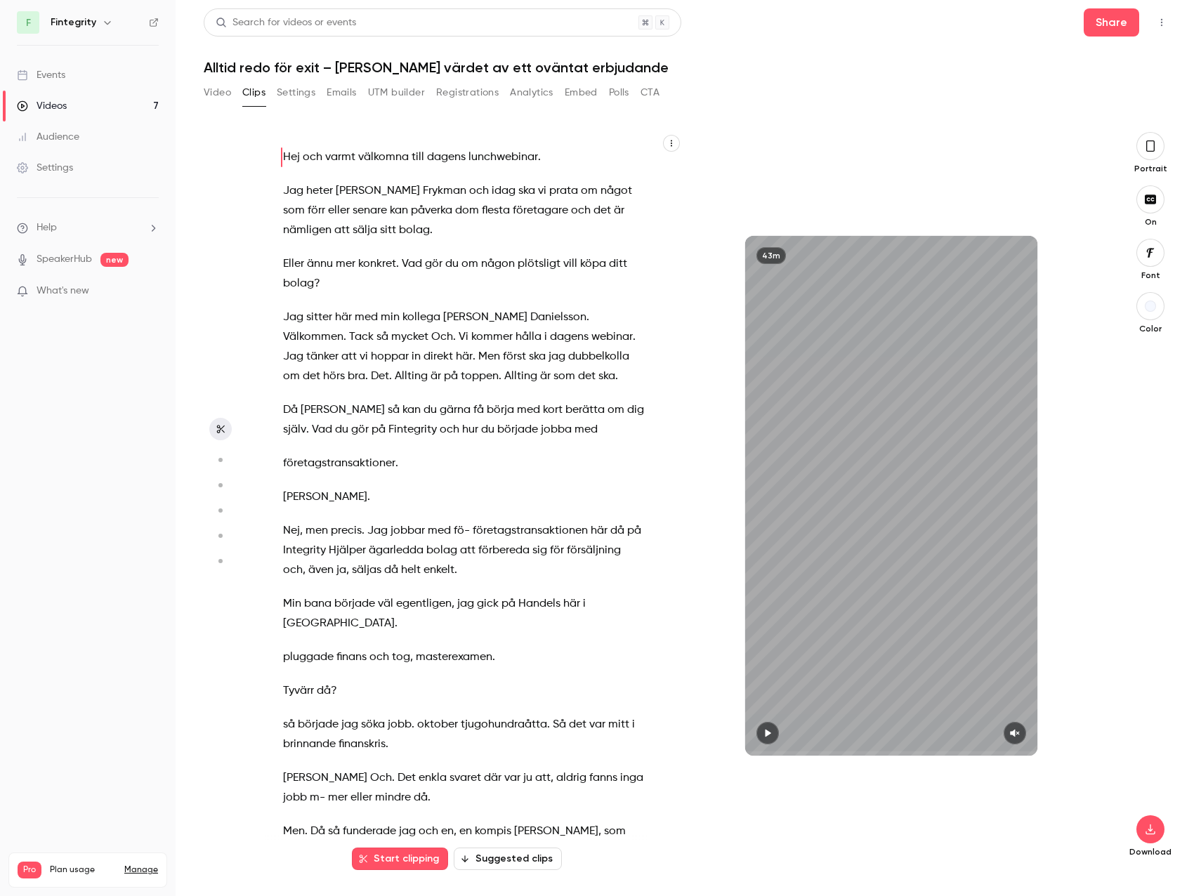
click at [1161, 143] on button "button" at bounding box center [1150, 146] width 28 height 28
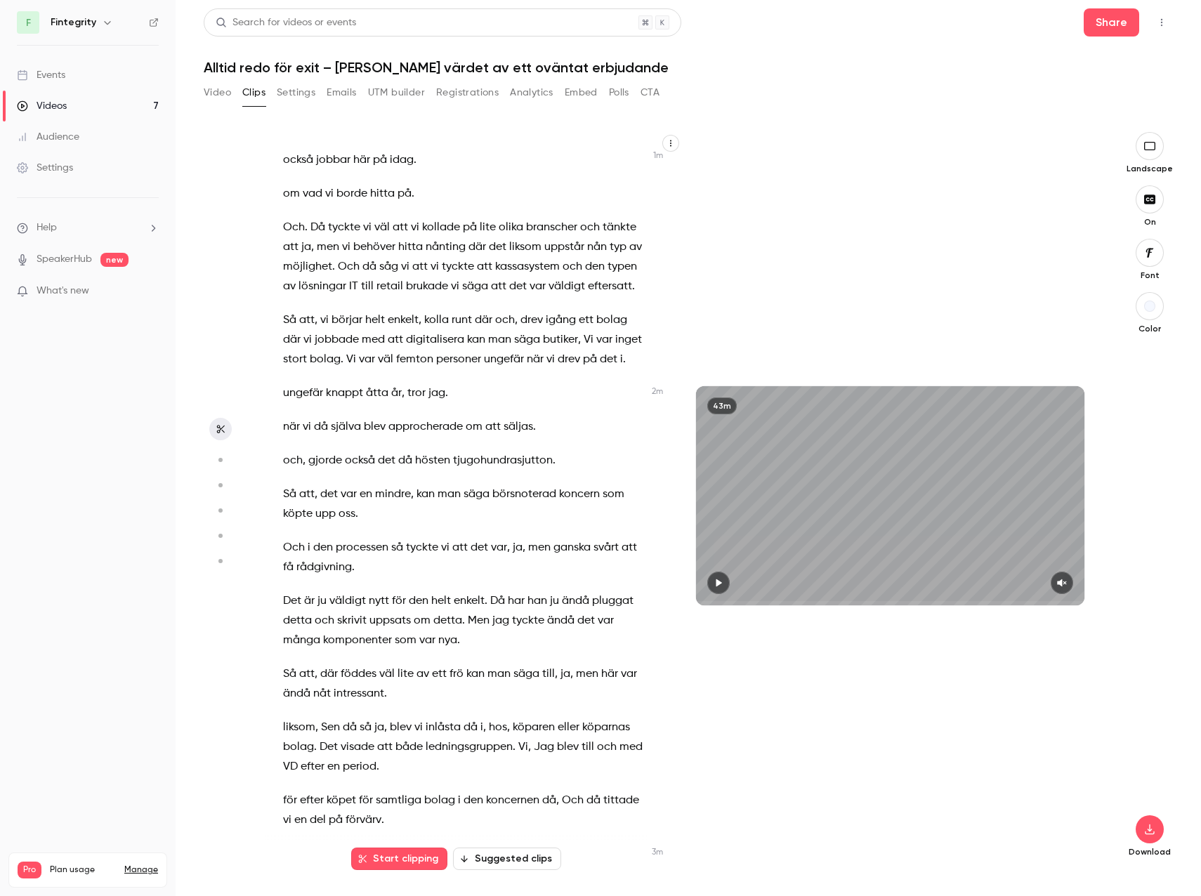
scroll to position [702, 0]
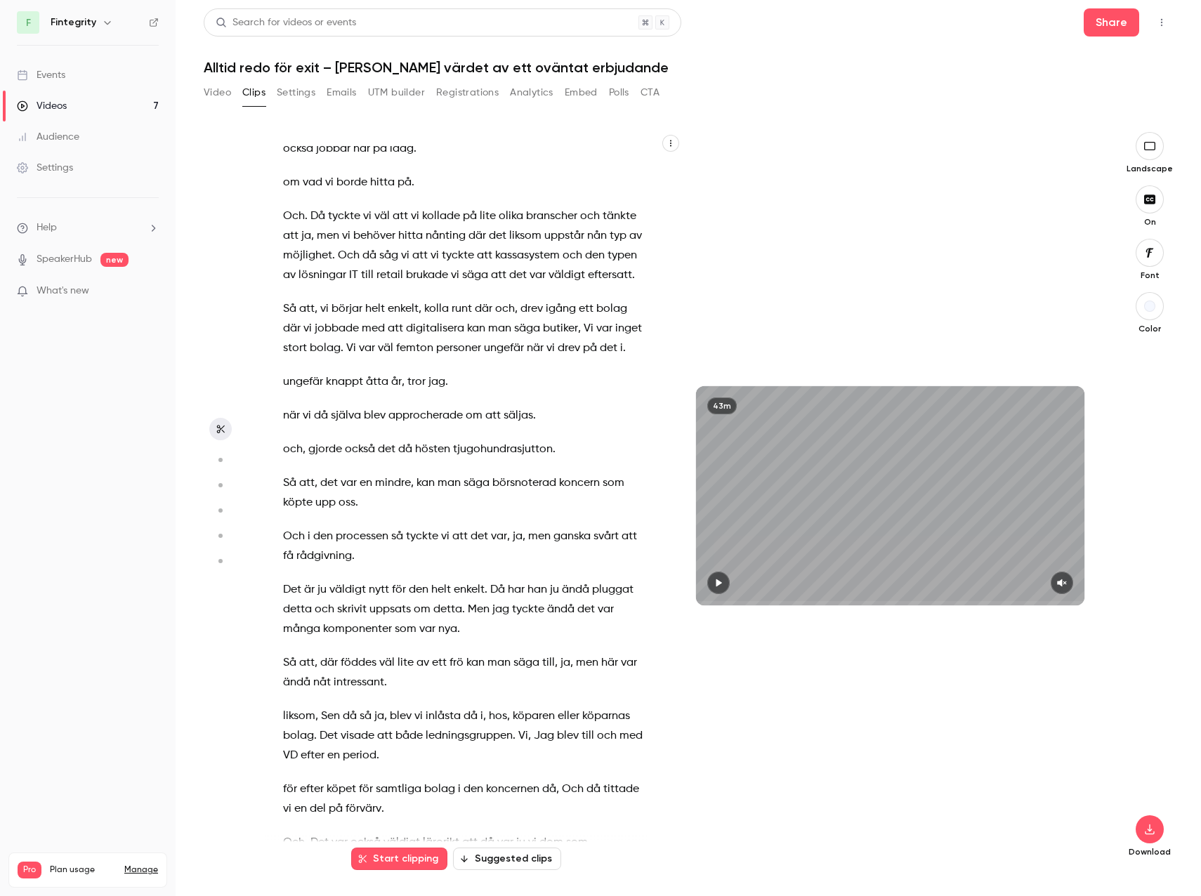
click at [402, 858] on button "Start clipping" at bounding box center [399, 858] width 96 height 22
click at [478, 392] on p "ungefär knappt åtta år , tror jag ." at bounding box center [463, 382] width 360 height 20
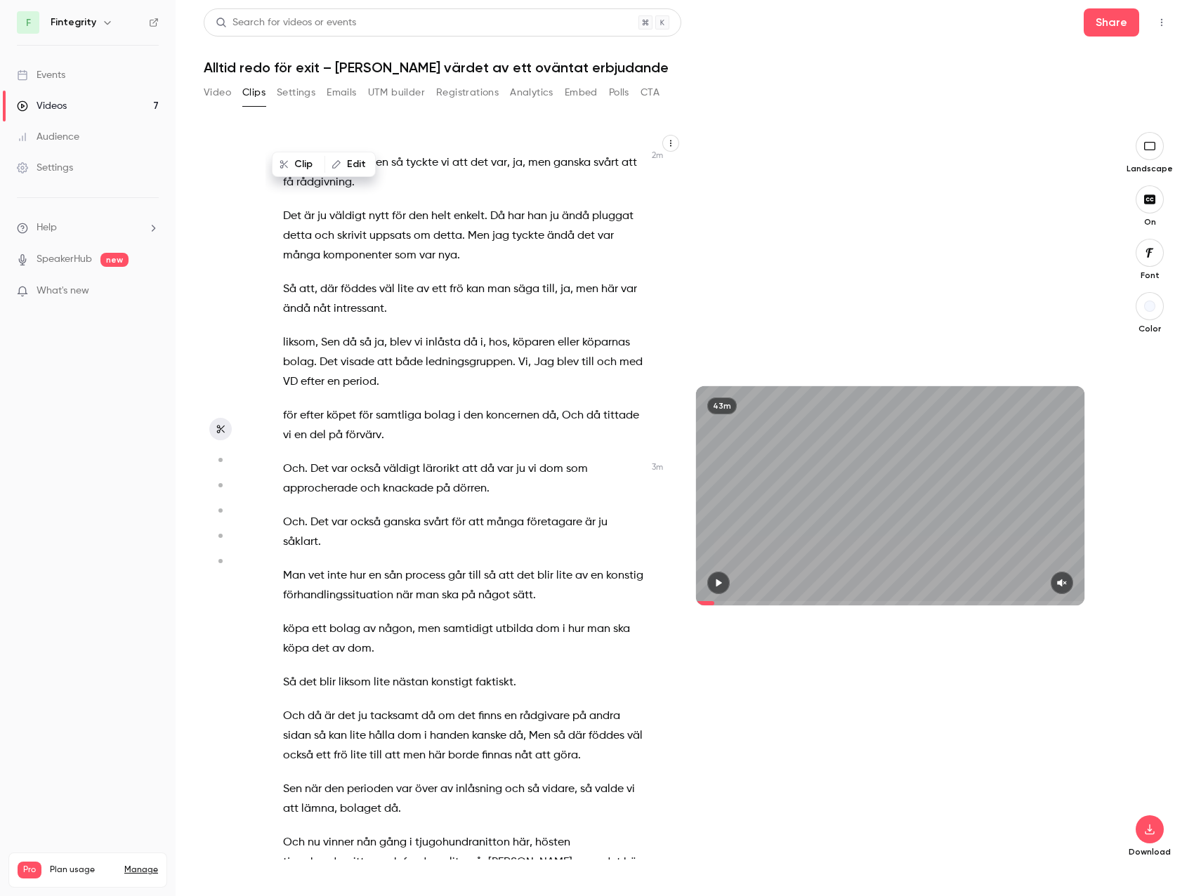
click at [456, 498] on span "dörren" at bounding box center [470, 489] width 34 height 20
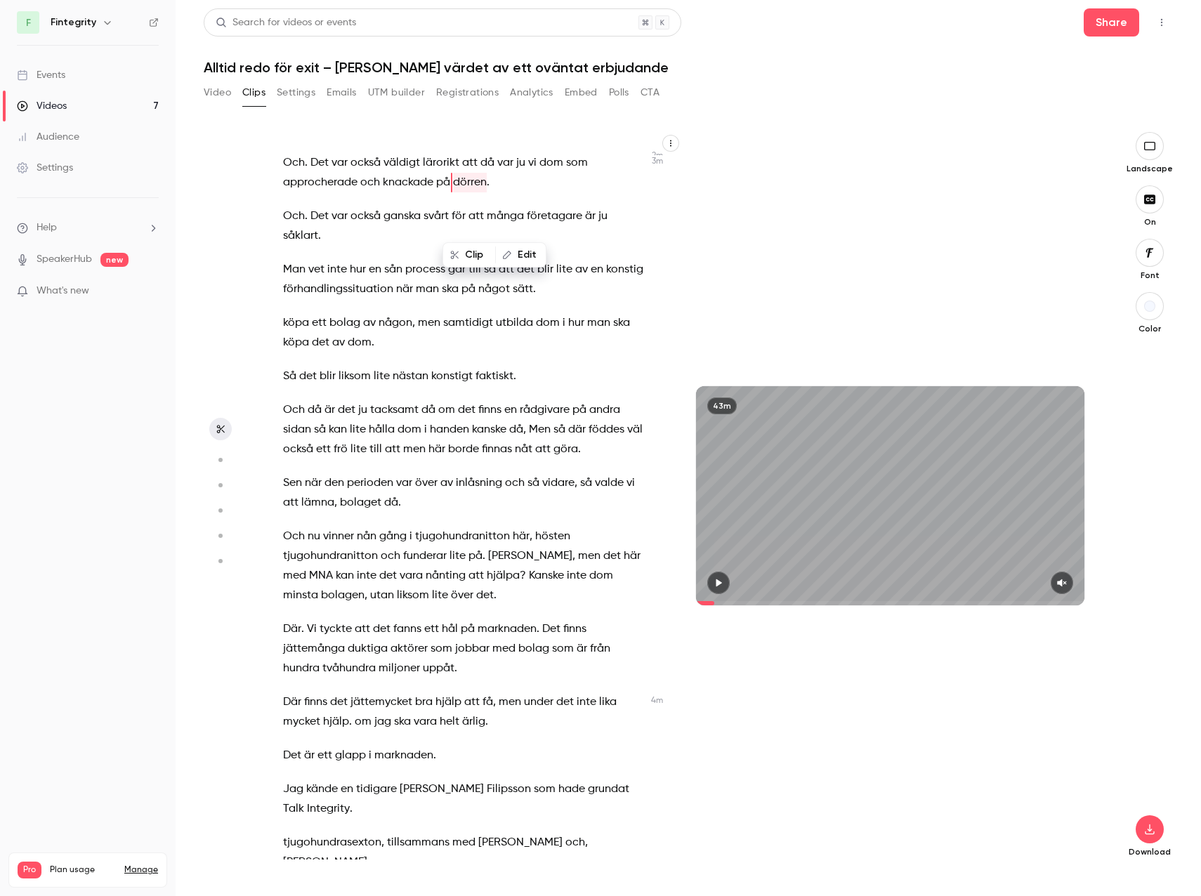
click at [491, 428] on div "Hej och varmt välkomna till dagens lunchwebinar . Jag heter [PERSON_NAME] och […" at bounding box center [469, 502] width 409 height 713
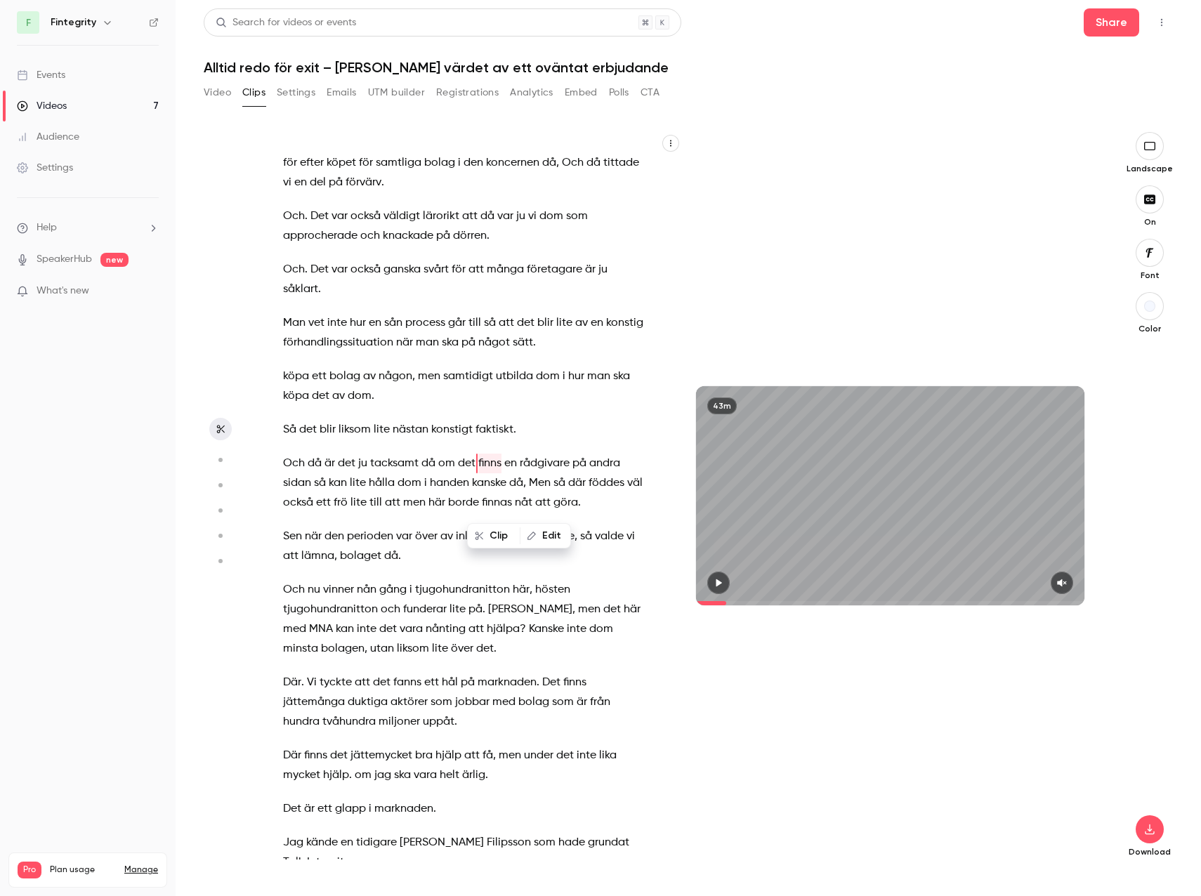
click at [387, 487] on div "Hej och varmt välkomna till dagens lunchwebinar . Jag heter [PERSON_NAME] och […" at bounding box center [469, 502] width 409 height 713
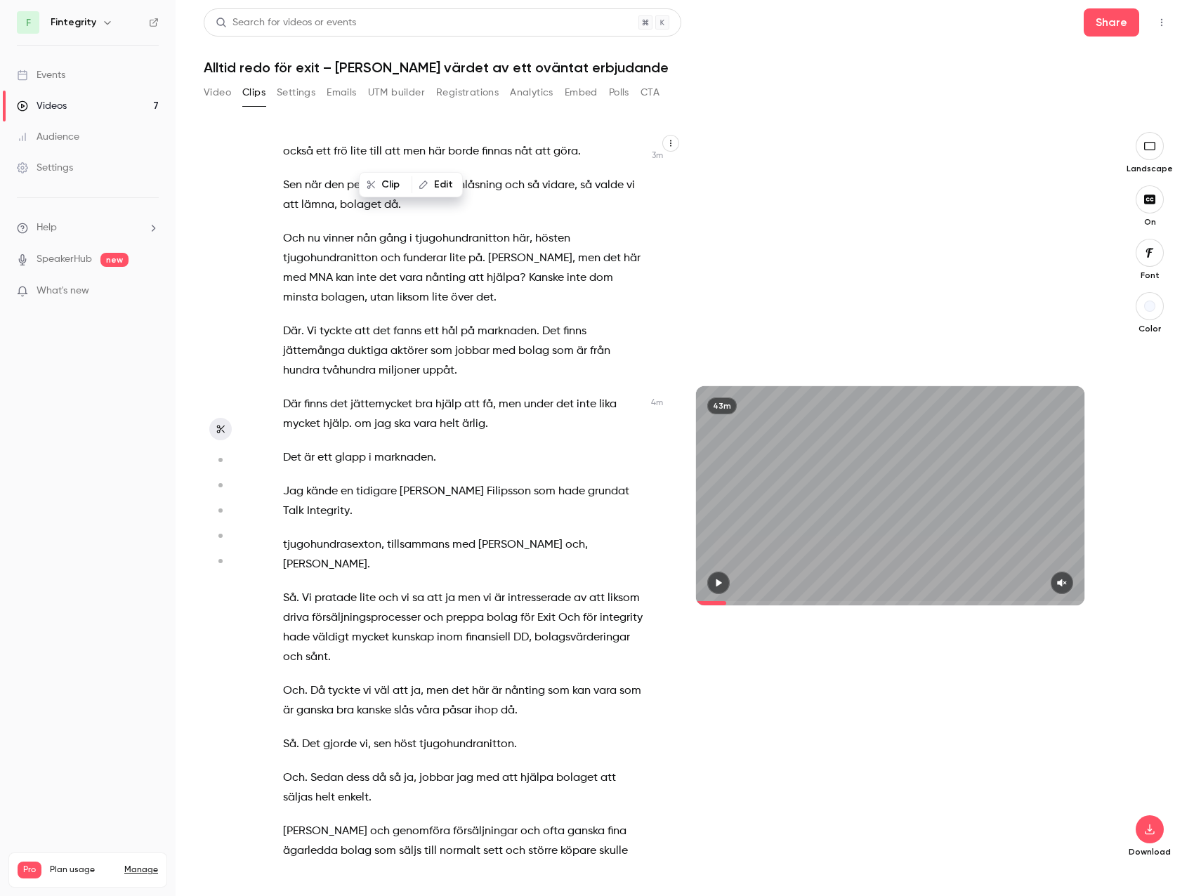
click at [350, 484] on div "Hej och varmt välkomna till dagens lunchwebinar . Jag heter [PERSON_NAME] och […" at bounding box center [469, 502] width 409 height 713
click at [343, 468] on span "glapp" at bounding box center [350, 458] width 31 height 20
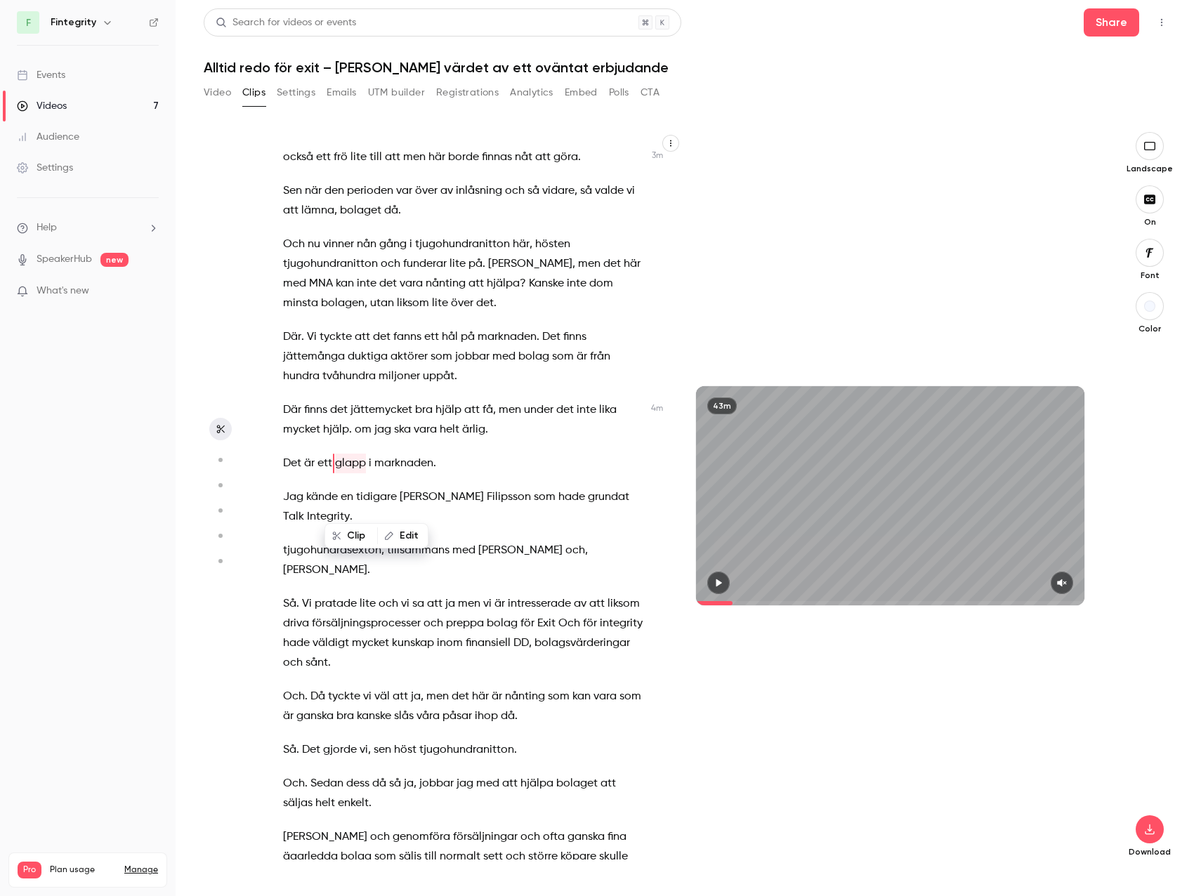
click at [350, 439] on span "." at bounding box center [350, 430] width 3 height 20
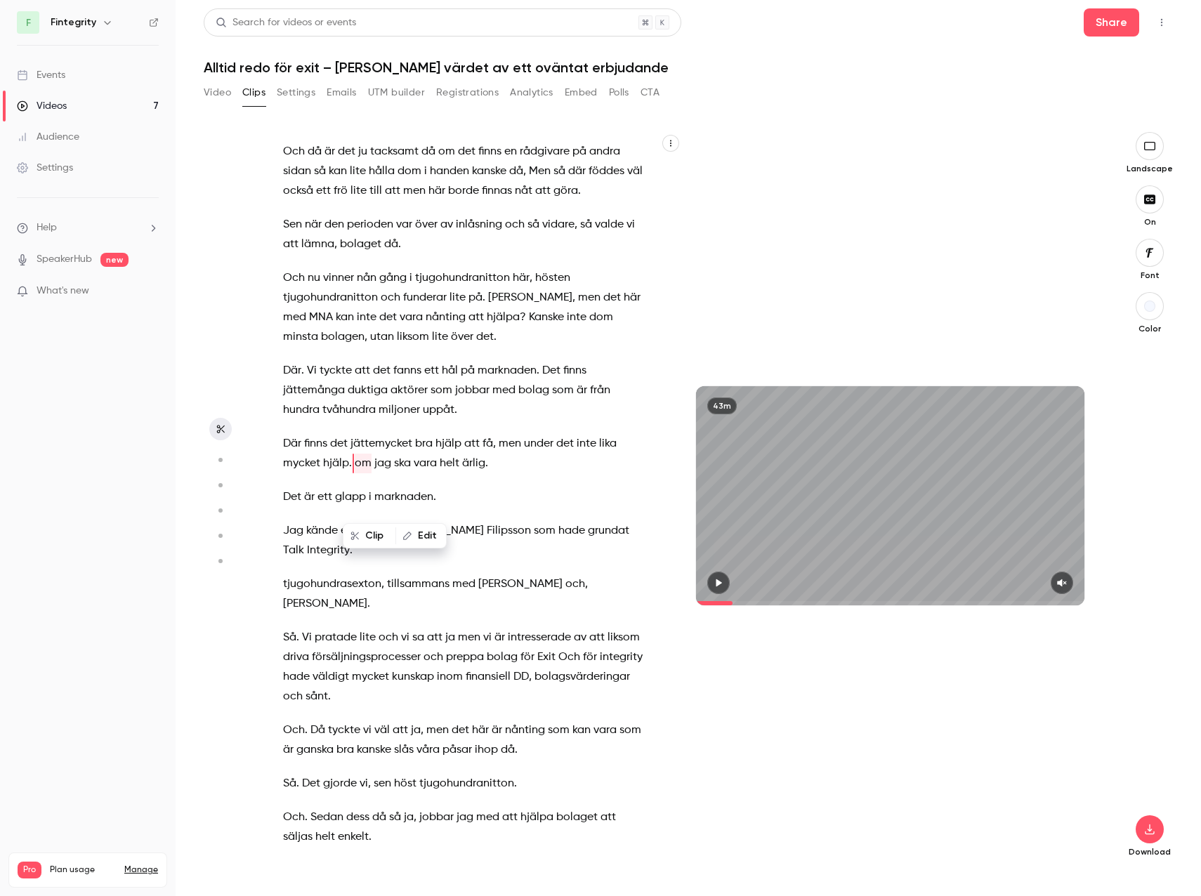
click at [627, 128] on p "Så det blir liksom lite nästan konstigt faktiskt ." at bounding box center [463, 118] width 360 height 20
type input "*****"
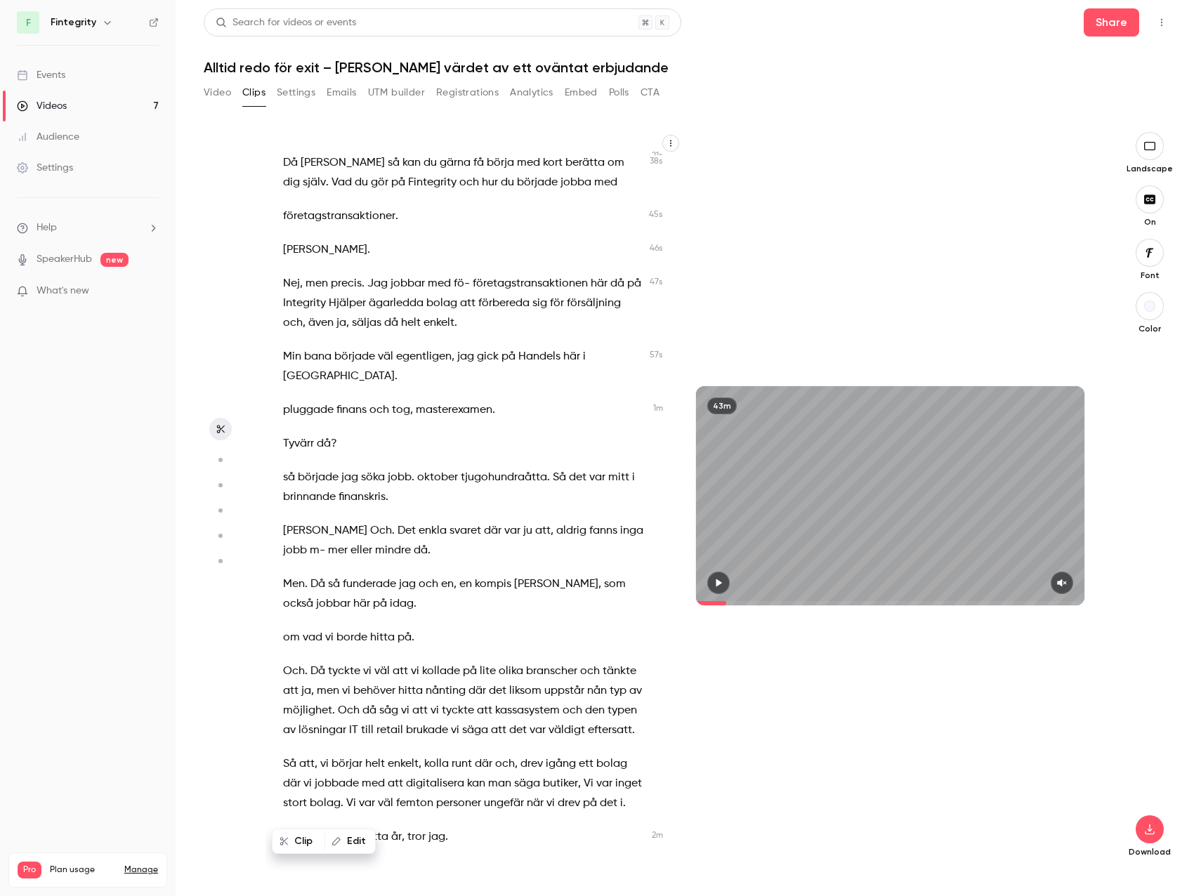
scroll to position [242, 0]
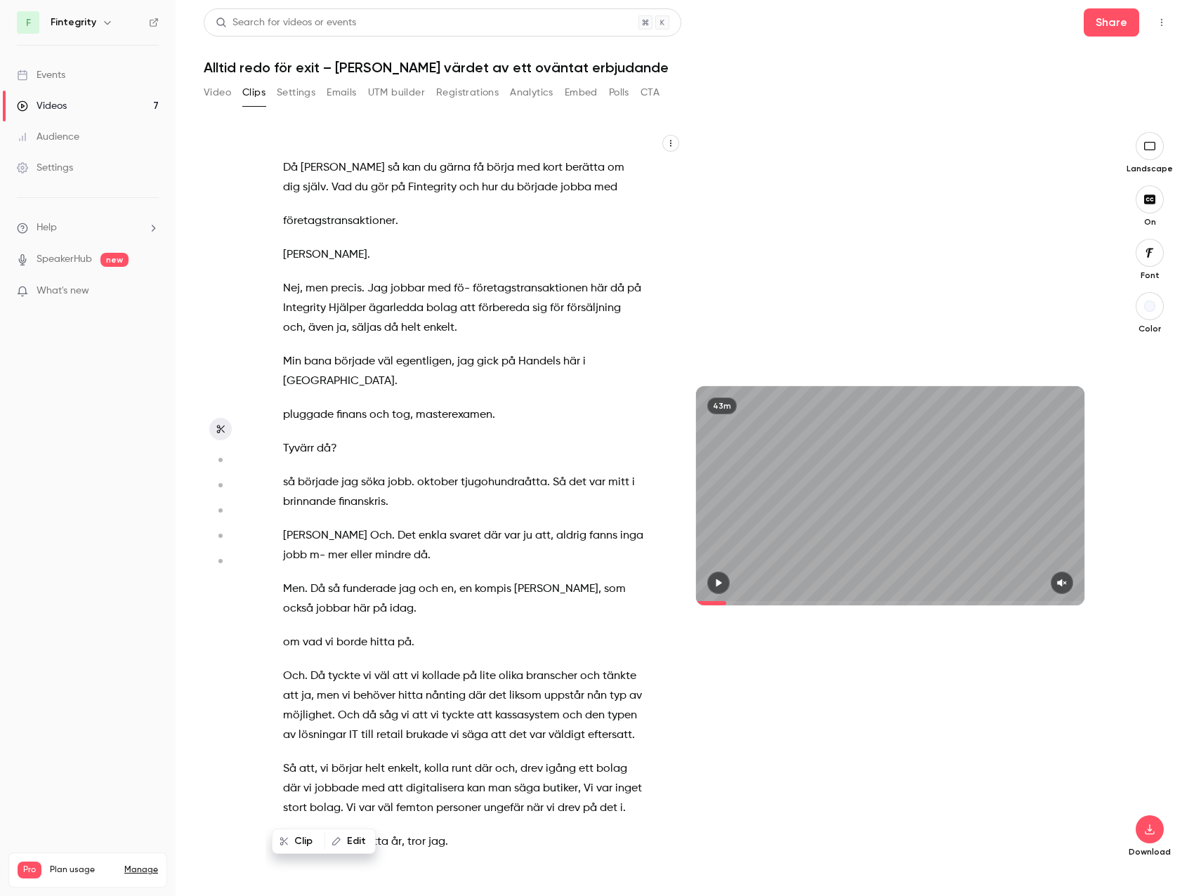
click at [206, 88] on button "Video" at bounding box center [217, 92] width 27 height 22
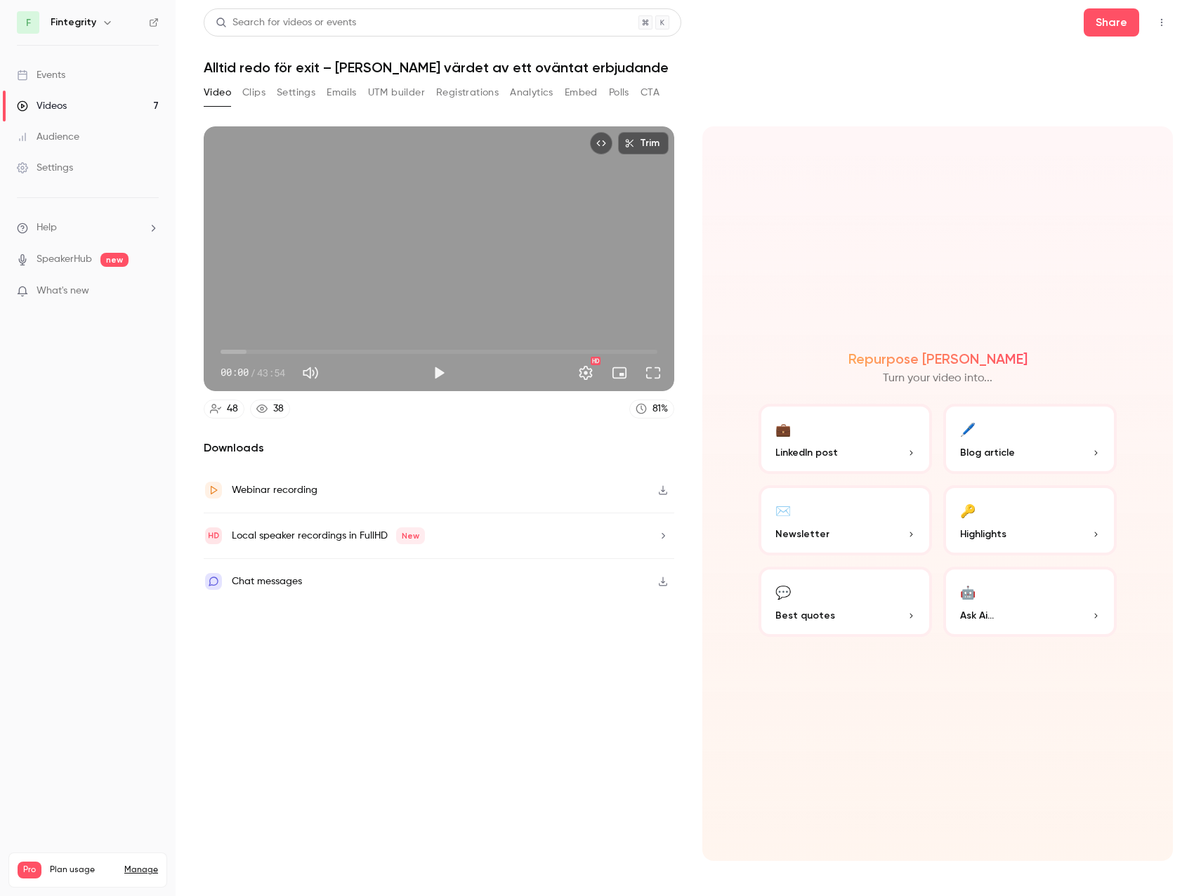
click at [852, 464] on button "💼 LinkedIn post" at bounding box center [844, 439] width 173 height 70
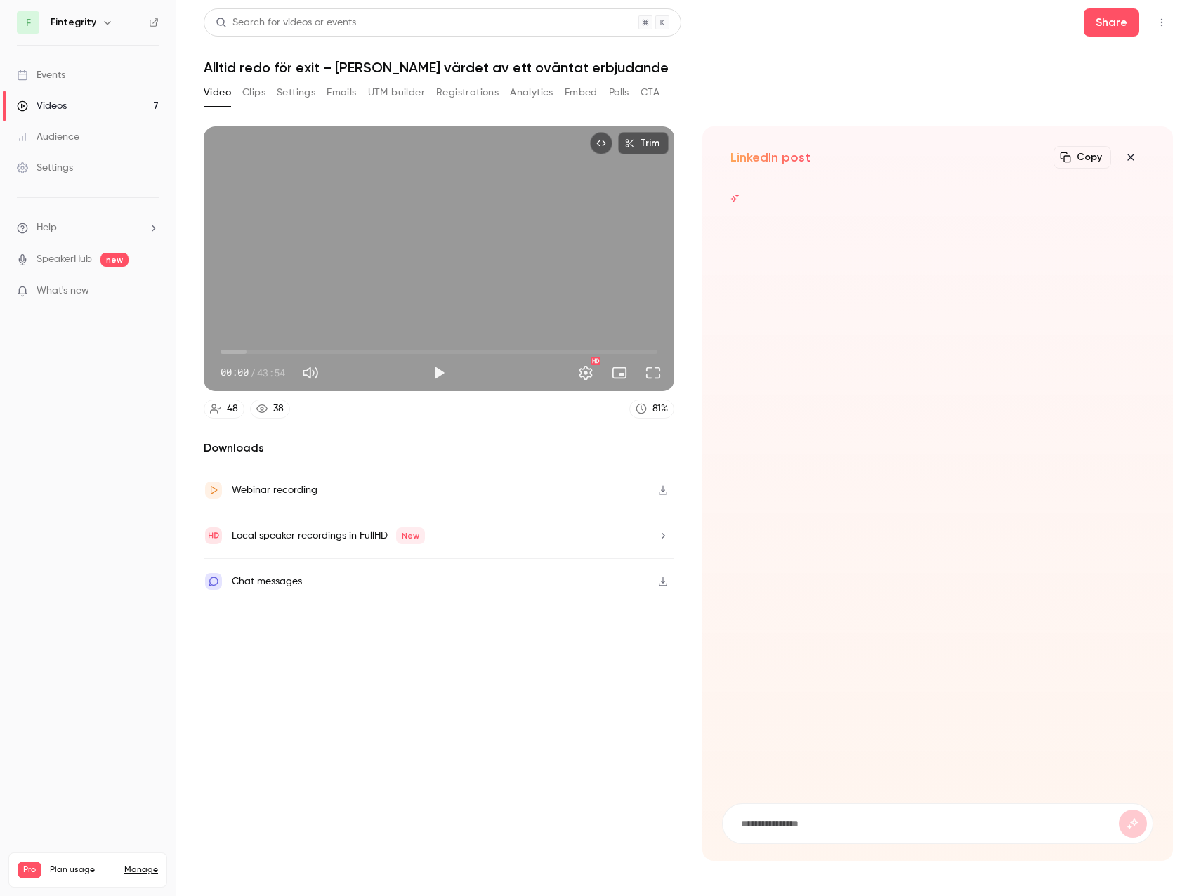
click at [518, 86] on button "Analytics" at bounding box center [532, 92] width 44 height 22
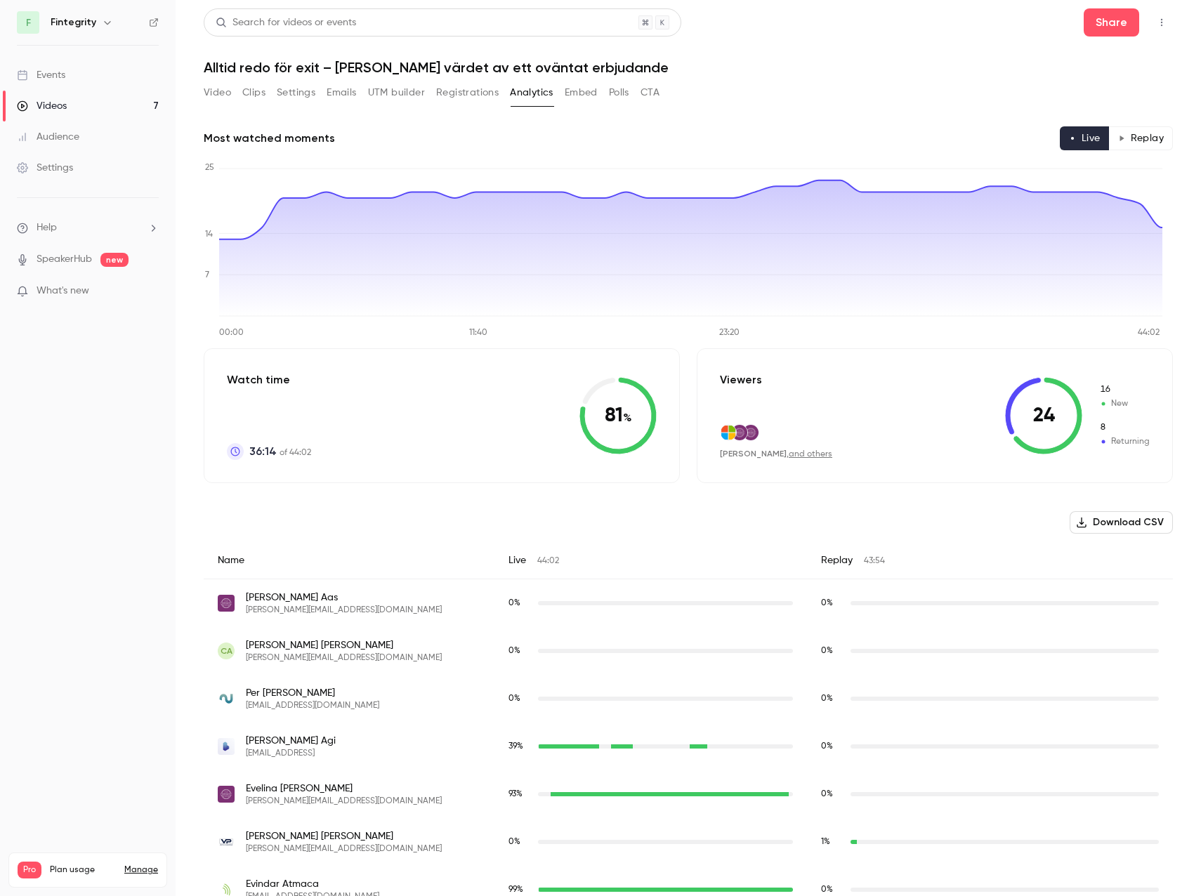
click at [475, 95] on button "Registrations" at bounding box center [467, 92] width 62 height 22
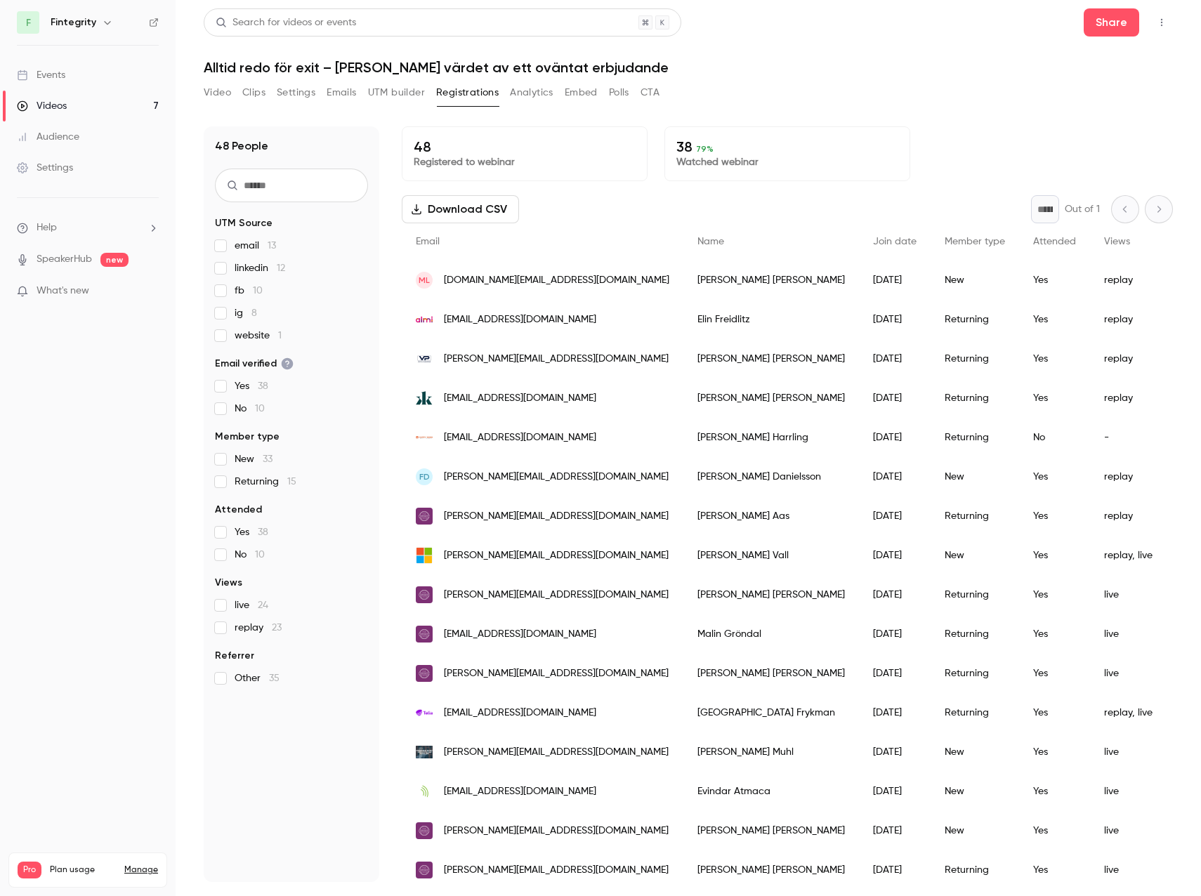
click at [390, 86] on button "UTM builder" at bounding box center [396, 92] width 57 height 22
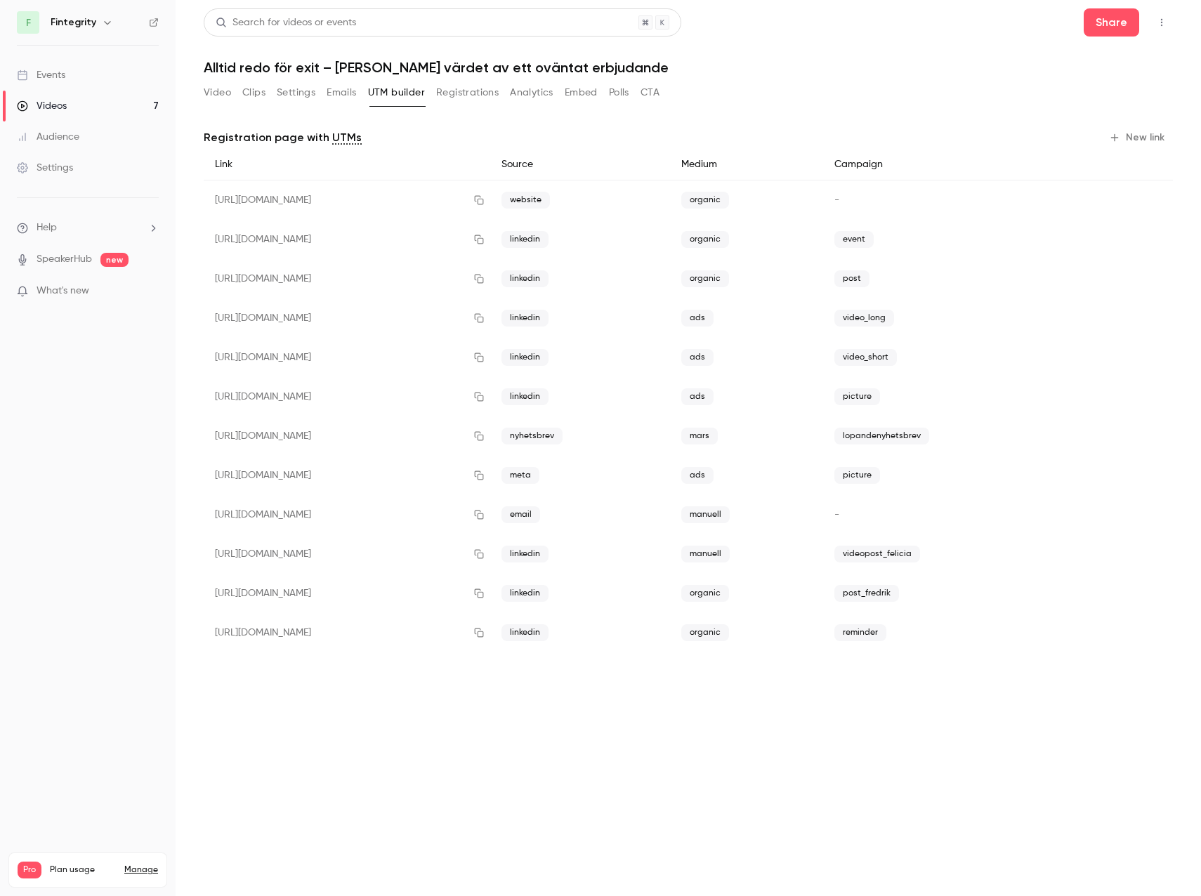
click at [320, 91] on div "Video Clips Settings Emails UTM builder Registrations Analytics Embed Polls CTA" at bounding box center [432, 92] width 456 height 22
click at [291, 91] on button "Settings" at bounding box center [296, 92] width 39 height 22
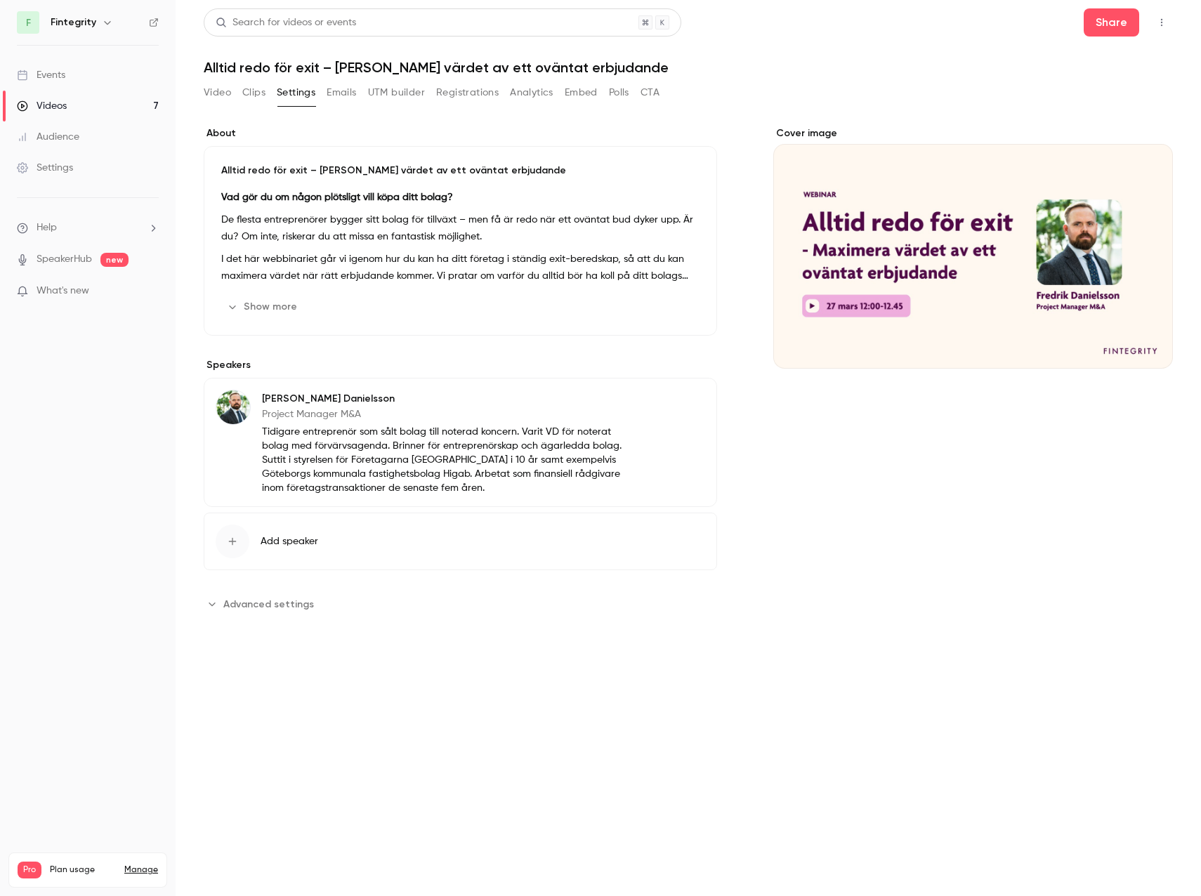
click at [244, 91] on button "Clips" at bounding box center [253, 92] width 23 height 22
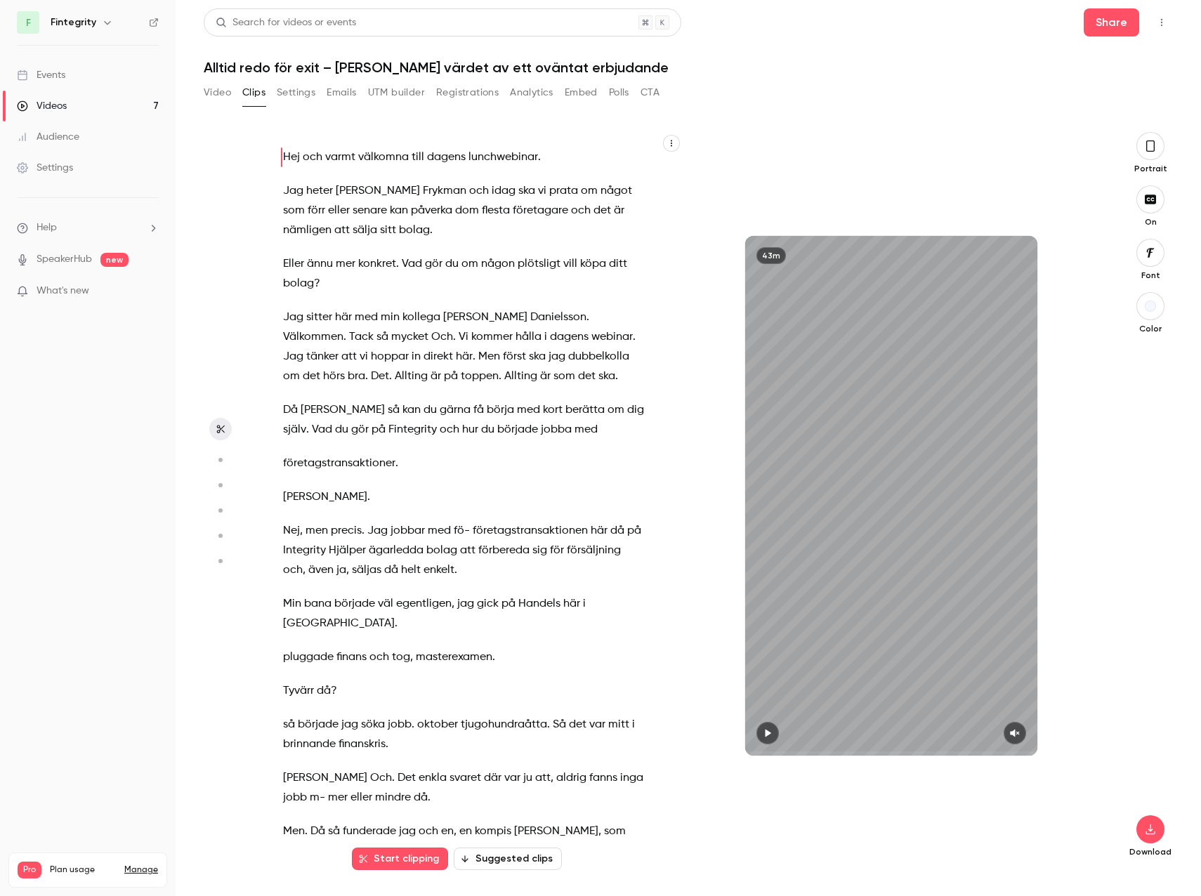
click at [220, 99] on button "Video" at bounding box center [217, 92] width 27 height 22
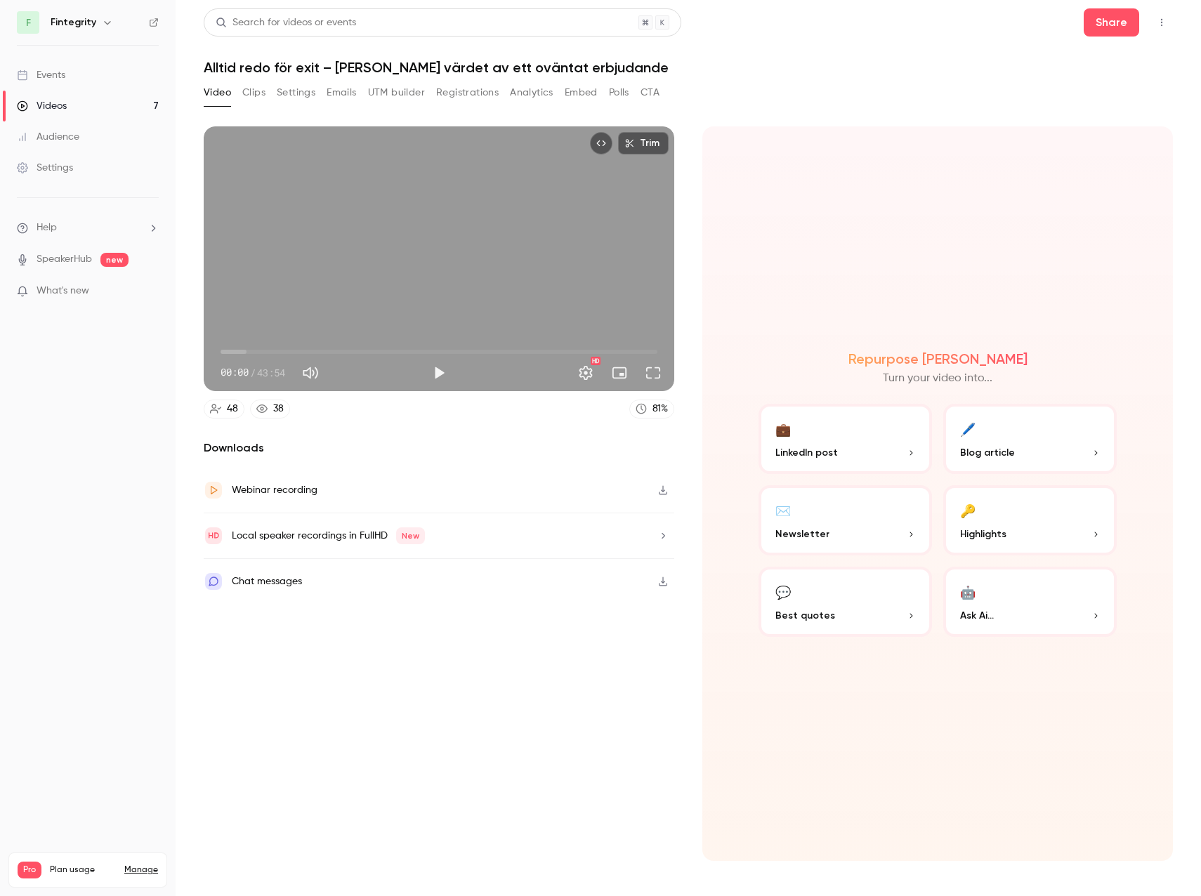
click at [259, 91] on button "Clips" at bounding box center [253, 92] width 23 height 22
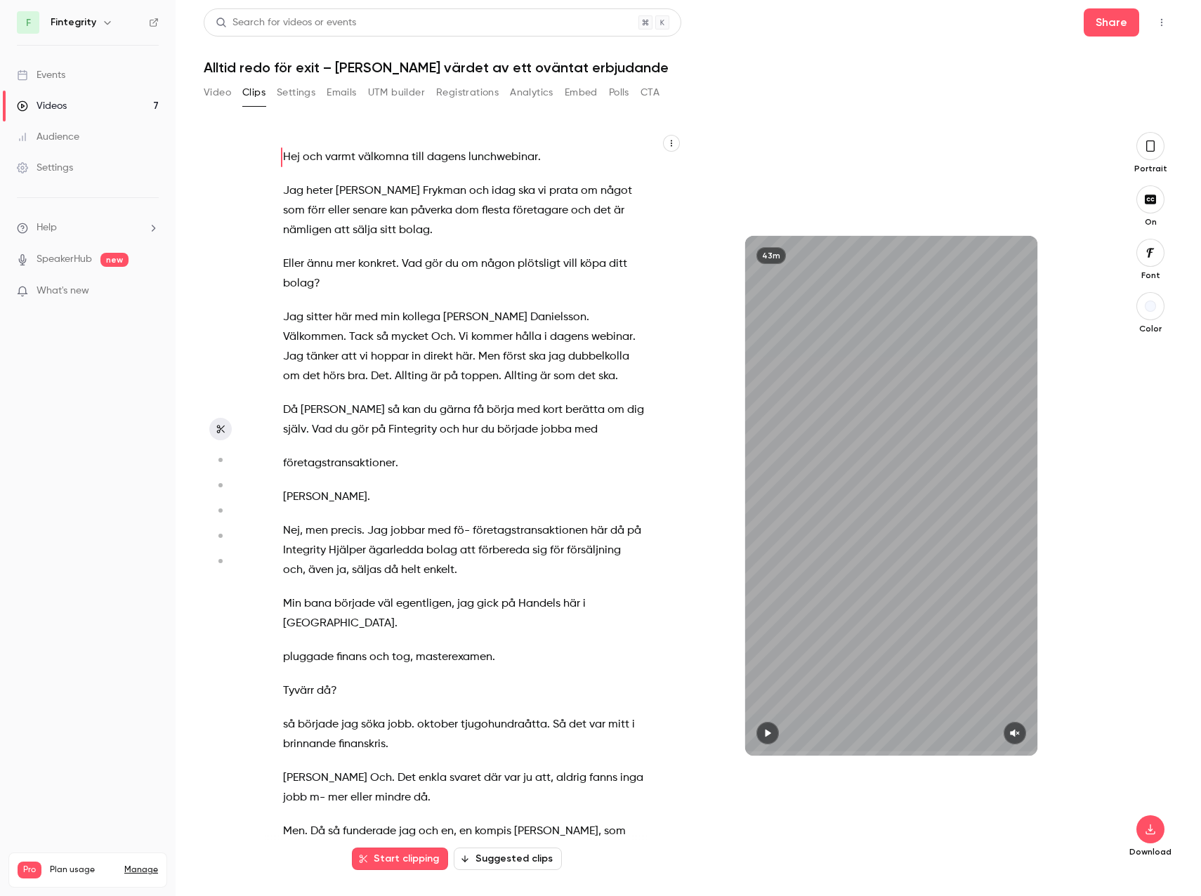
click at [1160, 133] on div "Portrait" at bounding box center [1150, 153] width 45 height 42
click at [1151, 142] on icon "button" at bounding box center [1149, 145] width 11 height 15
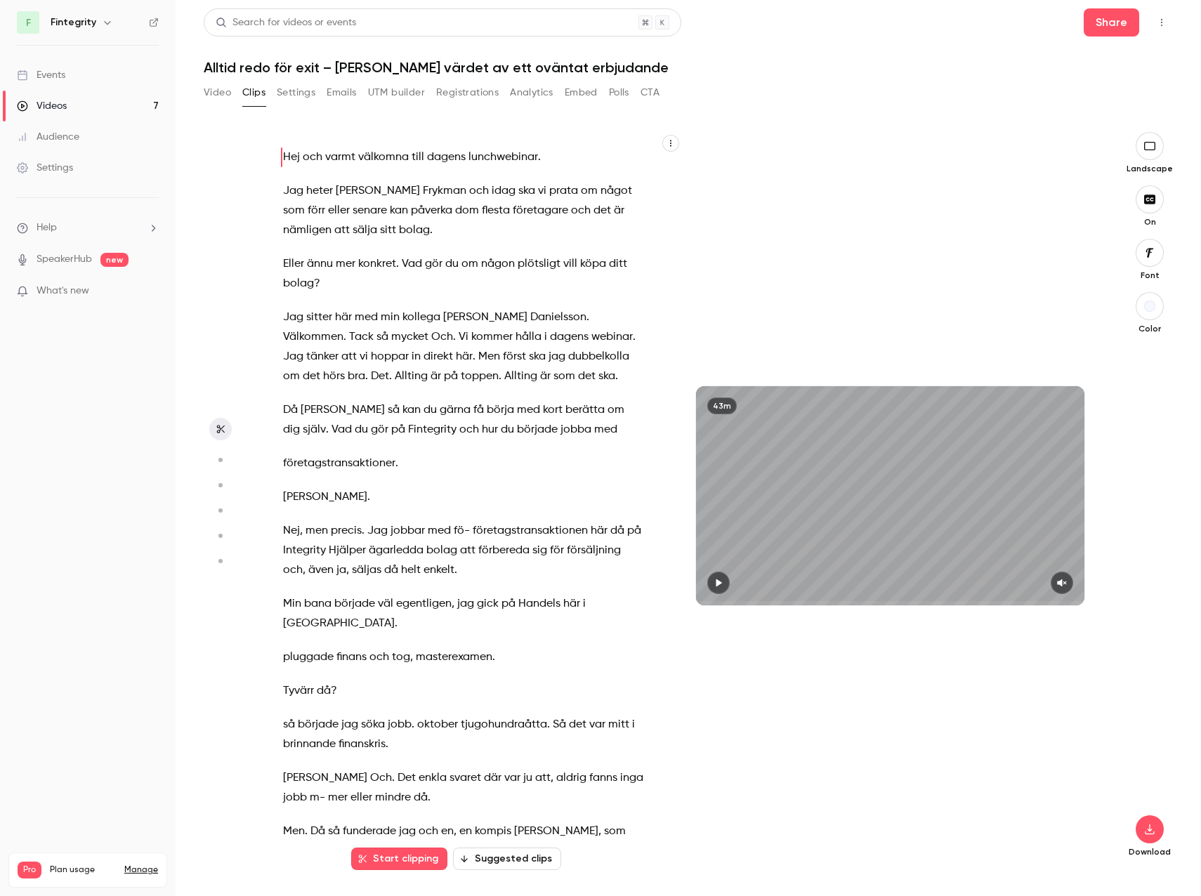
click at [488, 859] on button "Suggested clips" at bounding box center [507, 858] width 108 height 22
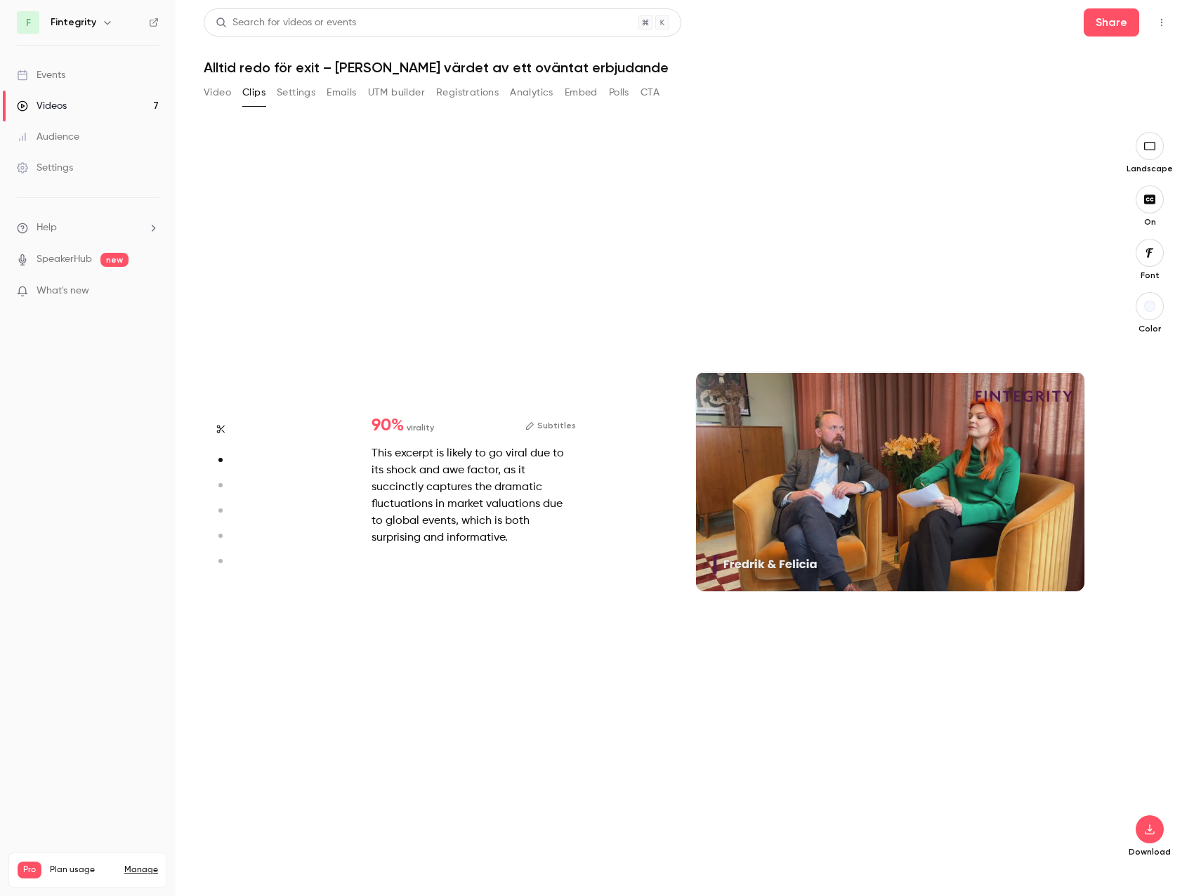
scroll to position [739, 0]
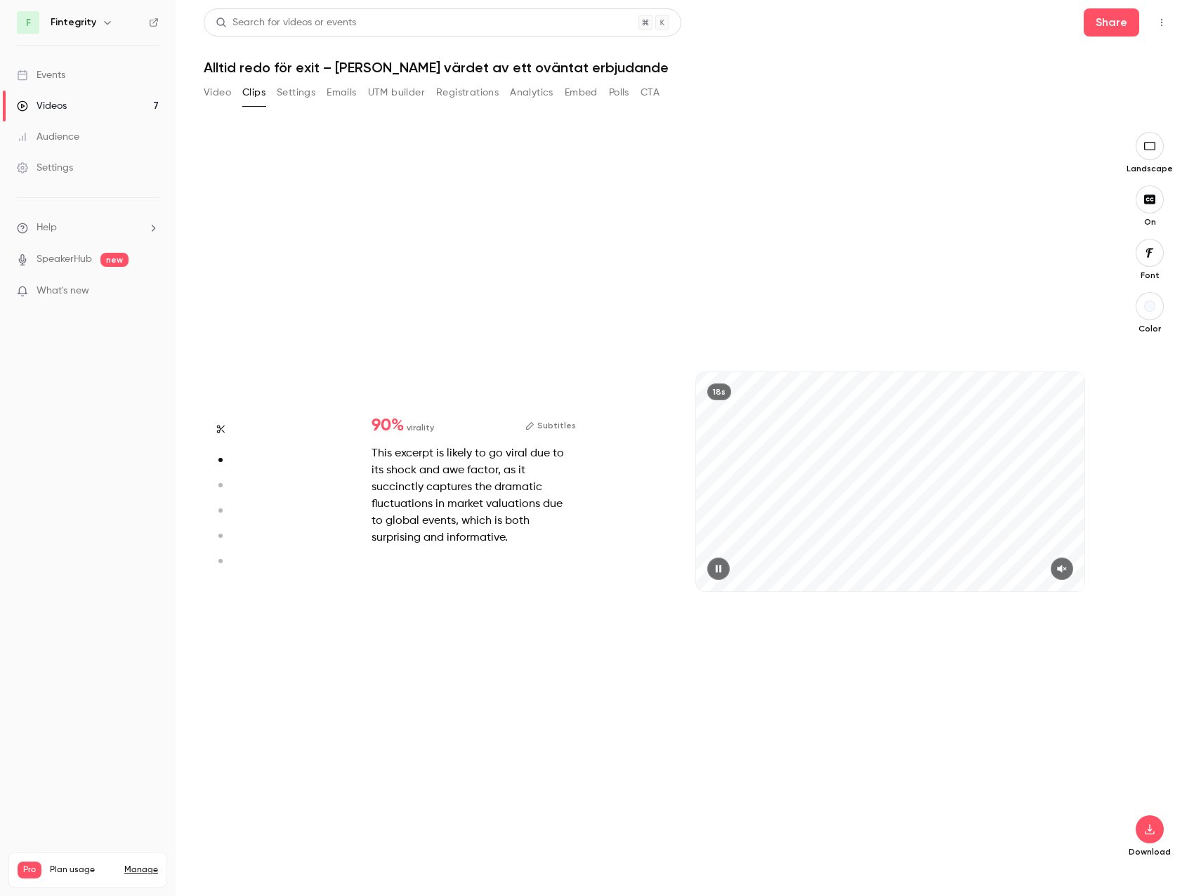
click at [871, 477] on div "18s" at bounding box center [890, 481] width 388 height 218
click at [871, 477] on div at bounding box center [890, 482] width 56 height 56
click at [720, 564] on icon "button" at bounding box center [718, 569] width 11 height 10
click at [720, 565] on icon "button" at bounding box center [718, 568] width 6 height 8
click at [720, 390] on div "18s" at bounding box center [719, 391] width 24 height 17
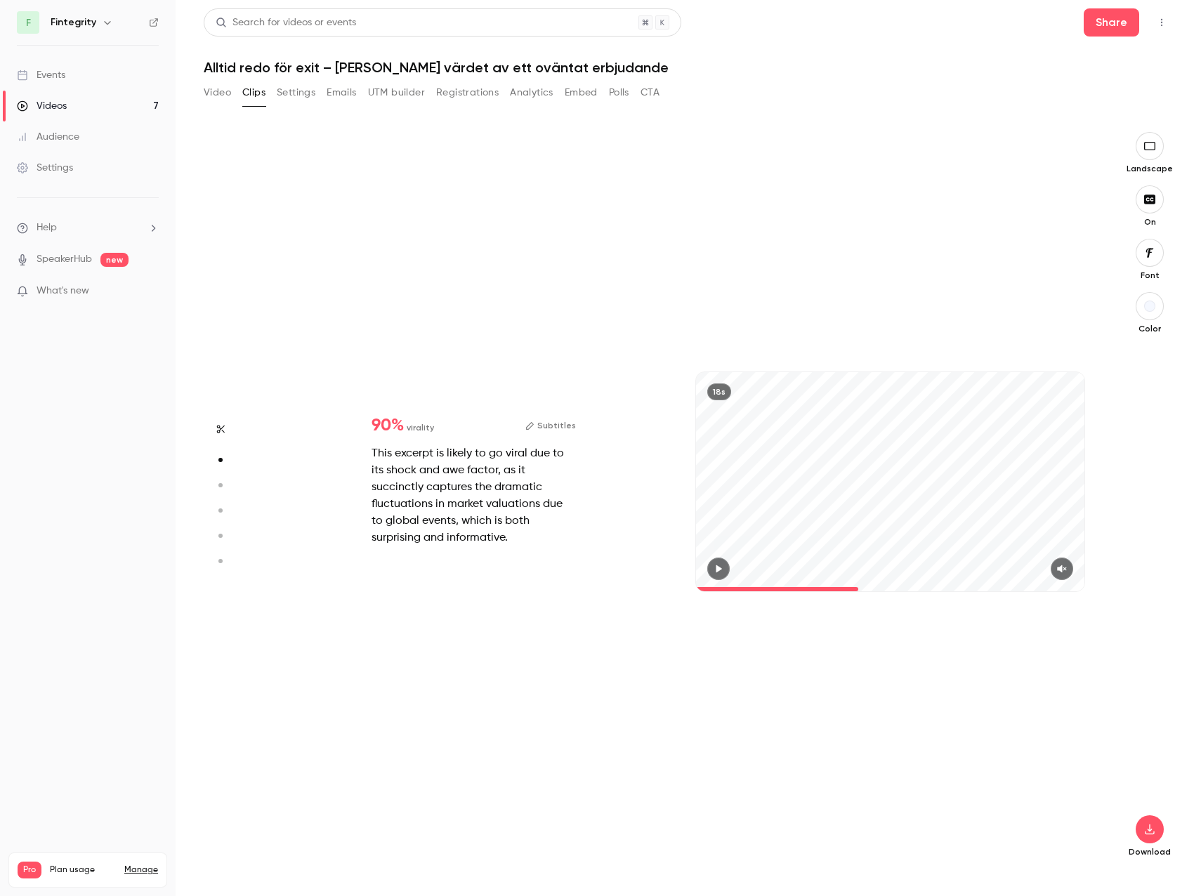
type input "***"
click at [230, 93] on button "Video" at bounding box center [217, 92] width 27 height 22
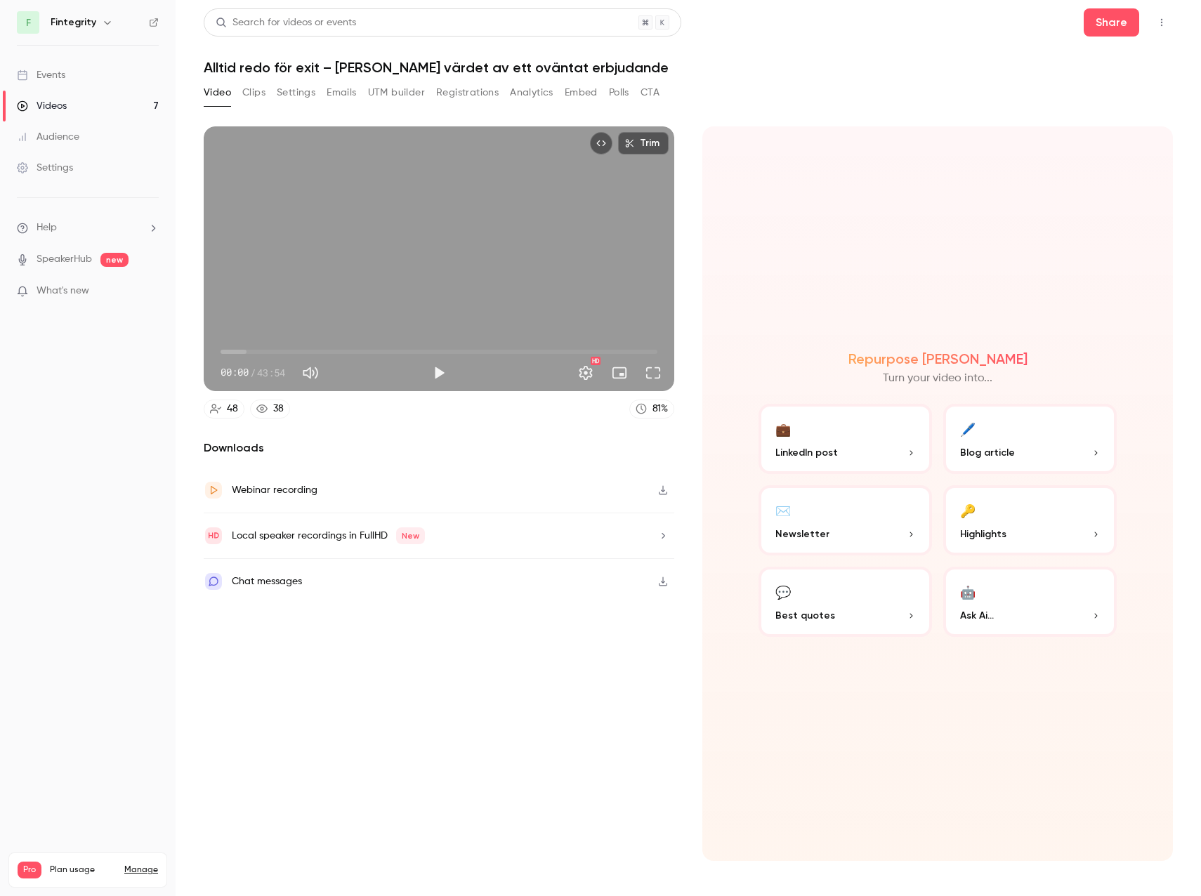
click at [1165, 25] on icon "Top Bar Actions" at bounding box center [1161, 23] width 11 height 10
click at [960, 60] on div at bounding box center [600, 448] width 1201 height 896
click at [1137, 30] on button "Share" at bounding box center [1110, 22] width 55 height 28
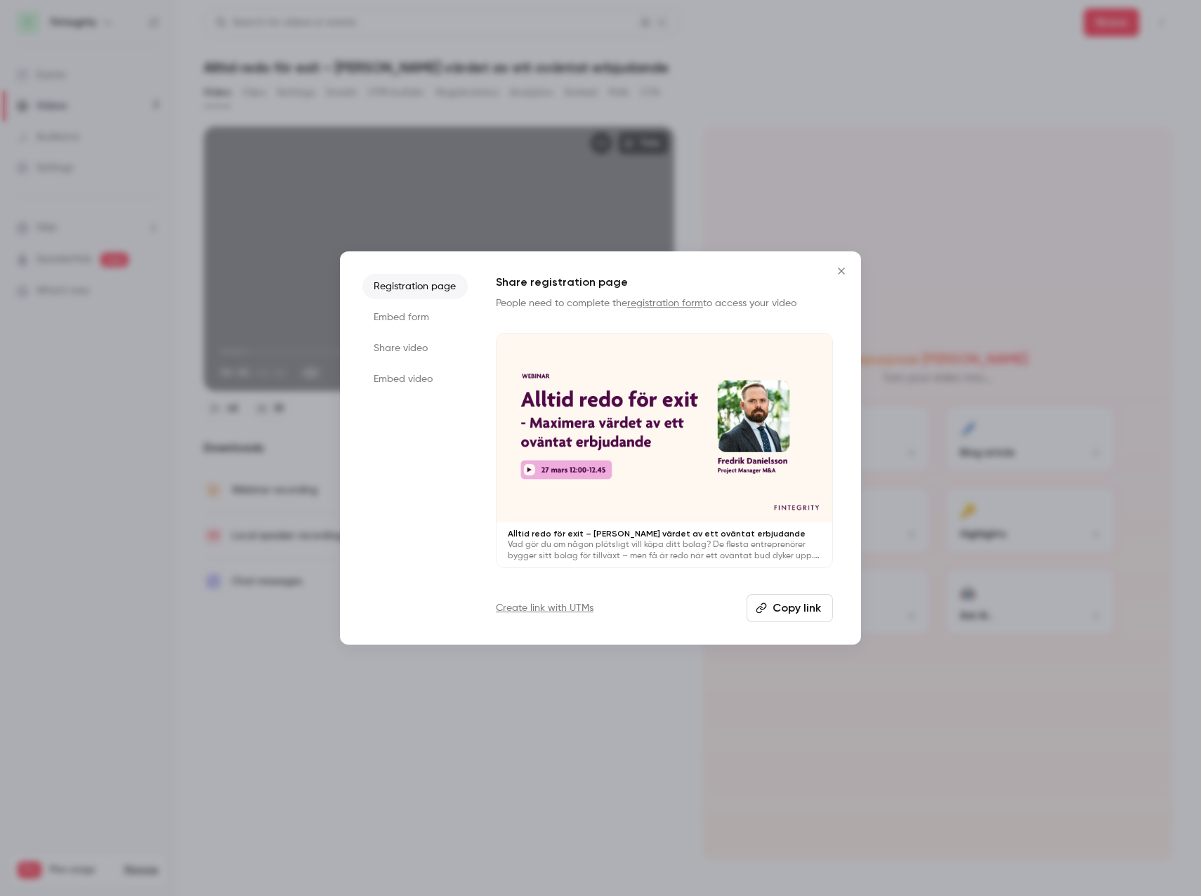
click at [844, 269] on icon "Close" at bounding box center [841, 270] width 17 height 11
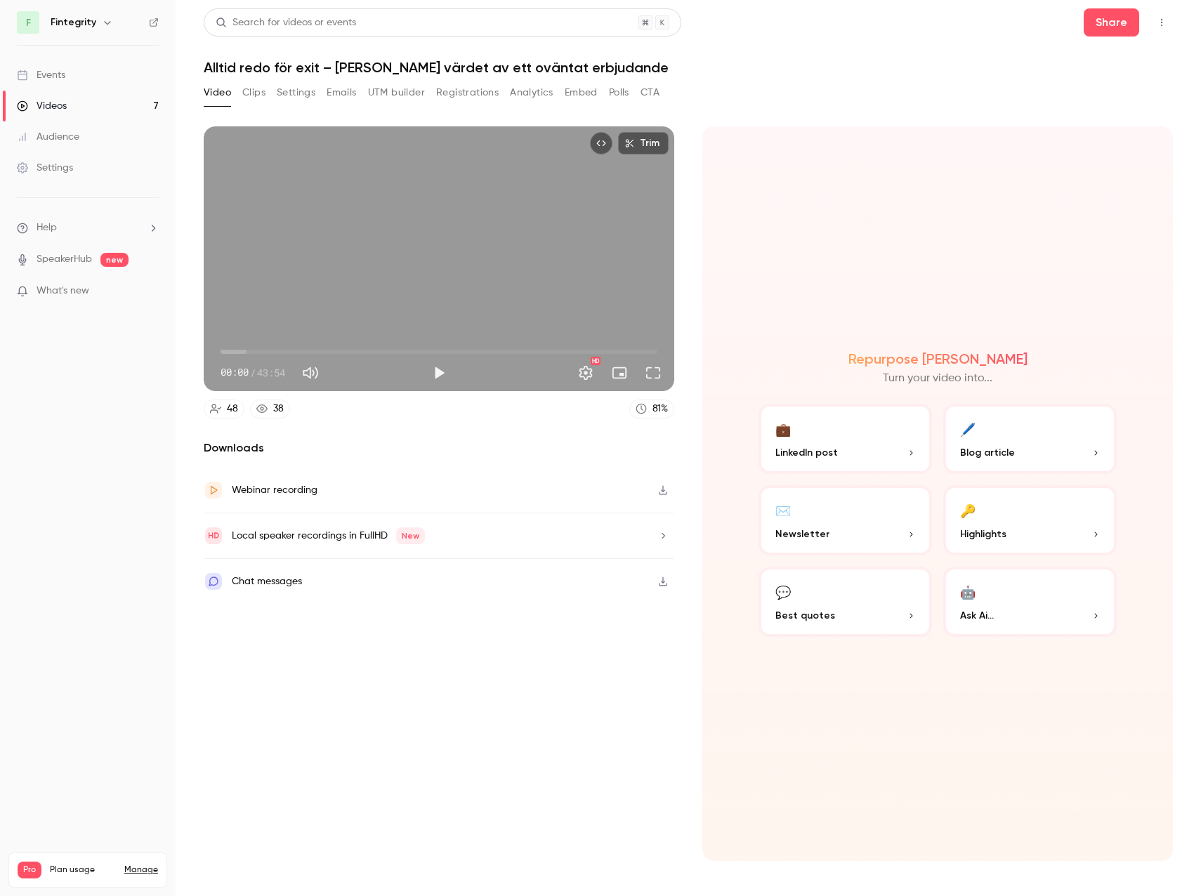
click at [1050, 521] on button "🔑 Highlights" at bounding box center [1029, 520] width 173 height 70
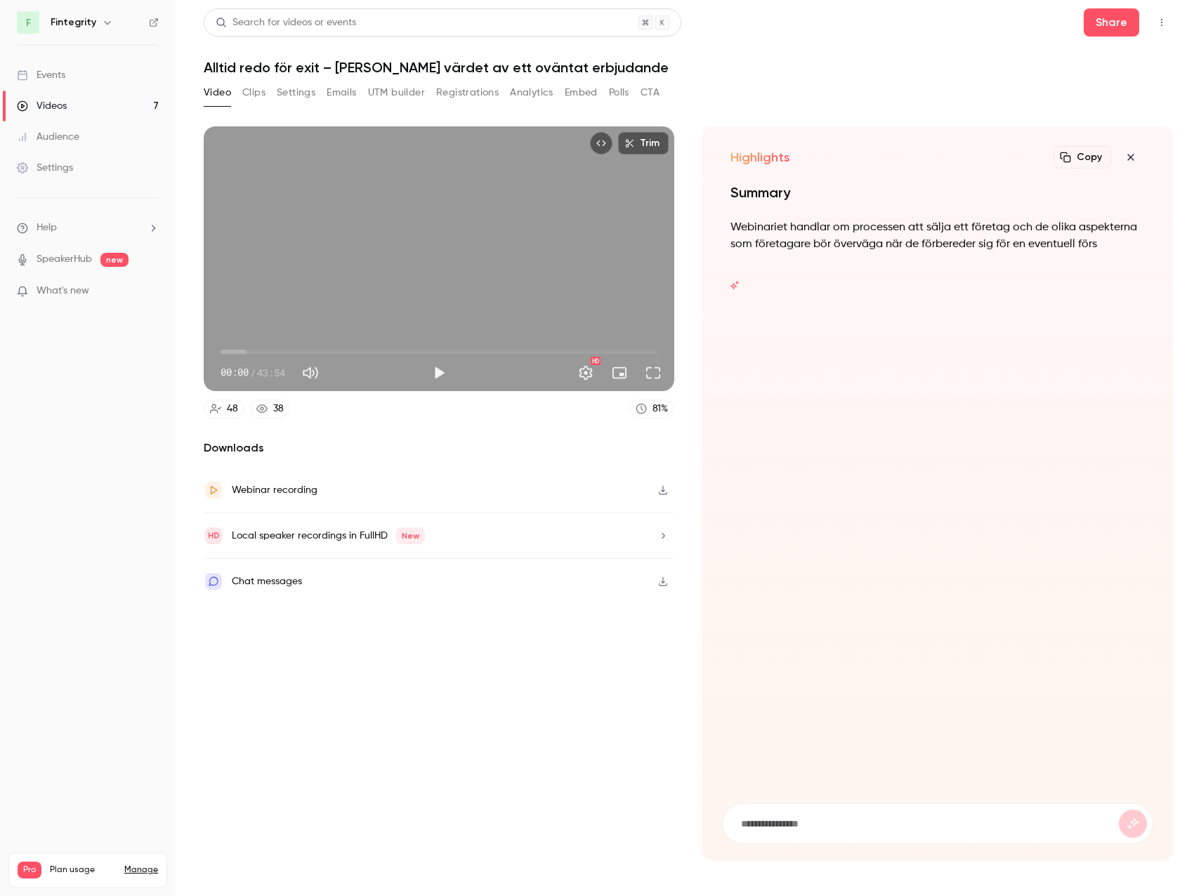
click at [1132, 153] on icon "button" at bounding box center [1130, 157] width 17 height 11
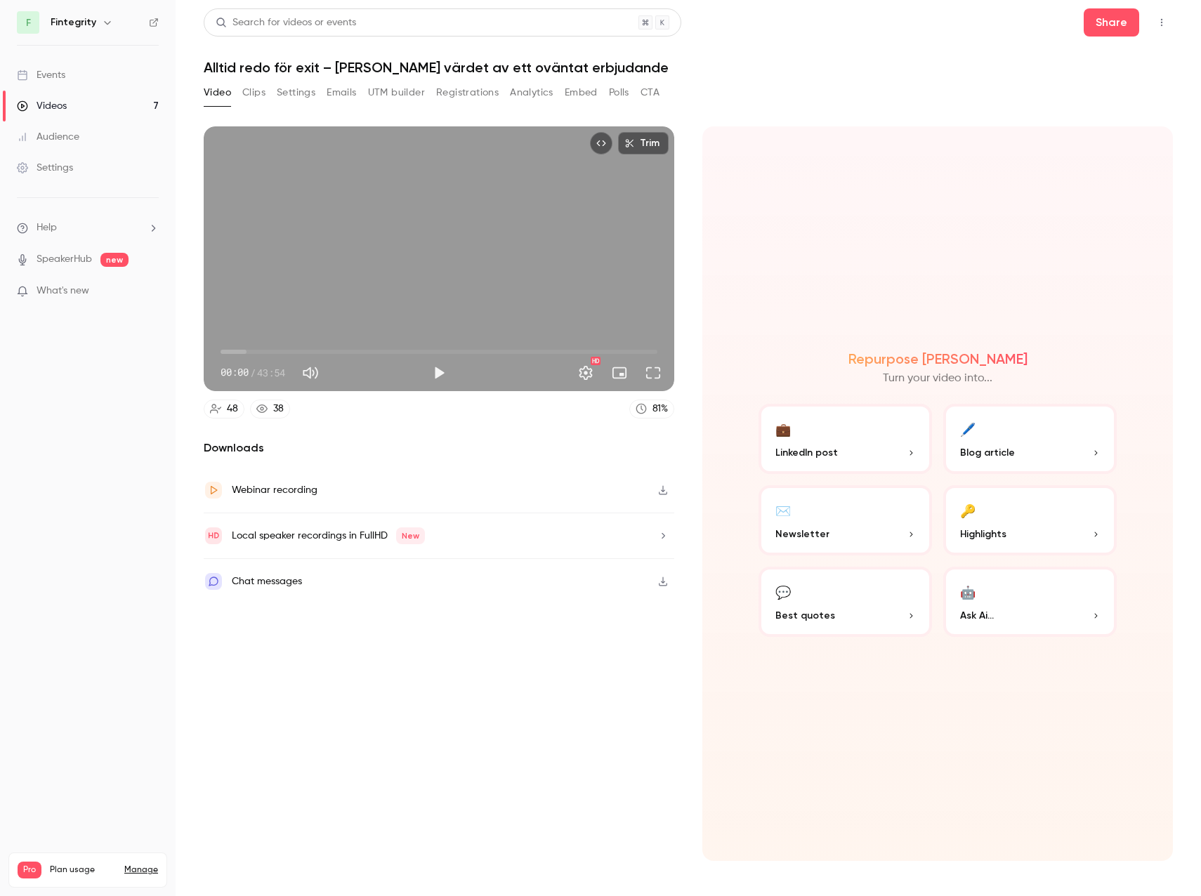
click at [909, 525] on button "✉️ Newsletter" at bounding box center [844, 520] width 173 height 70
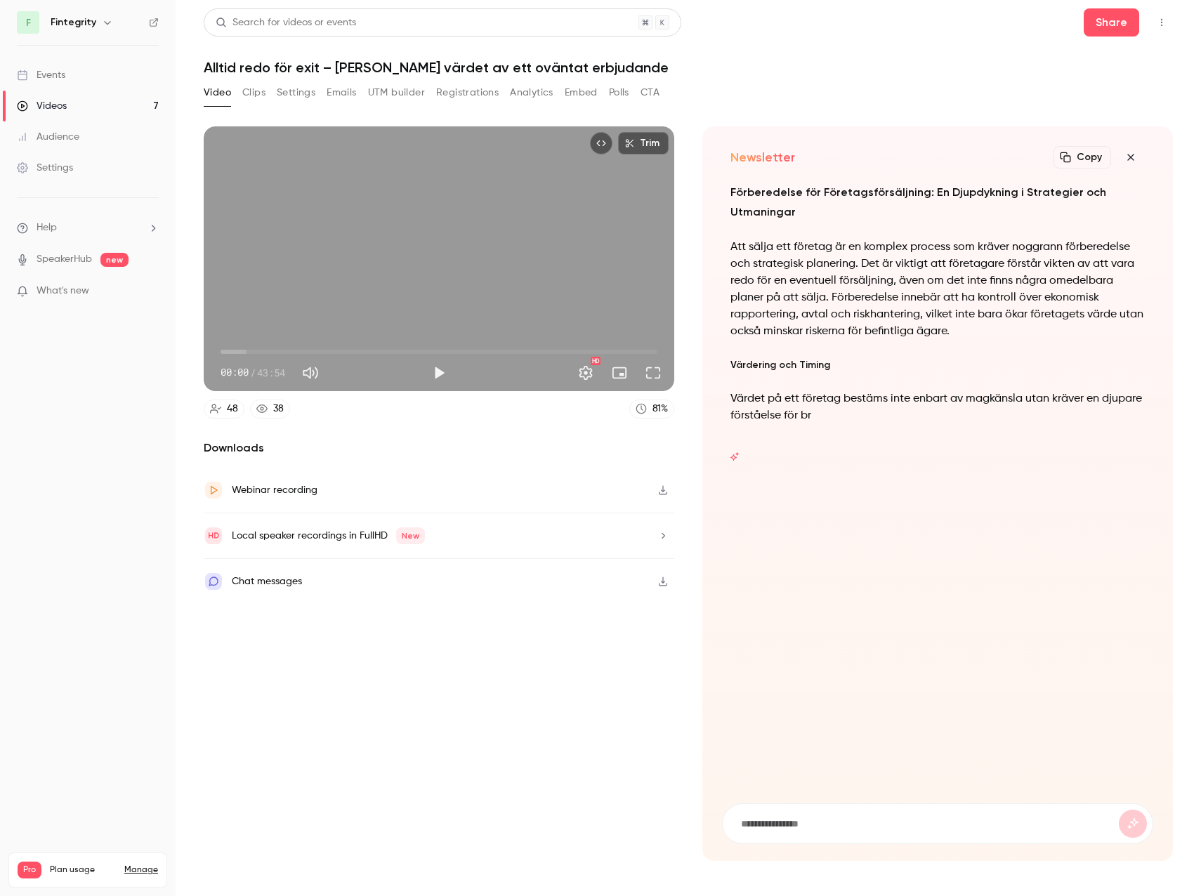
click at [1132, 158] on icon "button" at bounding box center [1130, 157] width 17 height 11
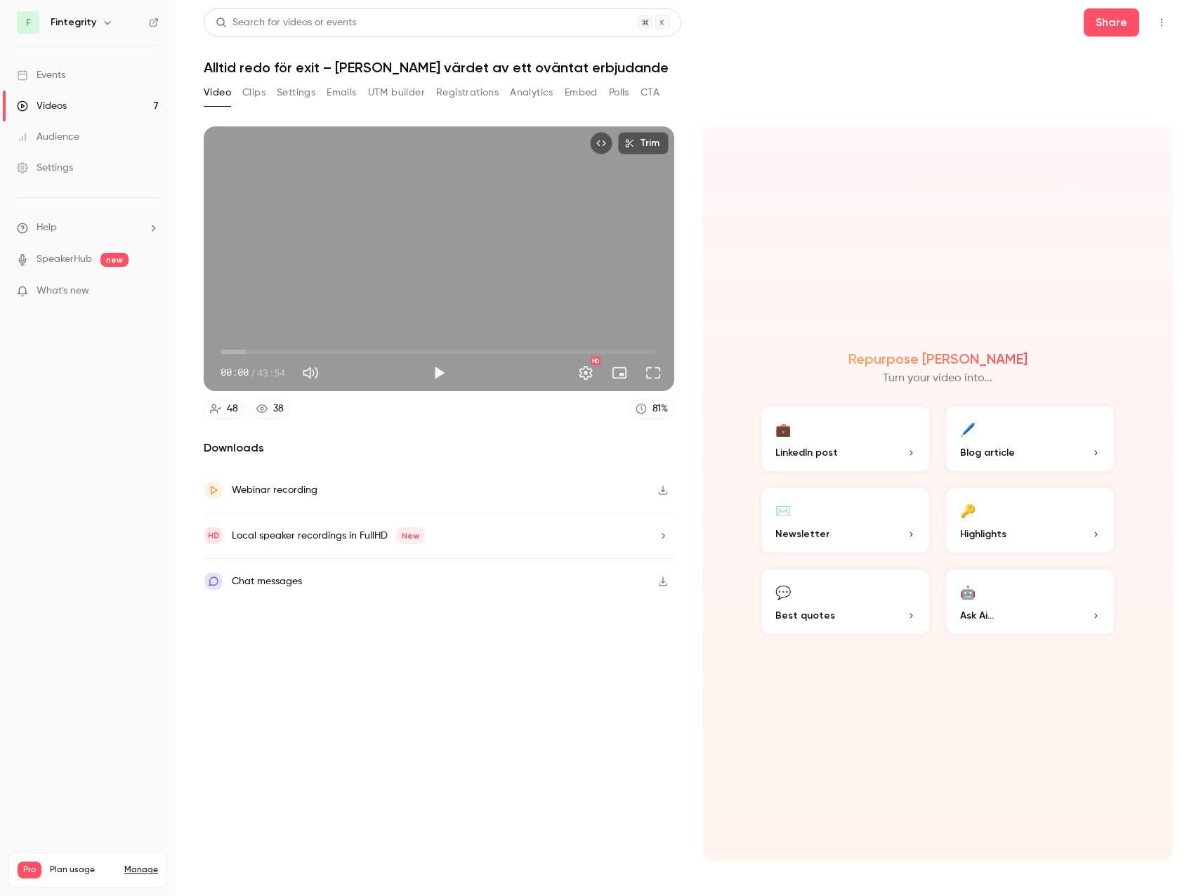
click at [901, 46] on header "Search for videos or events Share Alltid redo för exit – [PERSON_NAME] värdet a…" at bounding box center [688, 41] width 969 height 67
click at [653, 88] on button "CTA" at bounding box center [649, 92] width 19 height 22
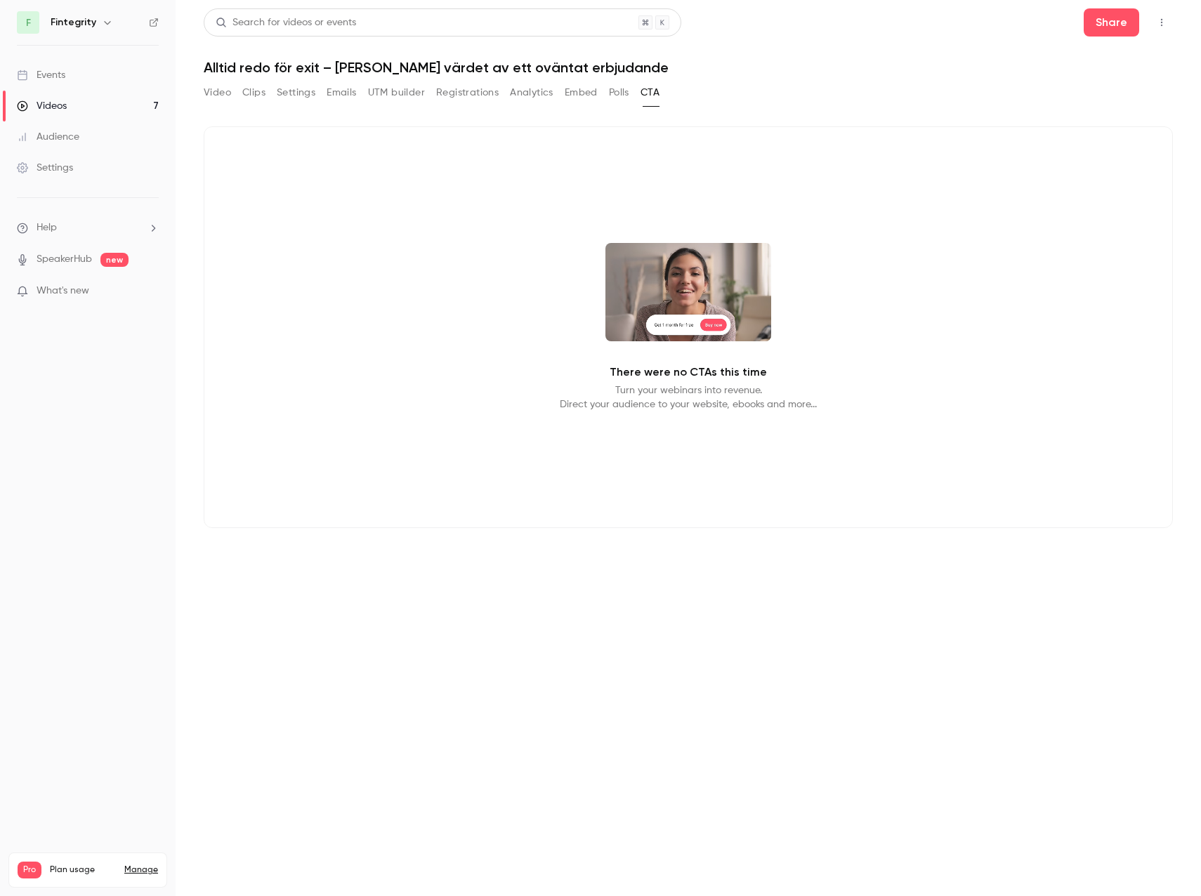
click at [753, 312] on video at bounding box center [688, 292] width 166 height 98
click at [215, 91] on button "Video" at bounding box center [217, 92] width 27 height 22
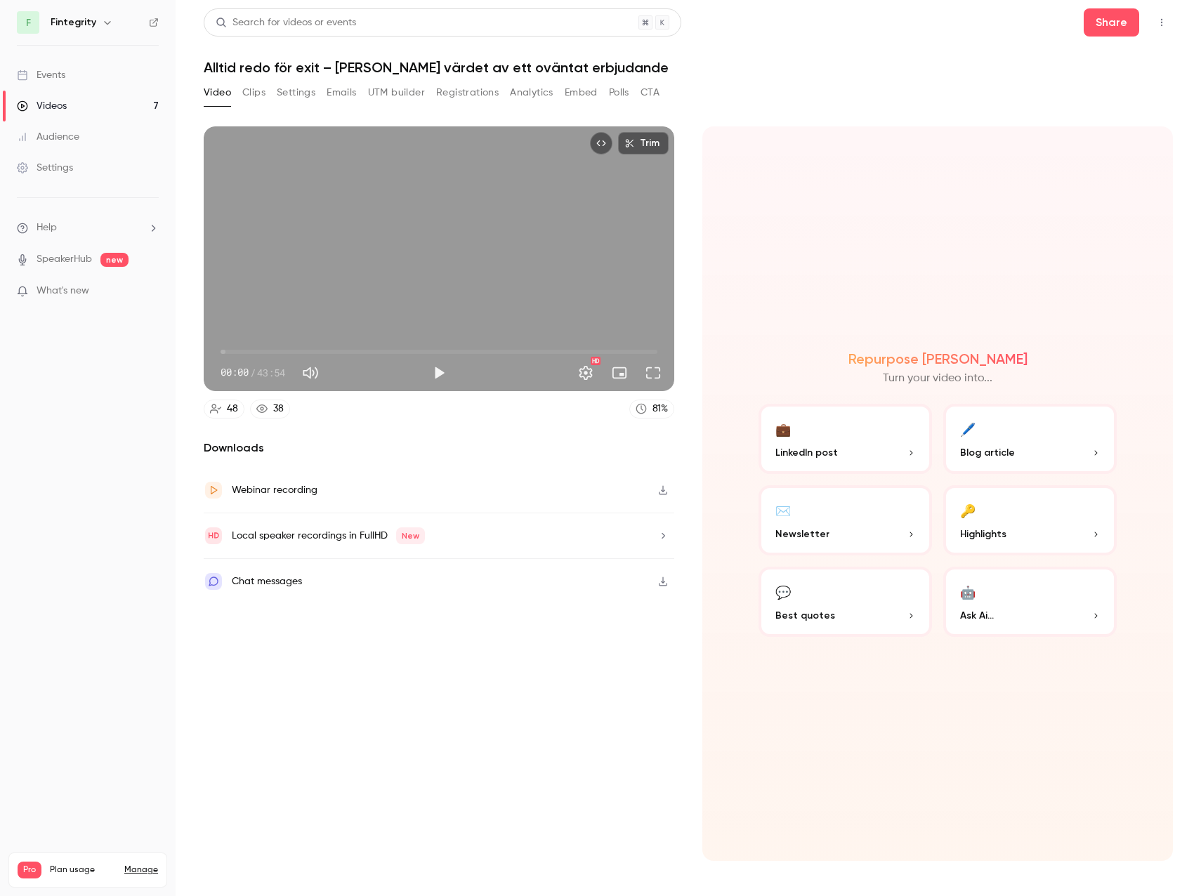
click at [67, 67] on link "Events" at bounding box center [88, 75] width 176 height 31
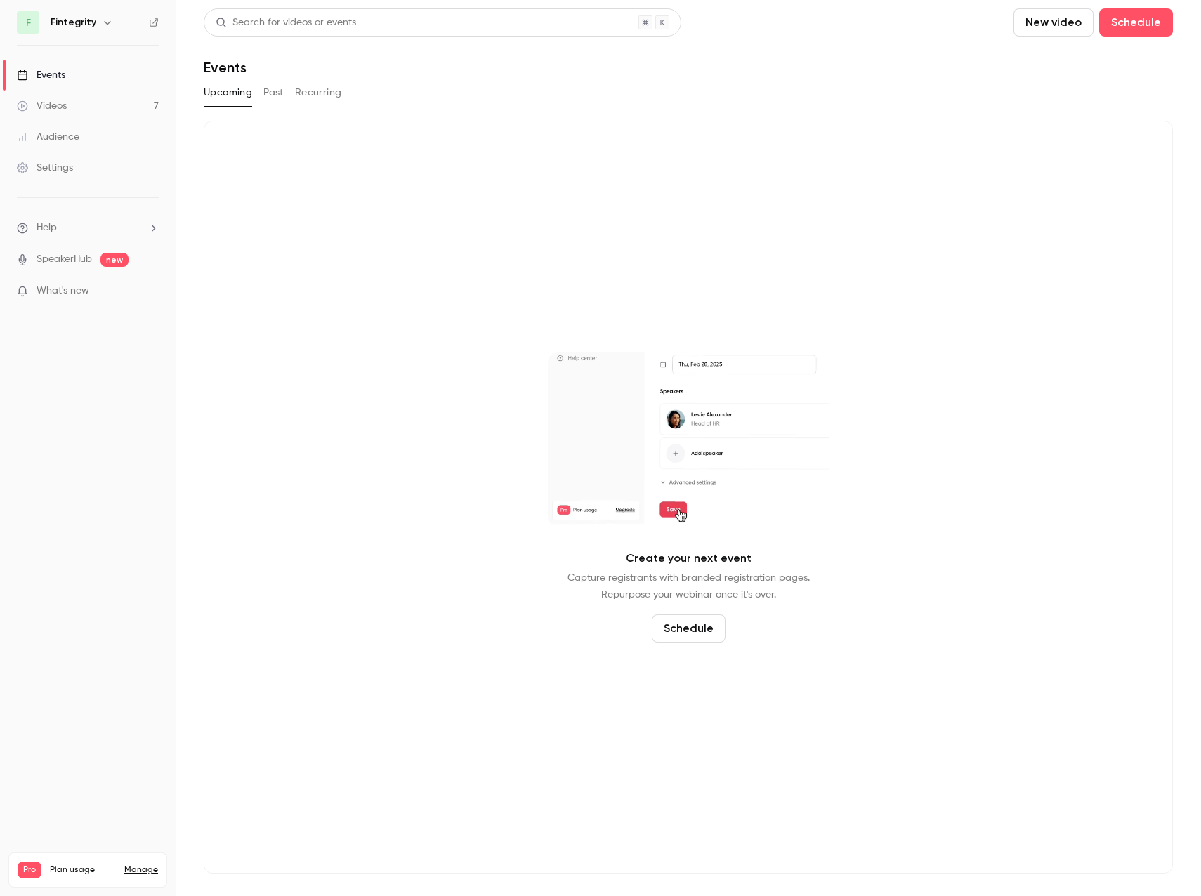
click at [275, 88] on button "Past" at bounding box center [273, 92] width 20 height 22
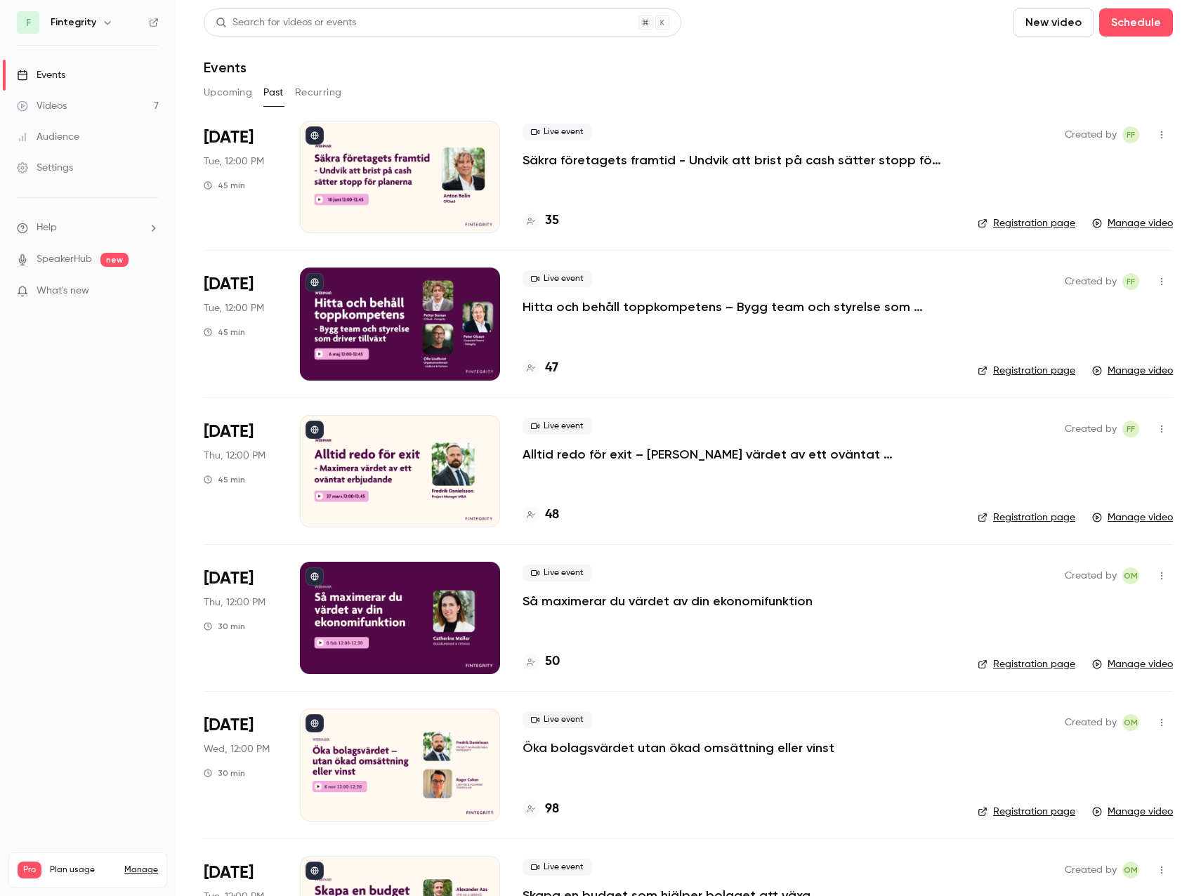
click at [1156, 425] on icon "button" at bounding box center [1161, 429] width 11 height 10
click at [1154, 425] on div at bounding box center [600, 448] width 1201 height 896
click at [635, 501] on div "Live event Alltid redo för exit – [PERSON_NAME] värdet av ett oväntat erbjudand…" at bounding box center [738, 471] width 432 height 112
click at [682, 470] on div "Live event Alltid redo för exit – [PERSON_NAME] värdet av ett oväntat erbjudand…" at bounding box center [738, 471] width 432 height 112
click at [745, 368] on div "47" at bounding box center [738, 368] width 432 height 19
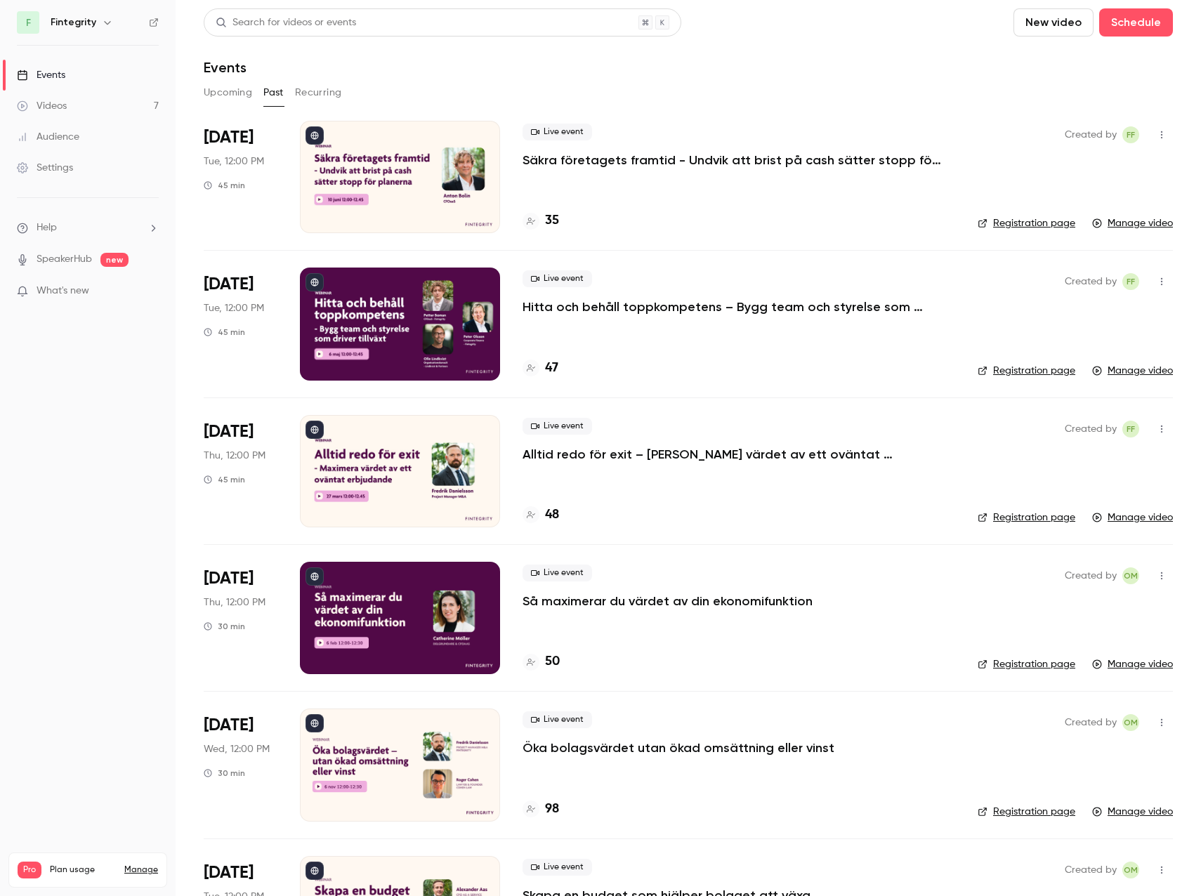
click at [381, 178] on div at bounding box center [400, 177] width 200 height 112
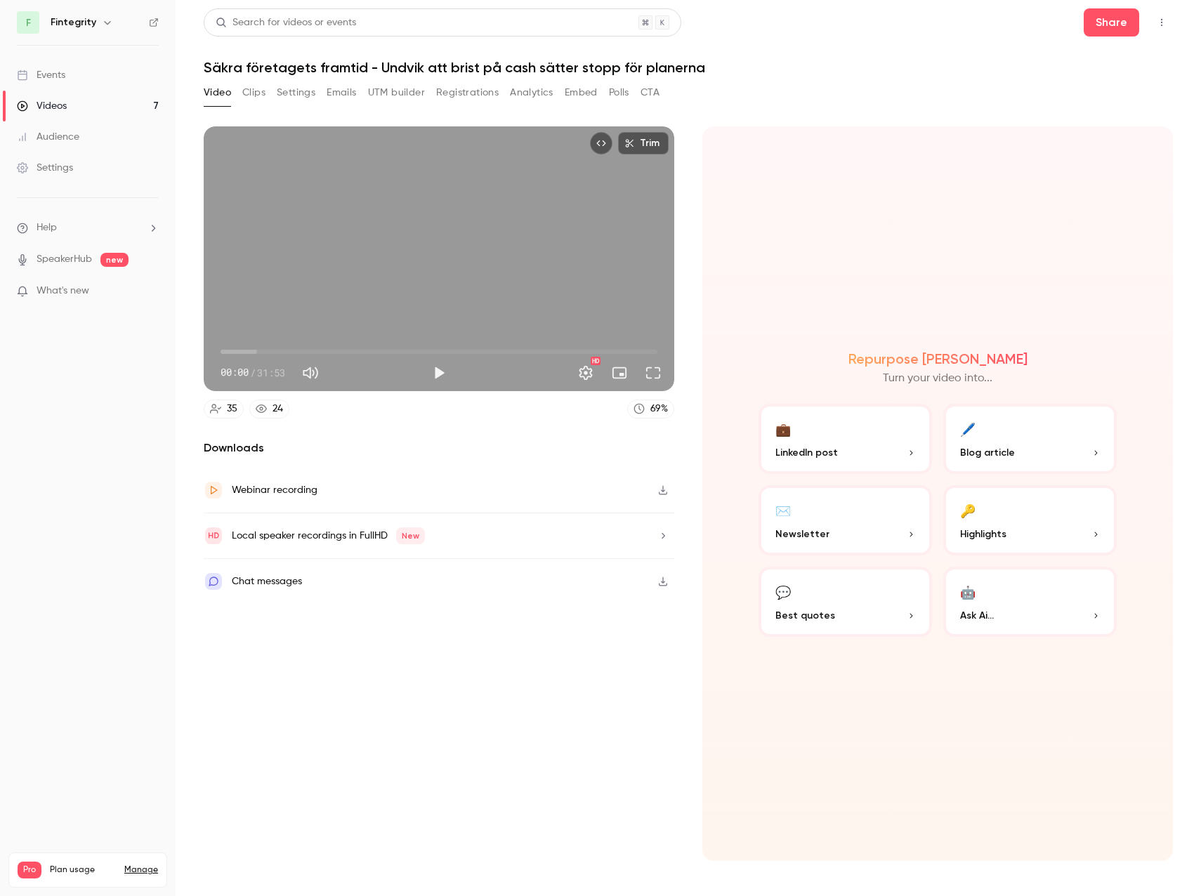
click at [249, 98] on button "Clips" at bounding box center [253, 92] width 23 height 22
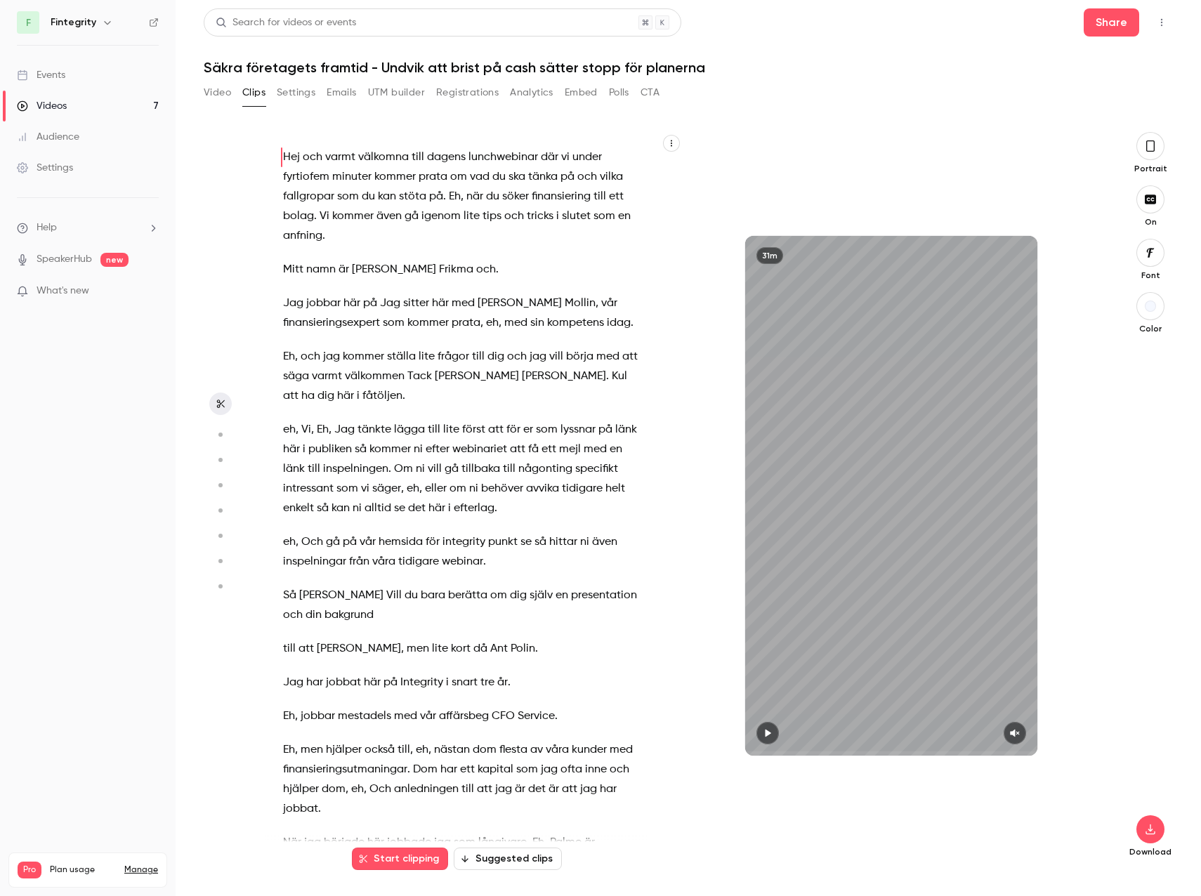
click at [1143, 150] on button "button" at bounding box center [1150, 146] width 28 height 28
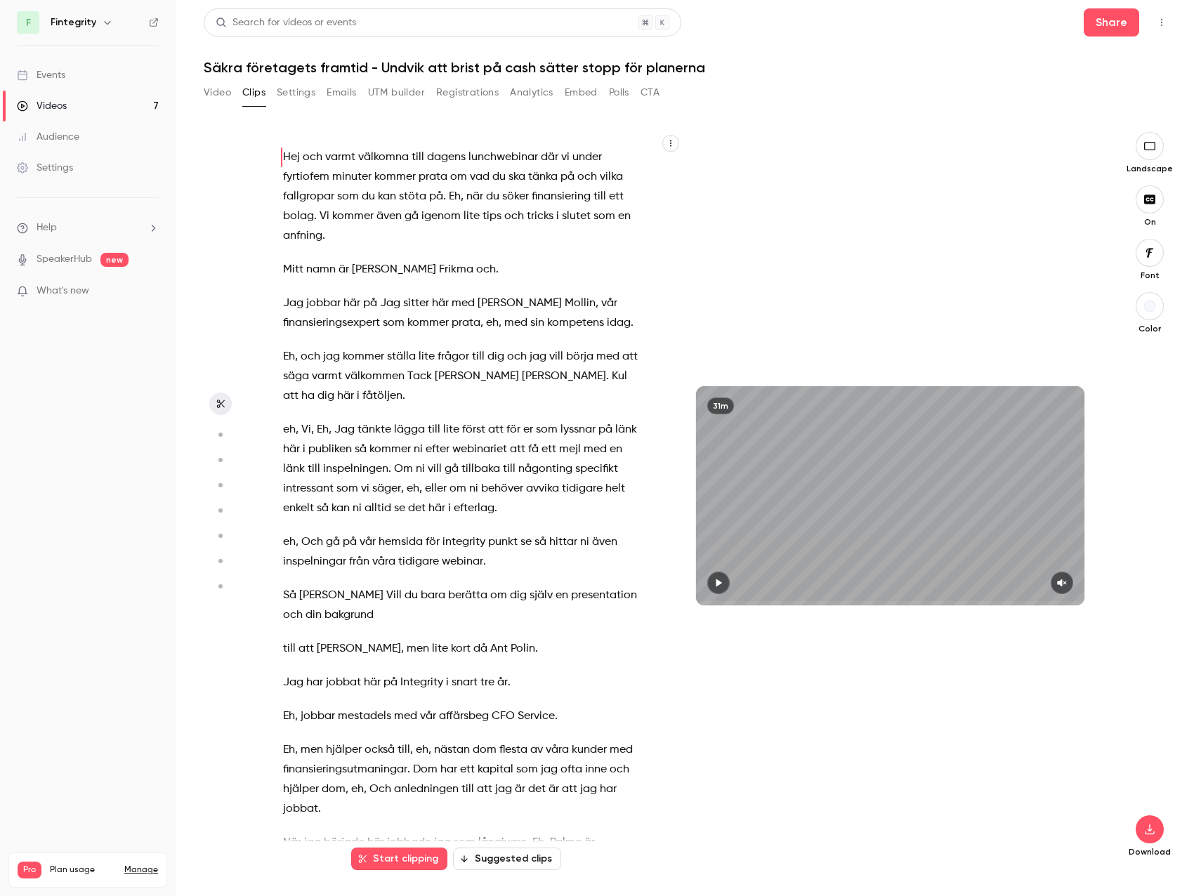
click at [1149, 204] on icon "button" at bounding box center [1149, 199] width 15 height 11
click at [1150, 304] on div "button" at bounding box center [1149, 305] width 11 height 11
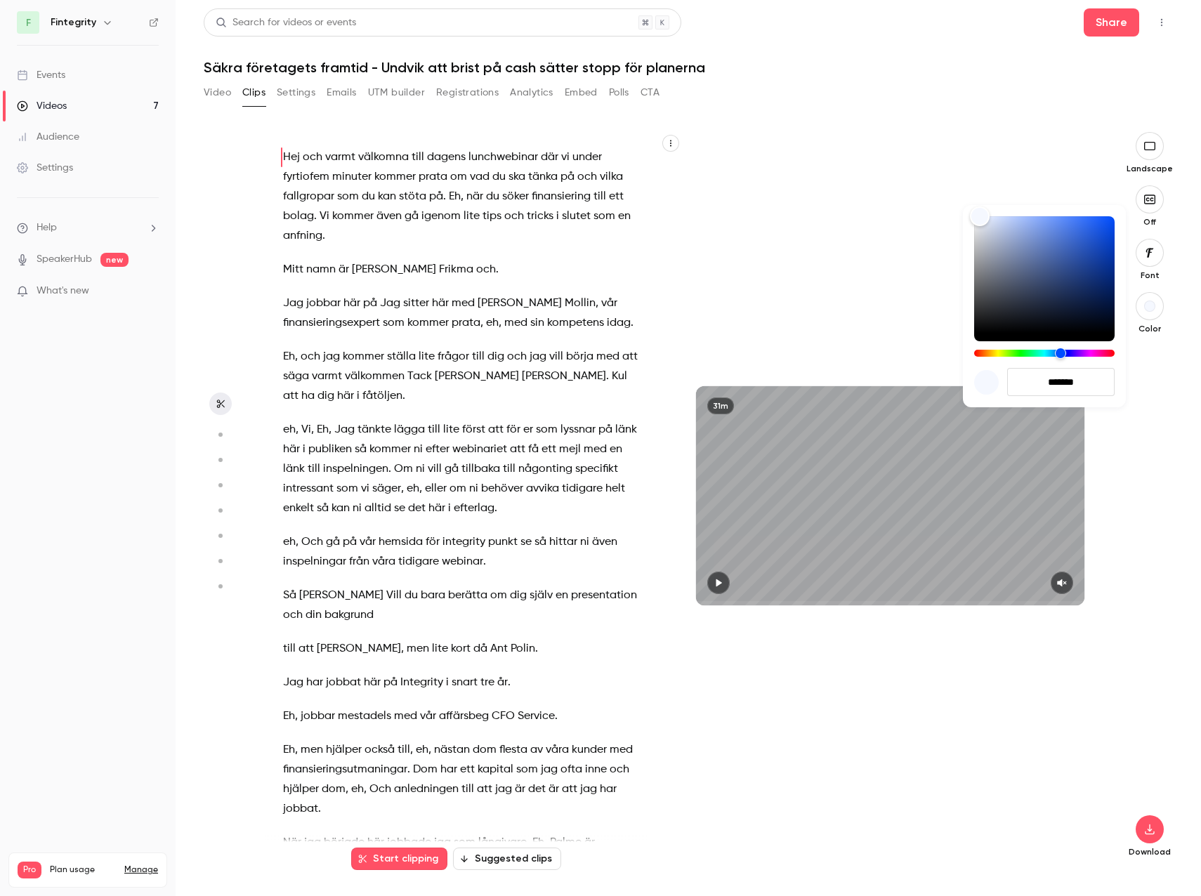
click at [1150, 304] on div at bounding box center [600, 448] width 1201 height 896
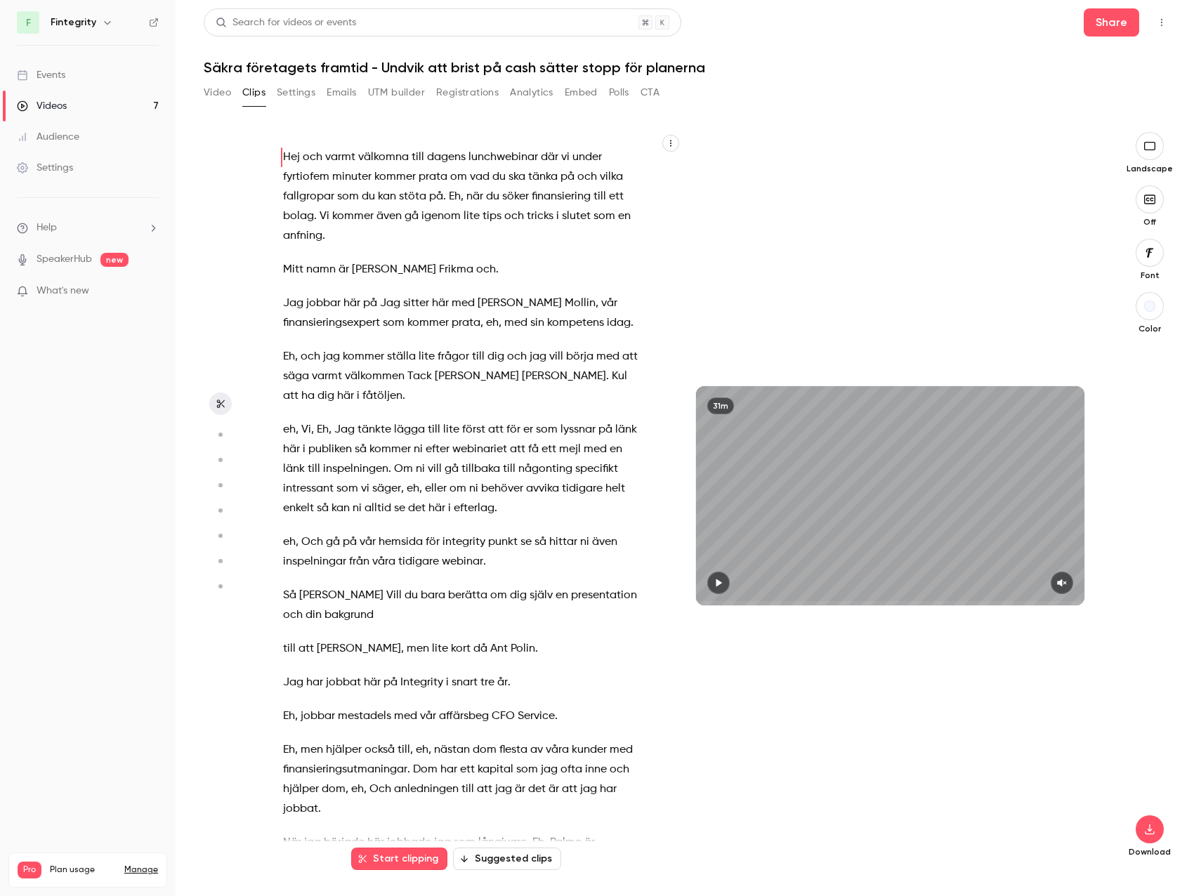
click at [219, 437] on icon "button" at bounding box center [219, 435] width 13 height 10
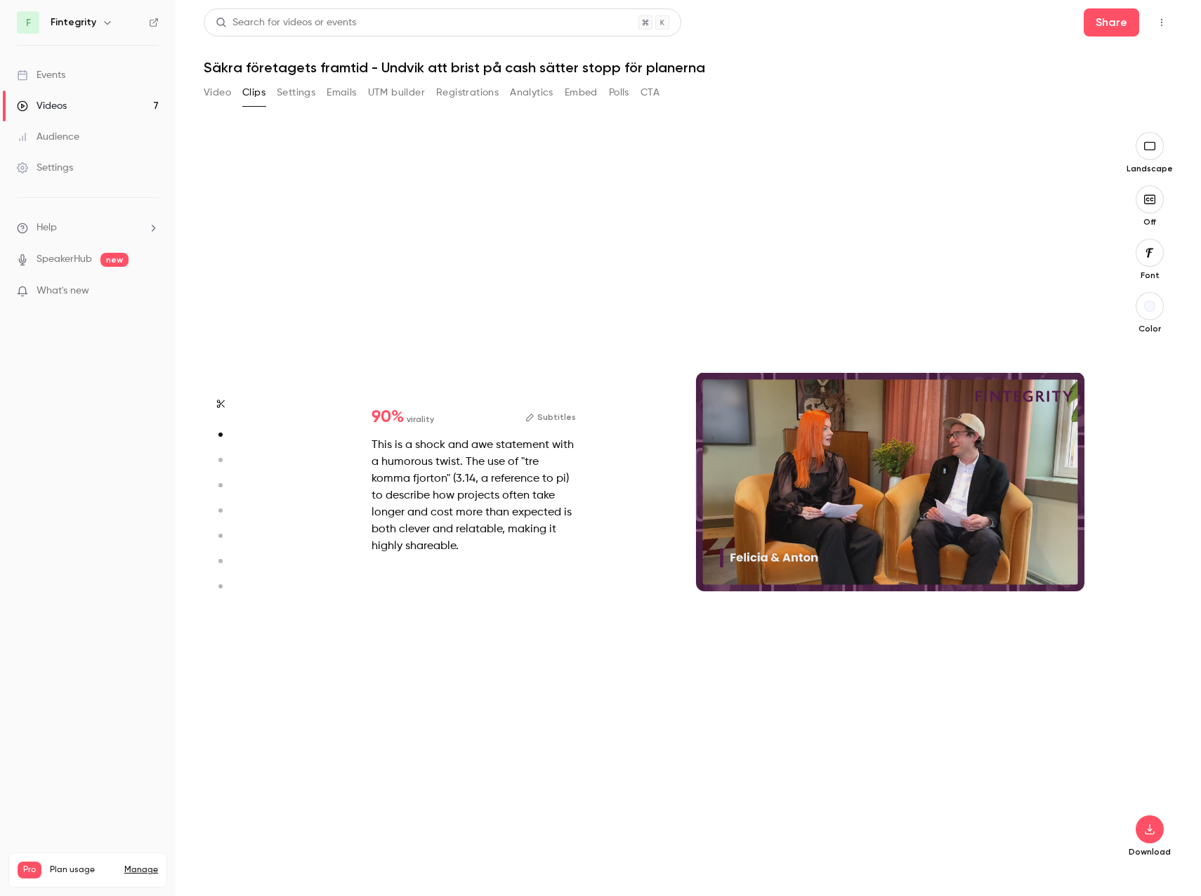
scroll to position [739, 0]
click at [218, 458] on icon "button" at bounding box center [219, 460] width 13 height 10
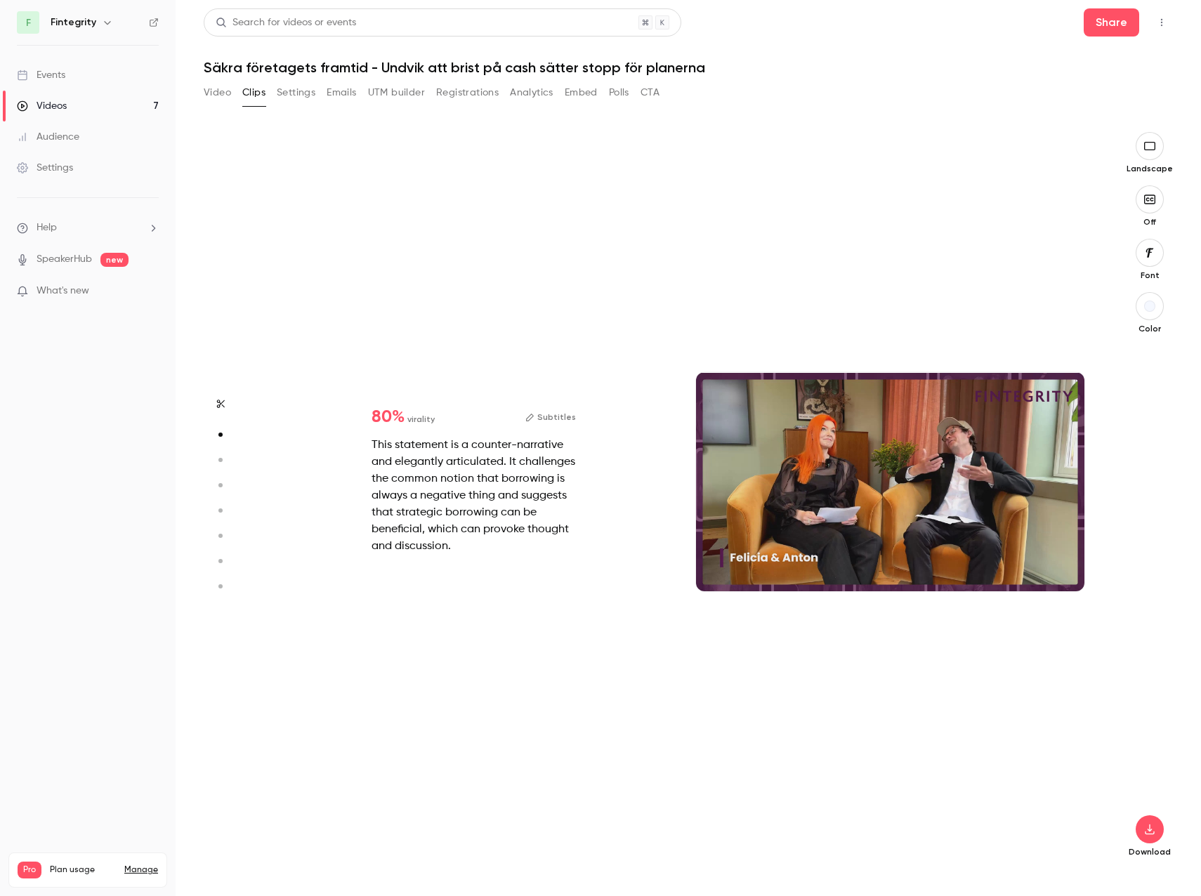
type input "*"
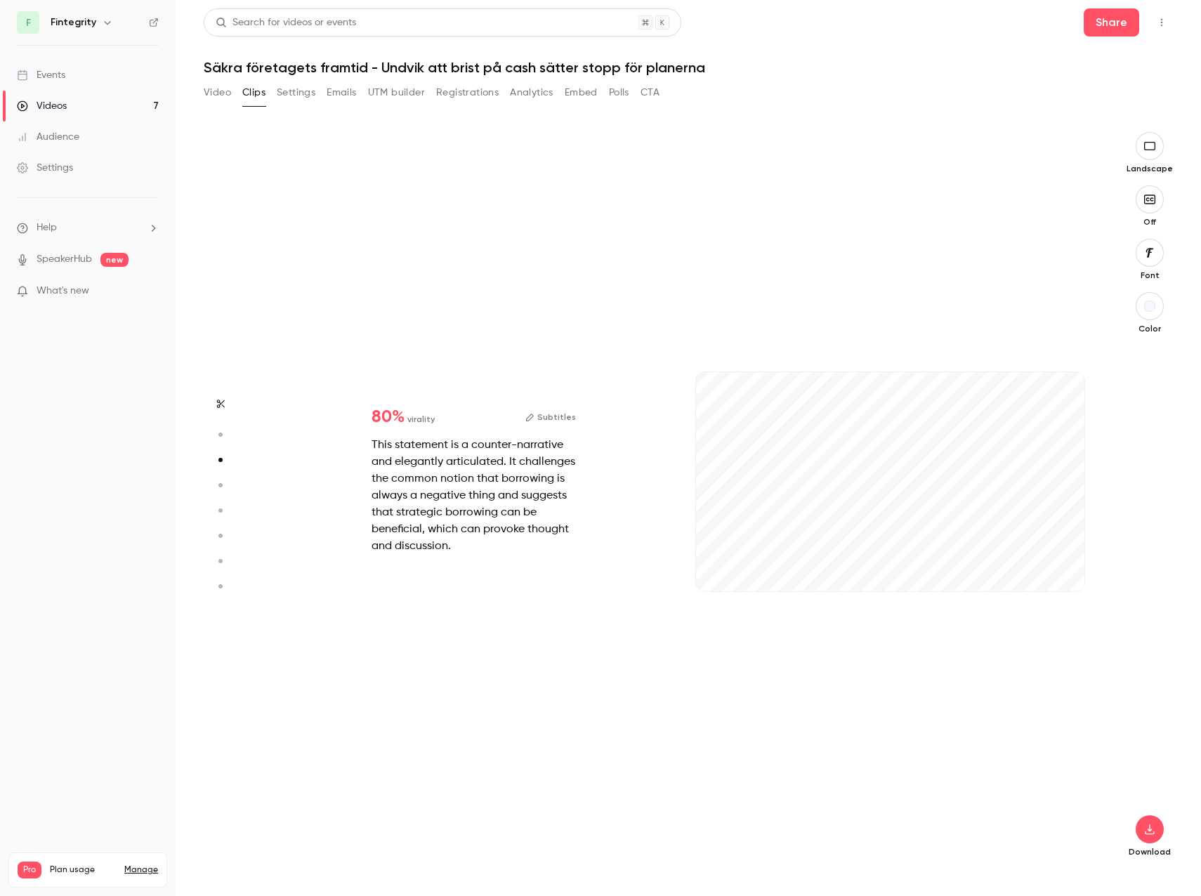
scroll to position [1477, 0]
click at [716, 567] on icon "button" at bounding box center [718, 568] width 6 height 8
click at [717, 570] on icon "button" at bounding box center [719, 568] width 6 height 8
click at [717, 570] on icon "button" at bounding box center [718, 568] width 6 height 8
type input "***"
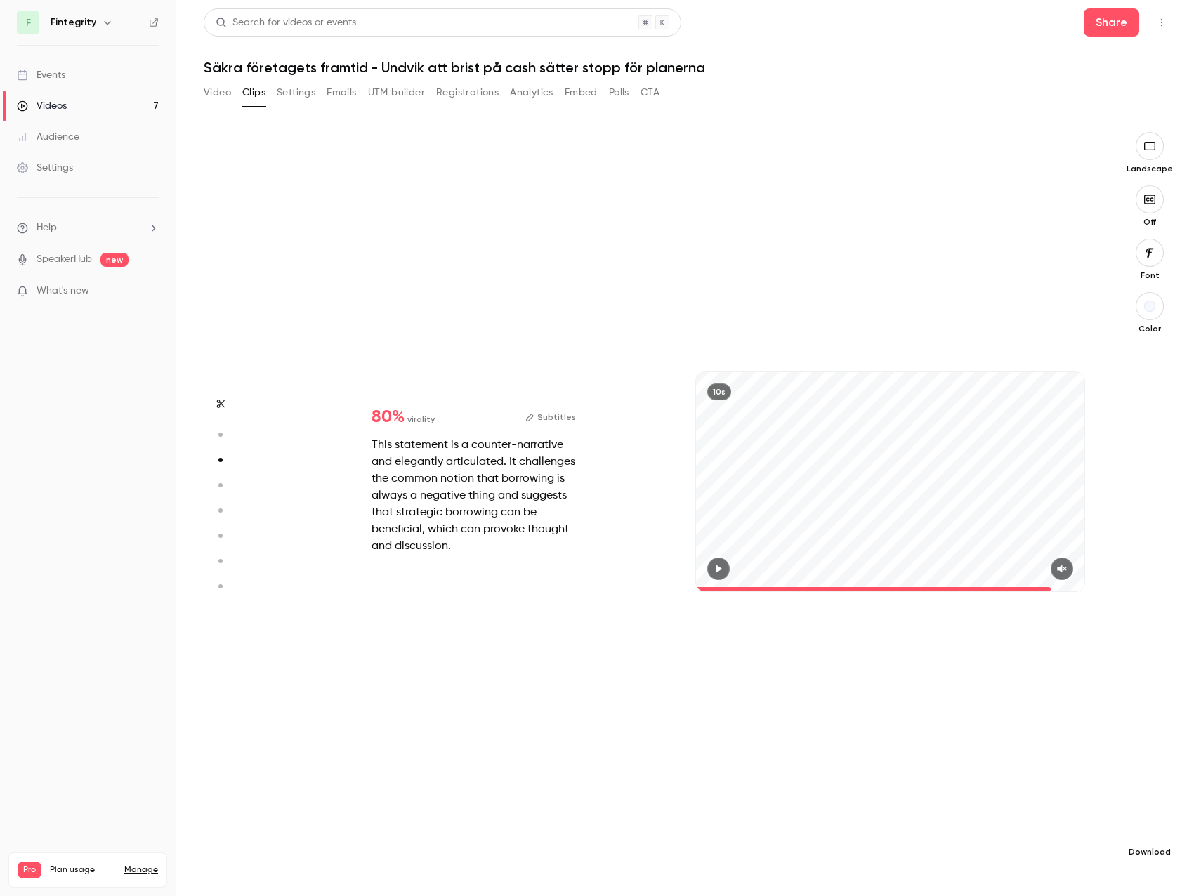
click at [1153, 817] on button "button" at bounding box center [1149, 829] width 28 height 28
click at [1008, 817] on span "High quality requires longer processing" at bounding box center [1044, 816] width 160 height 14
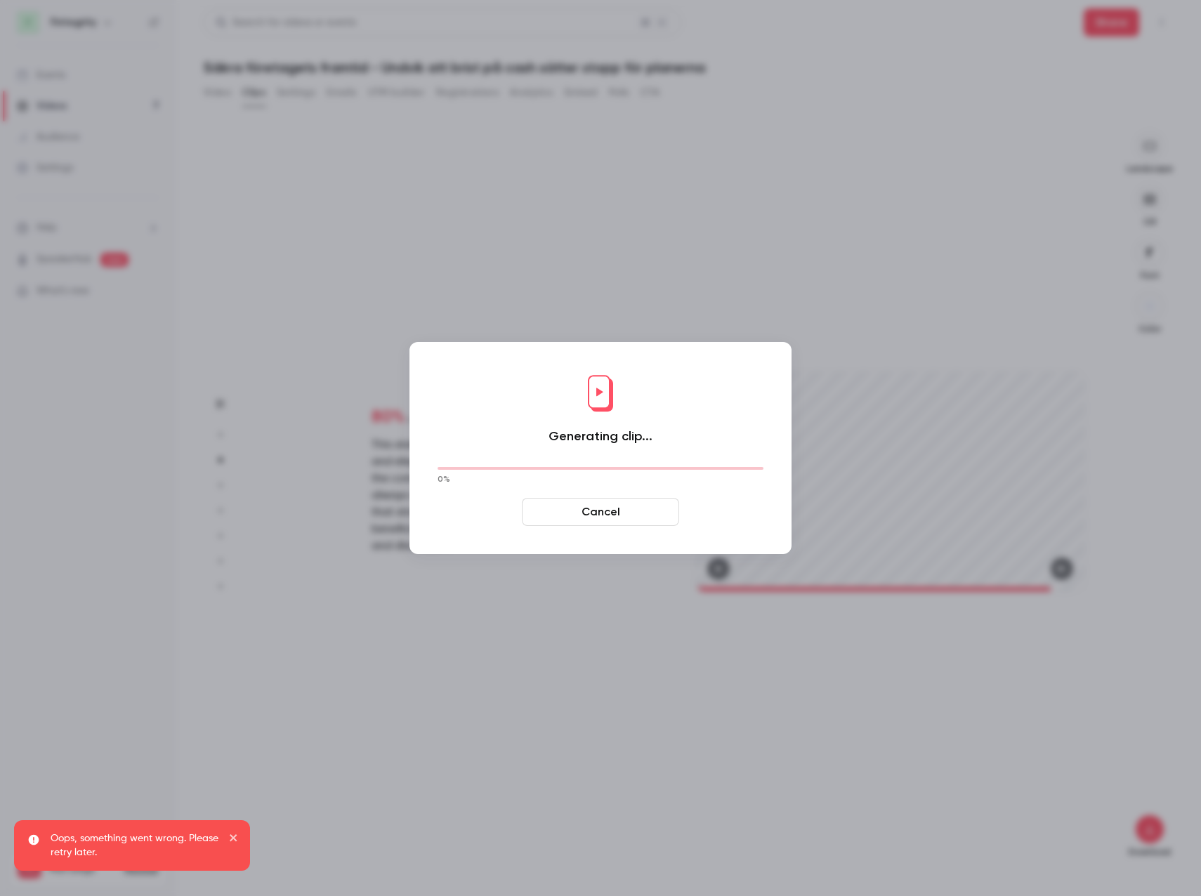
click at [588, 511] on button "Cancel" at bounding box center [600, 512] width 157 height 28
click at [621, 508] on button "Cancel" at bounding box center [600, 512] width 157 height 28
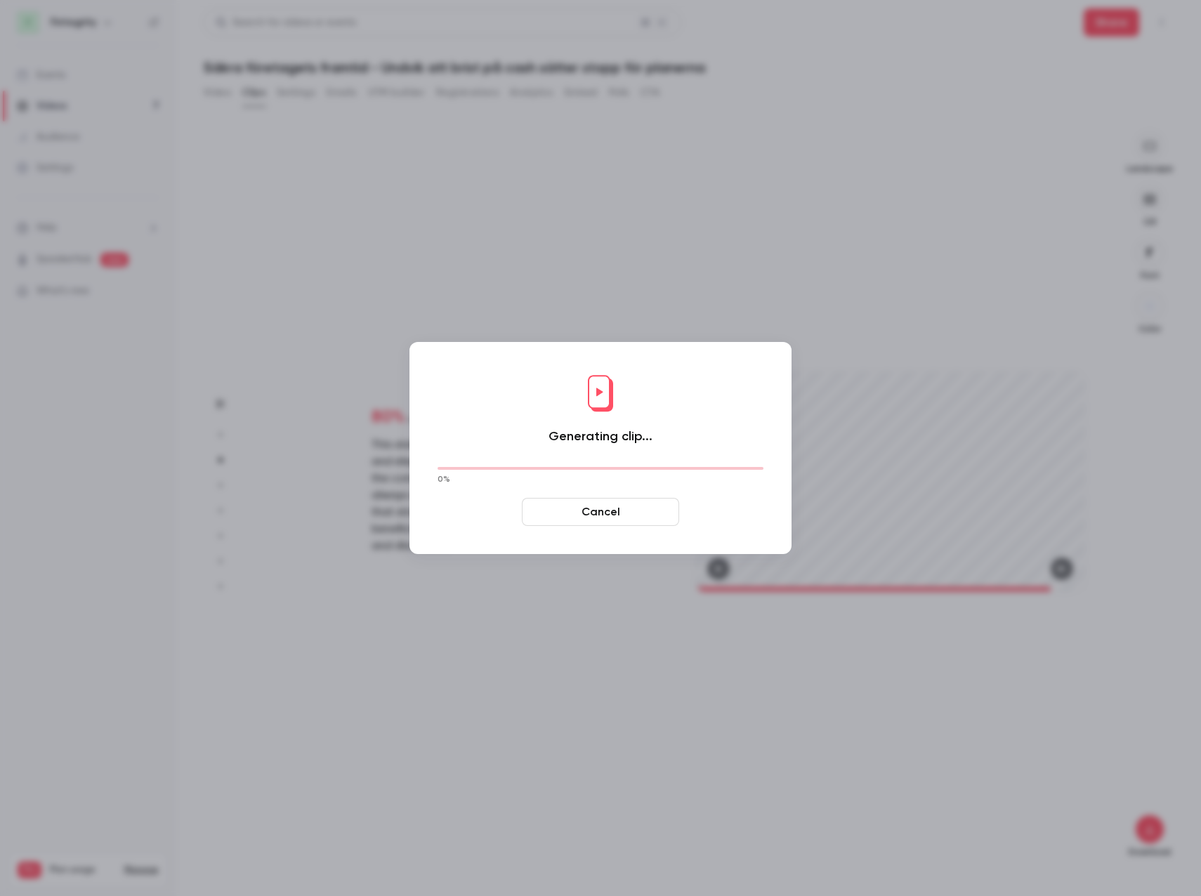
click at [641, 513] on button "Cancel" at bounding box center [600, 512] width 157 height 28
click at [794, 681] on div at bounding box center [600, 448] width 1201 height 896
click at [670, 518] on button "Cancel" at bounding box center [600, 512] width 157 height 28
click at [644, 505] on button "Cancel" at bounding box center [600, 512] width 157 height 28
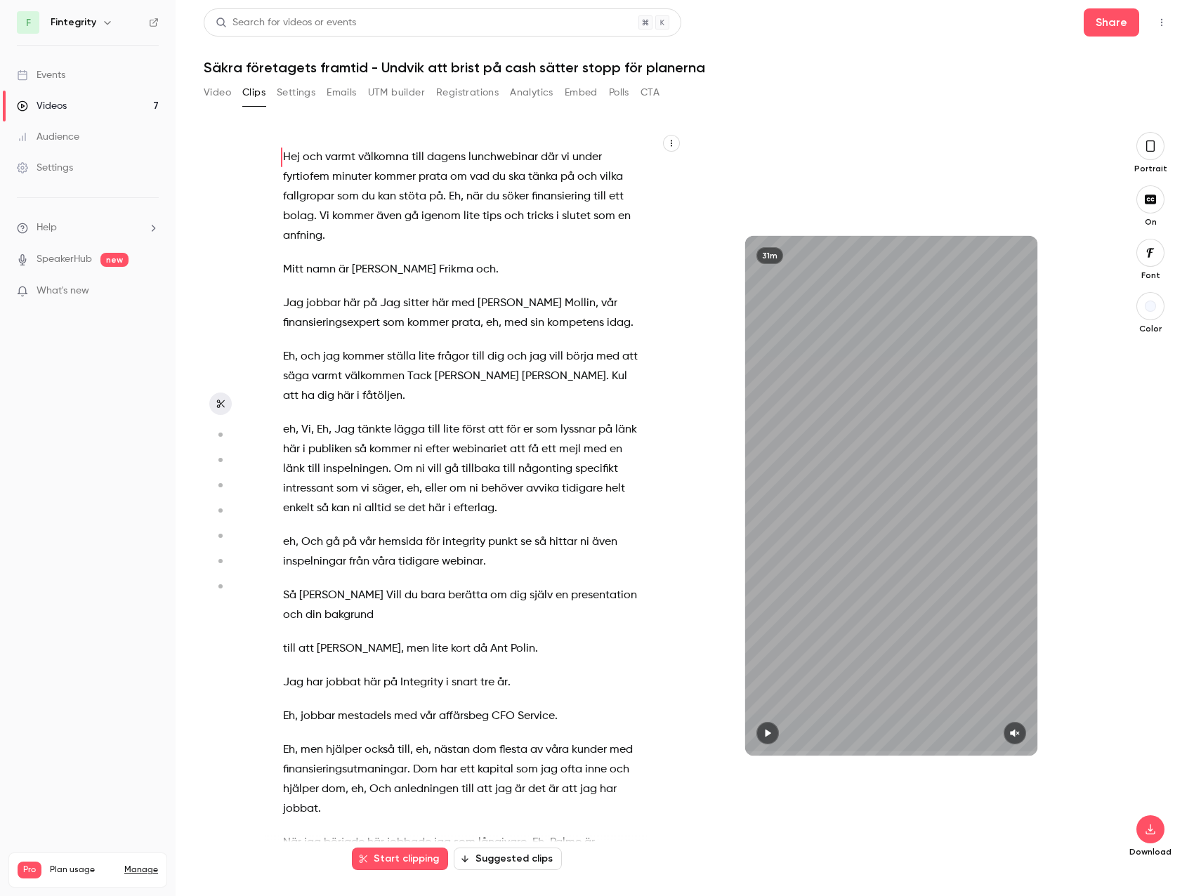
click at [1165, 142] on div "Portrait" at bounding box center [1150, 153] width 45 height 42
click at [1125, 152] on section "Hej och varmt välkomna till dagens lunchwebinar där vi under fyrtiofem minuter …" at bounding box center [688, 514] width 969 height 764
click at [1136, 149] on button "button" at bounding box center [1150, 146] width 28 height 28
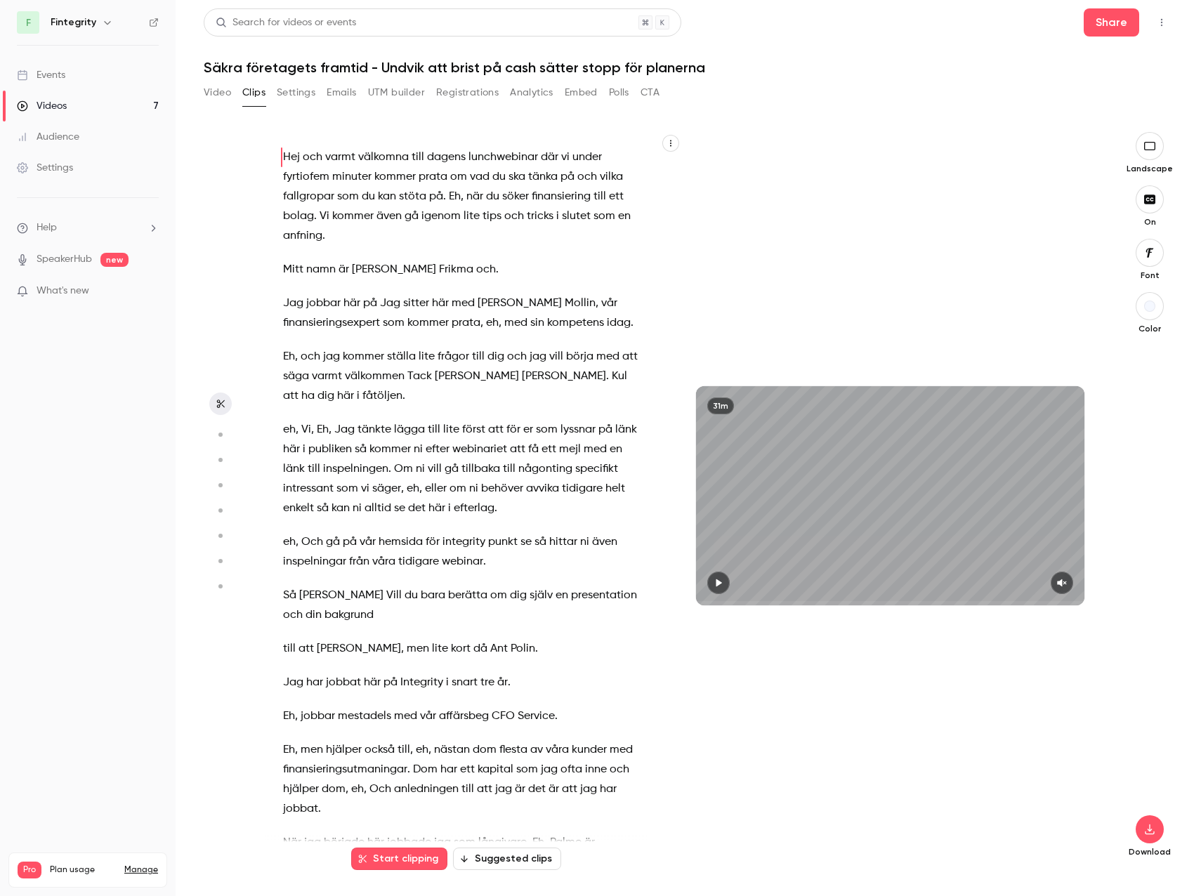
click at [673, 145] on icon "button" at bounding box center [670, 143] width 8 height 8
click at [673, 145] on div at bounding box center [600, 448] width 1201 height 896
click at [223, 434] on icon "button" at bounding box center [219, 435] width 13 height 10
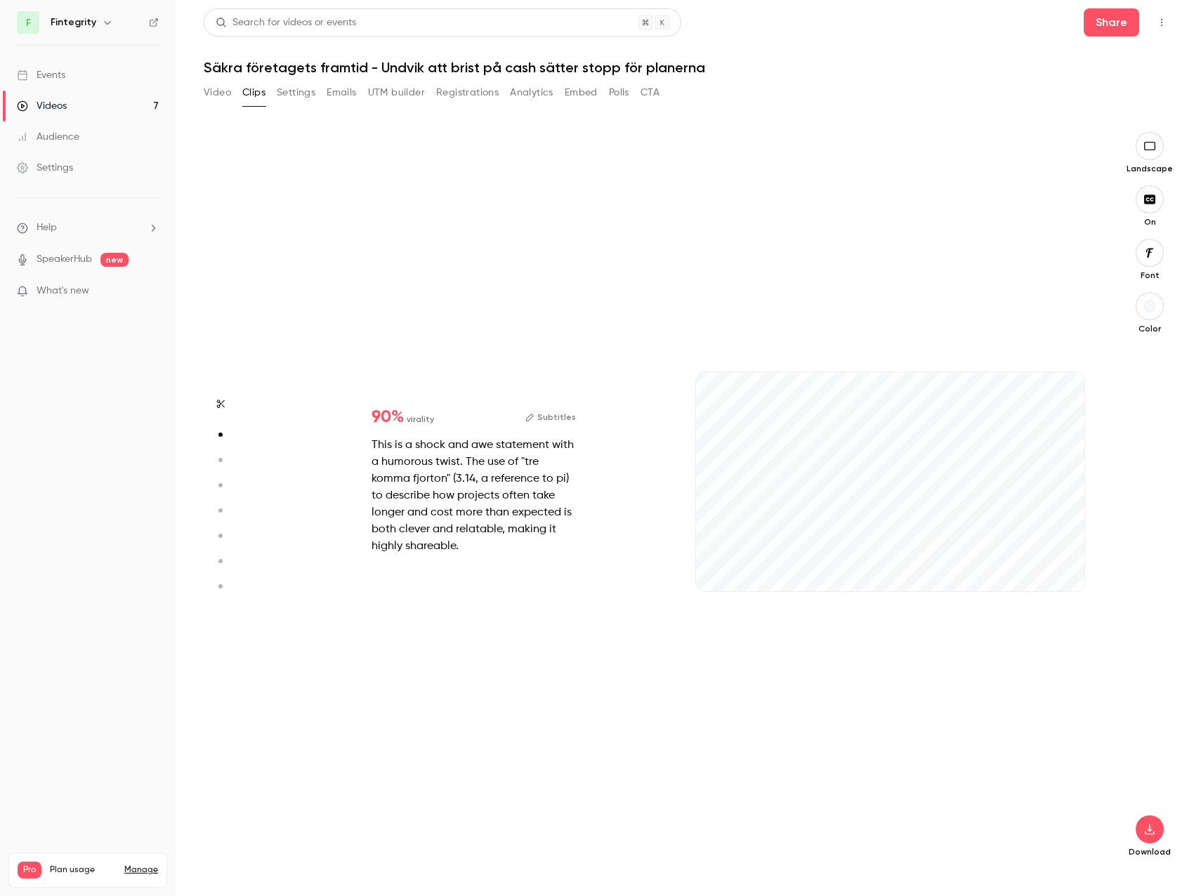
scroll to position [739, 0]
click at [1156, 197] on icon "button" at bounding box center [1149, 199] width 15 height 11
click at [225, 458] on icon "button" at bounding box center [219, 460] width 13 height 10
type input "*"
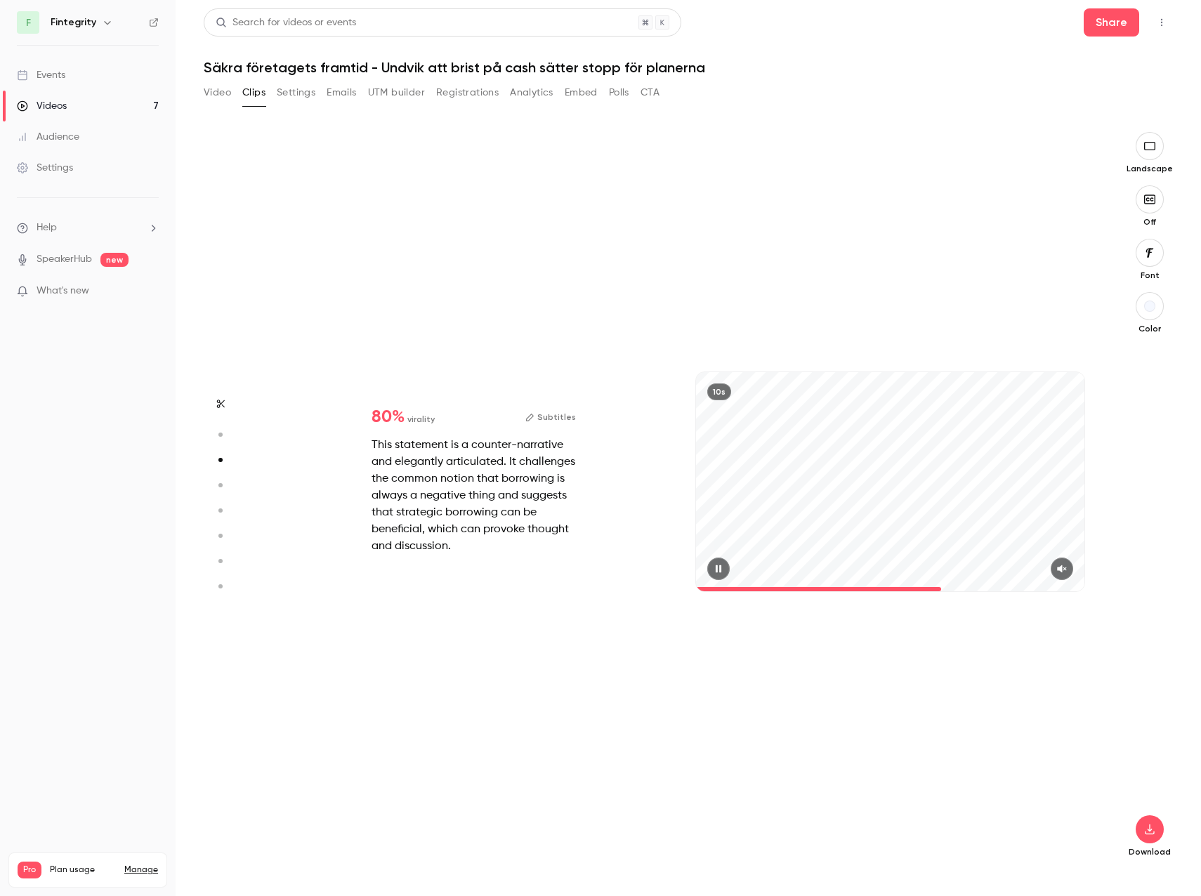
click at [1005, 539] on div "10s" at bounding box center [890, 481] width 388 height 218
click at [944, 468] on div "10s" at bounding box center [890, 481] width 388 height 218
click at [1146, 834] on icon "button" at bounding box center [1149, 829] width 17 height 11
click at [1057, 858] on span "Standard" at bounding box center [1044, 853] width 161 height 15
type input "****"
